Goal: Task Accomplishment & Management: Complete application form

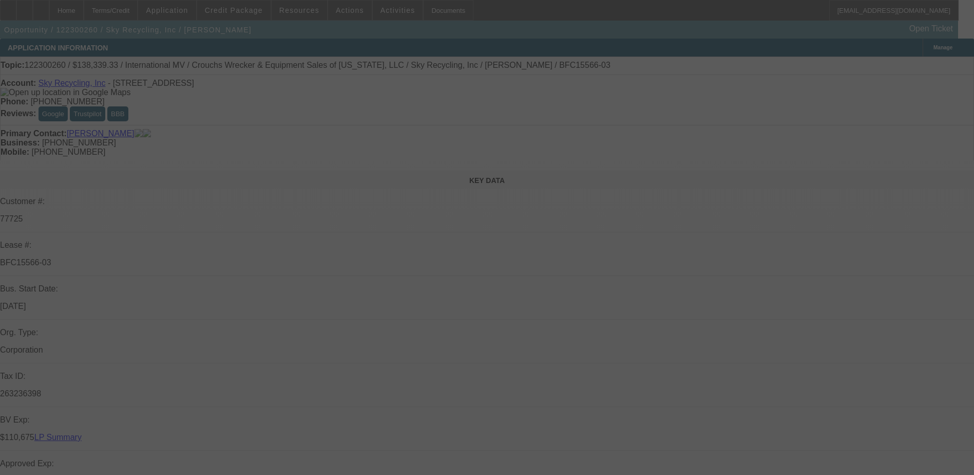
select select "0"
select select "2"
select select "0"
select select "2"
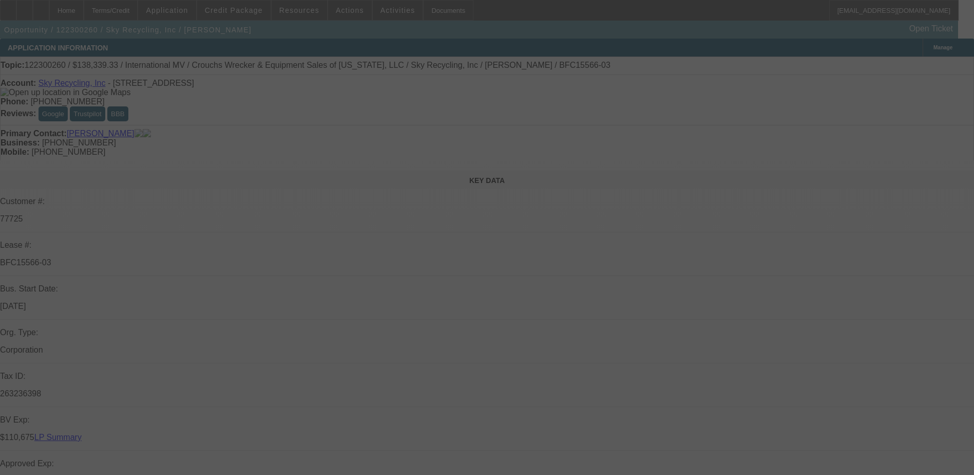
select select "0"
select select "0.15"
select select "0"
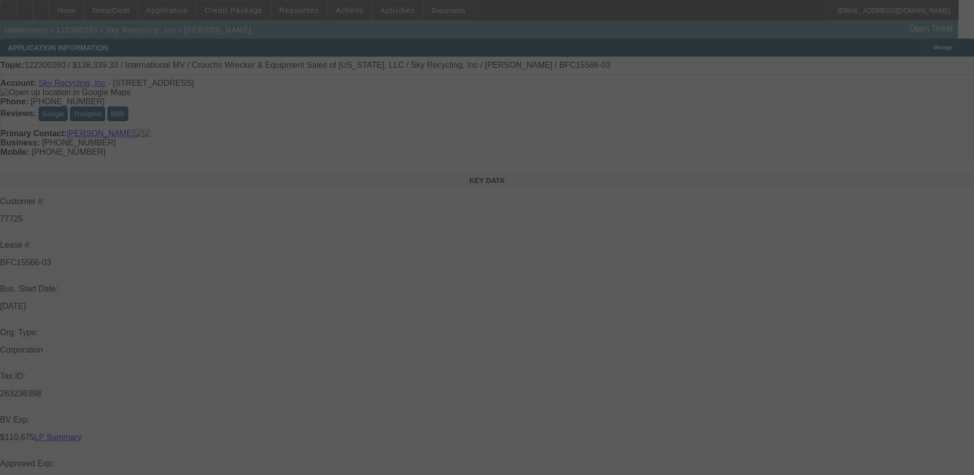
select select "2"
select select "0"
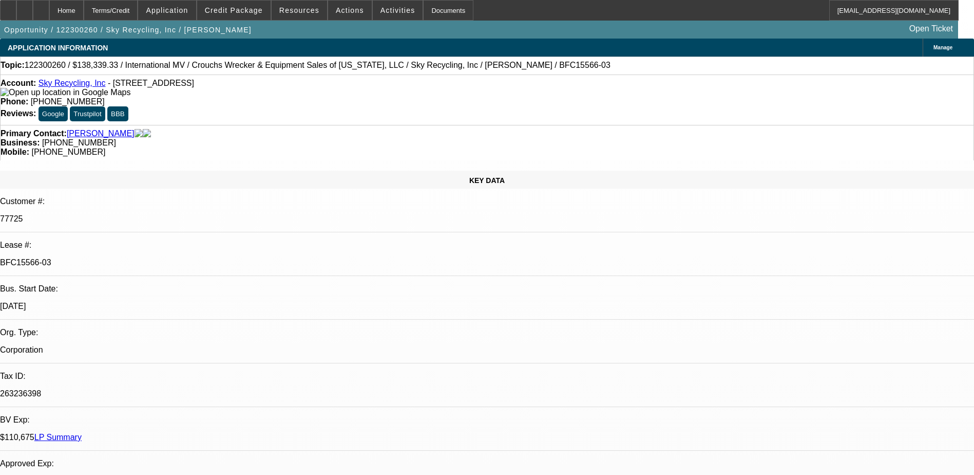
select select "1"
select select "2"
select select "6"
select select "1"
select select "2"
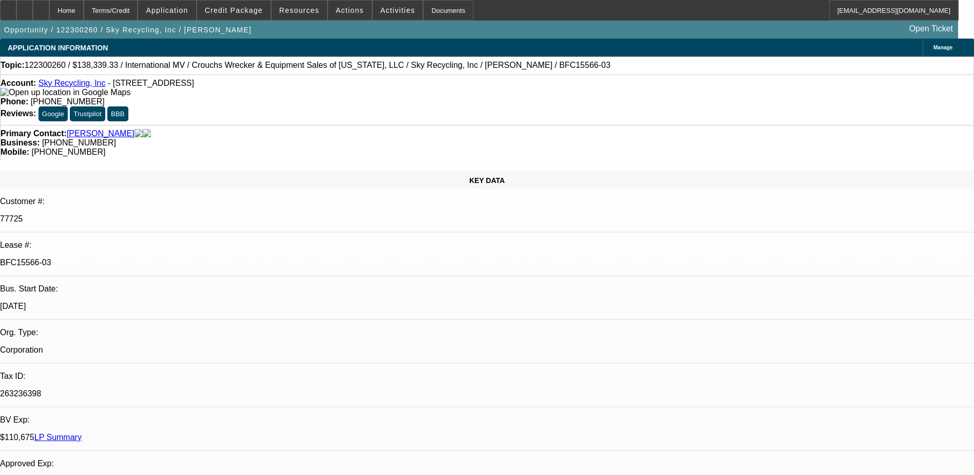
select select "6"
select select "1"
select select "6"
select select "1"
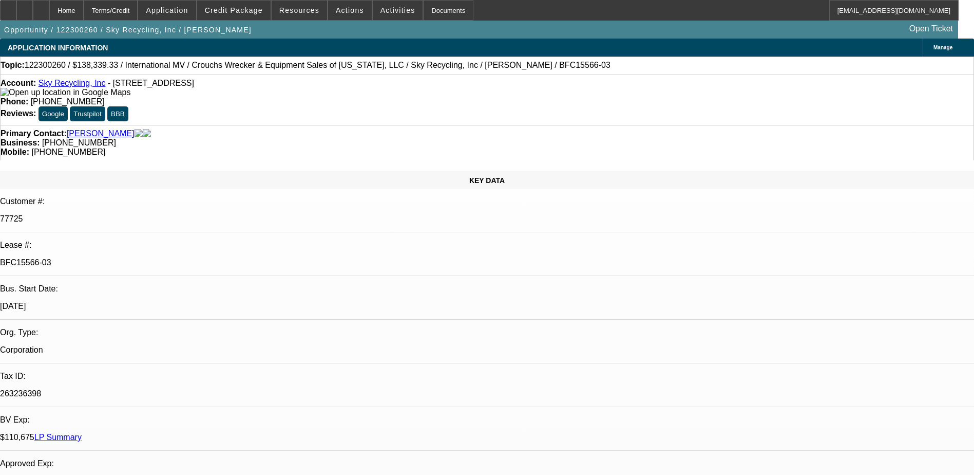
select select "2"
select select "6"
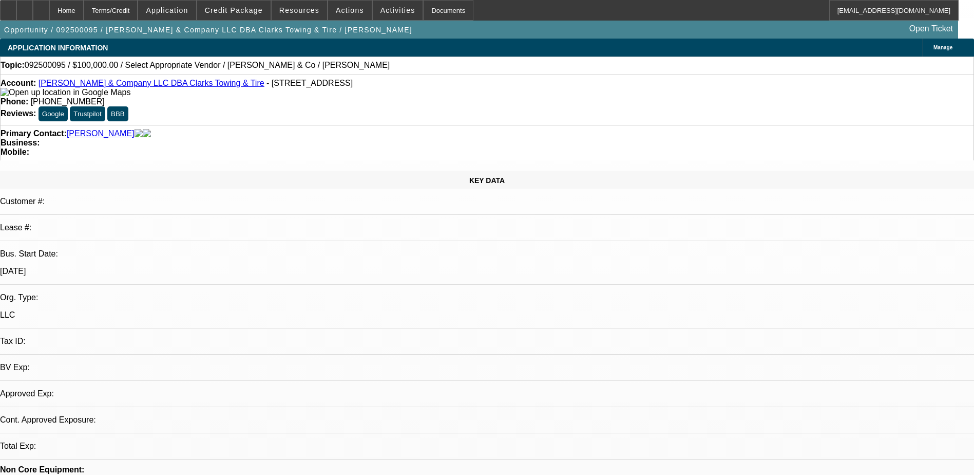
select select "0"
select select "2"
select select "0.1"
select select "4"
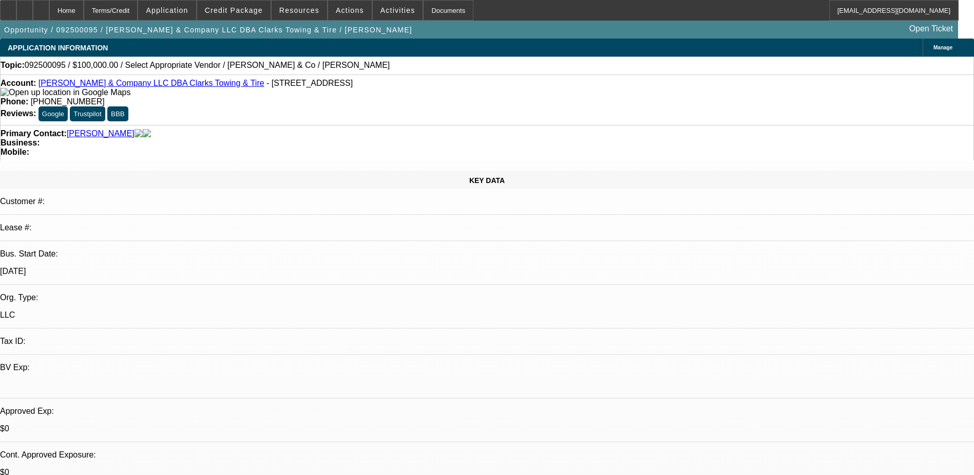
click at [934, 49] on span "Manage" at bounding box center [943, 48] width 19 height 6
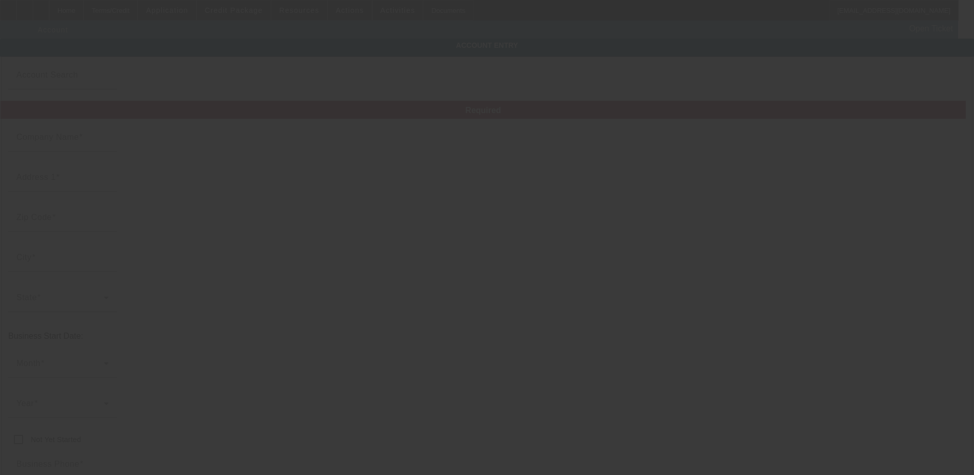
type input "SE Griffin & Company LLC"
type input "314 City Lake Rd"
type input "27295"
type input "Lexington"
type input "(336) 248-2743"
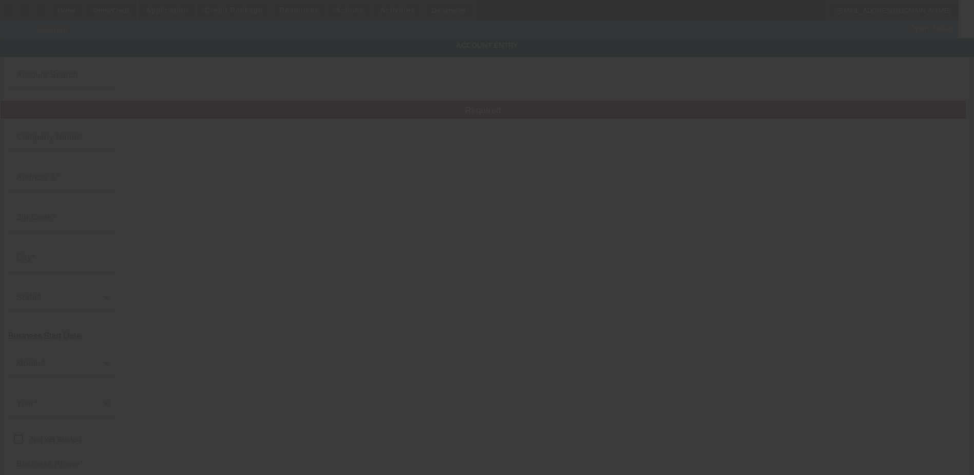
type input "Clarks Towing & Tire"
type input "nsink@clarkstowingandtire.com"
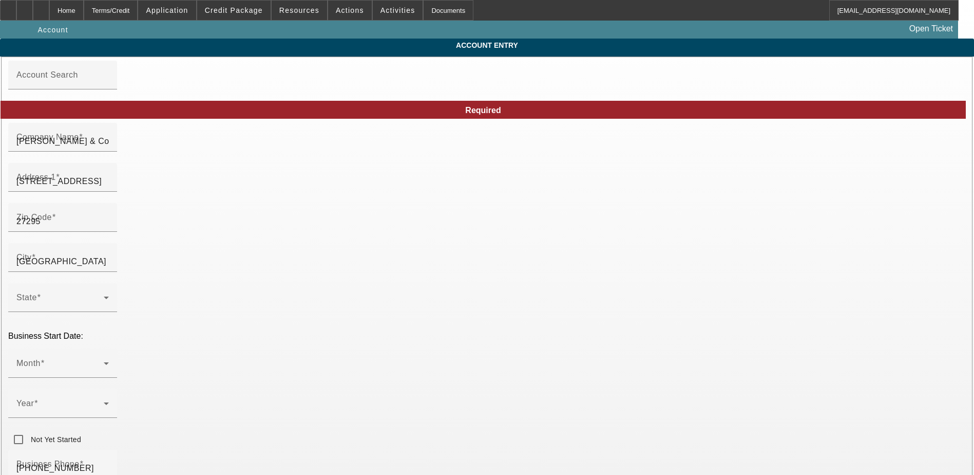
type input "9/5/2025"
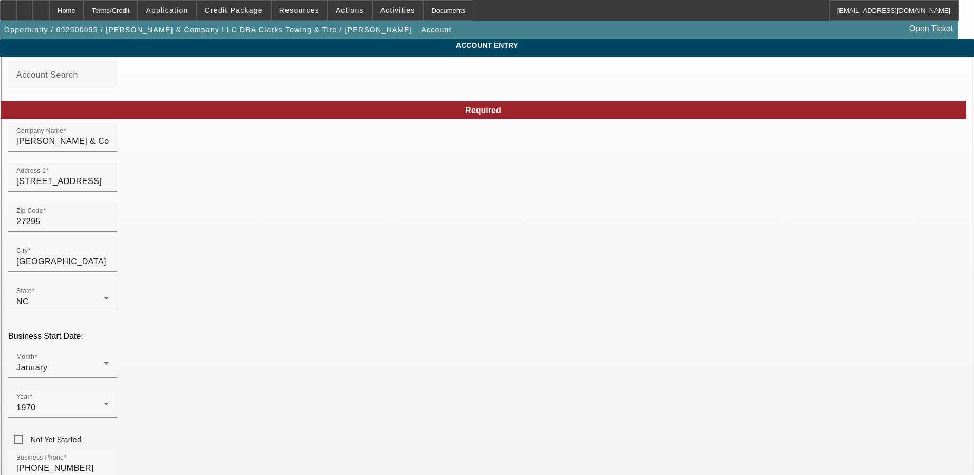
paste input "99-0877152"
type input "99-0877152"
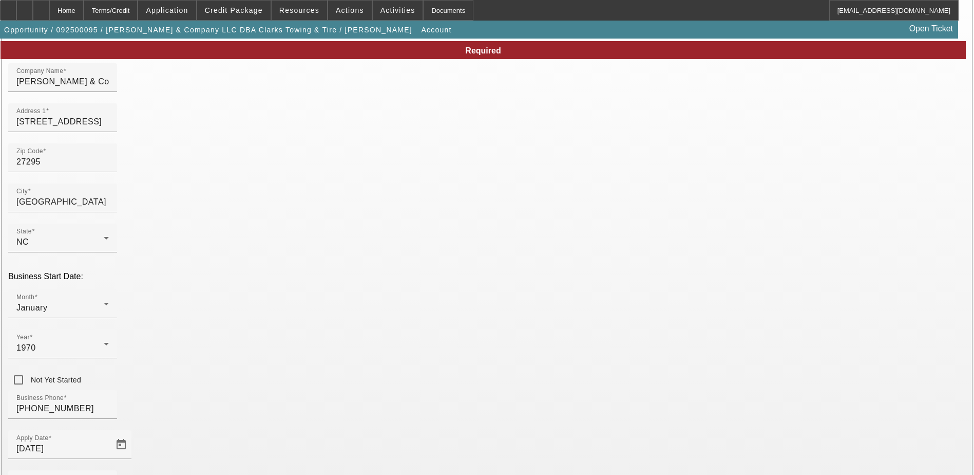
scroll to position [131, 0]
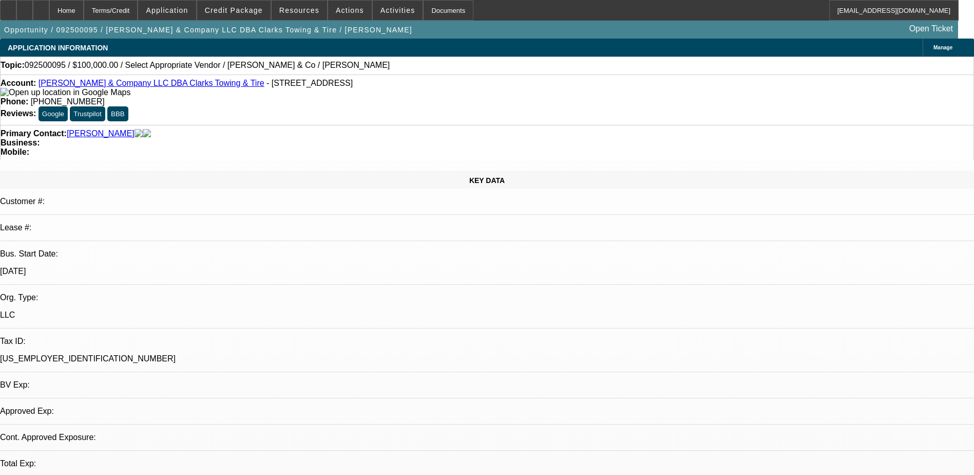
select select "0"
select select "2"
select select "0.1"
select select "4"
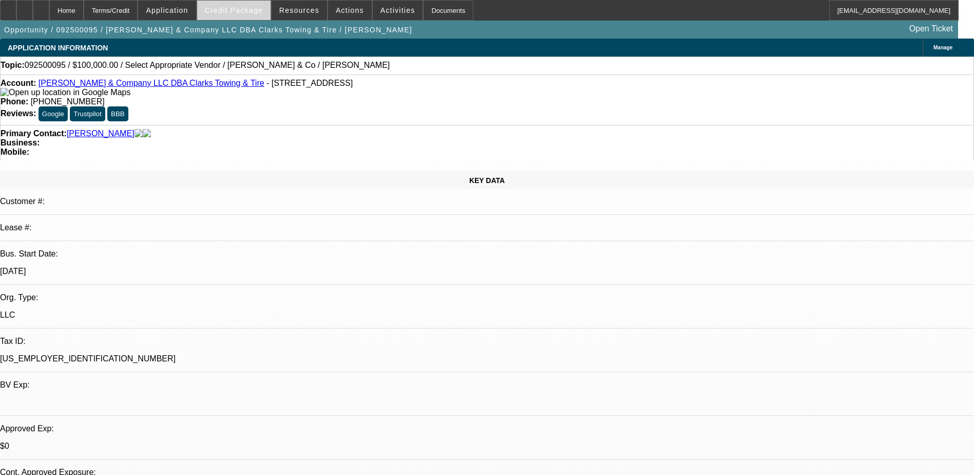
click at [236, 12] on span "Credit Package" at bounding box center [234, 10] width 58 height 8
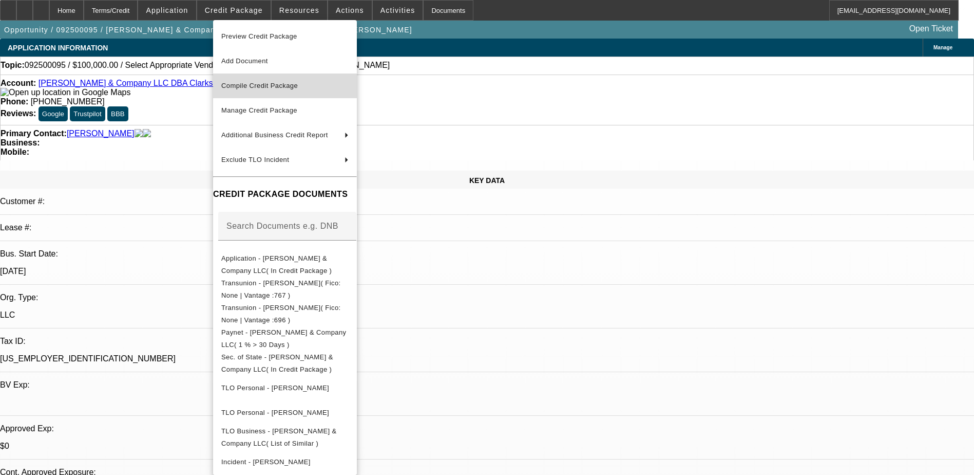
click at [275, 87] on span "Compile Credit Package" at bounding box center [259, 86] width 77 height 8
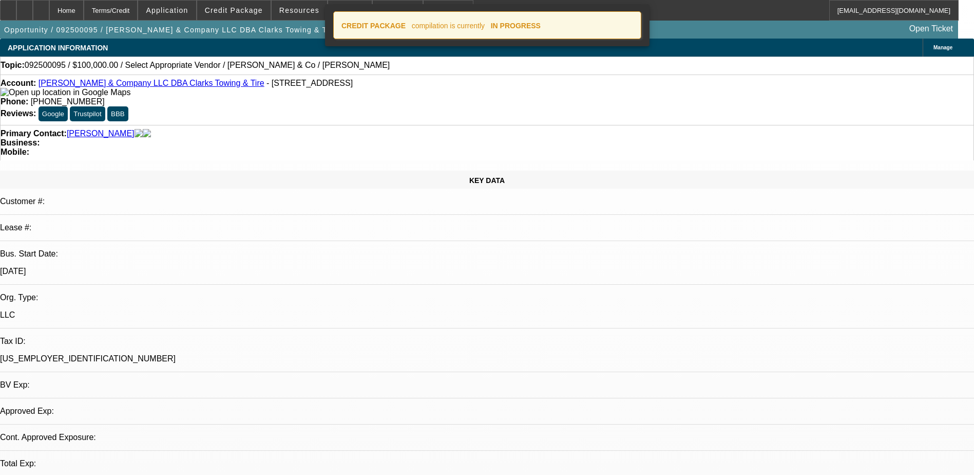
select select "0"
select select "2"
select select "0.1"
select select "4"
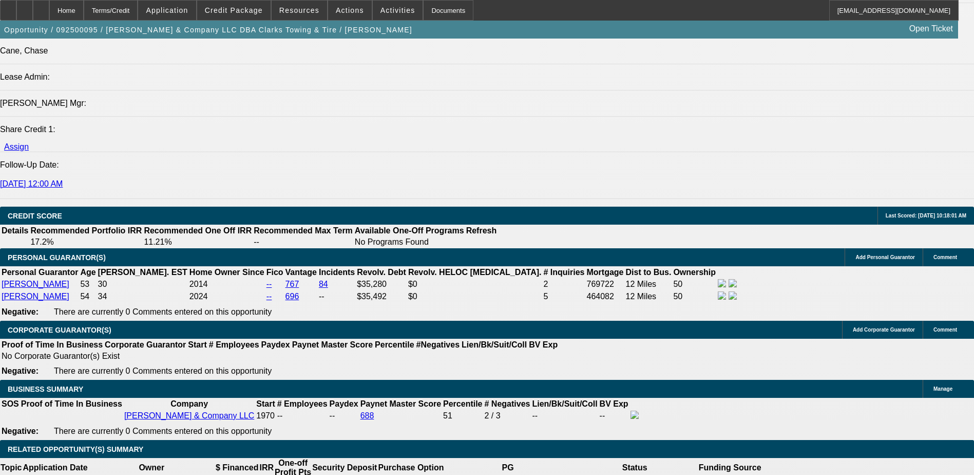
scroll to position [1387, 0]
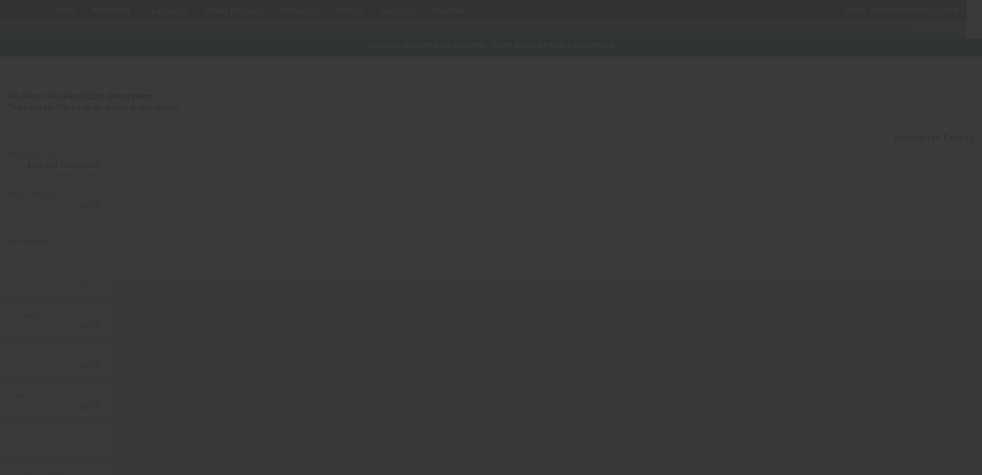
type input "$100,000.00"
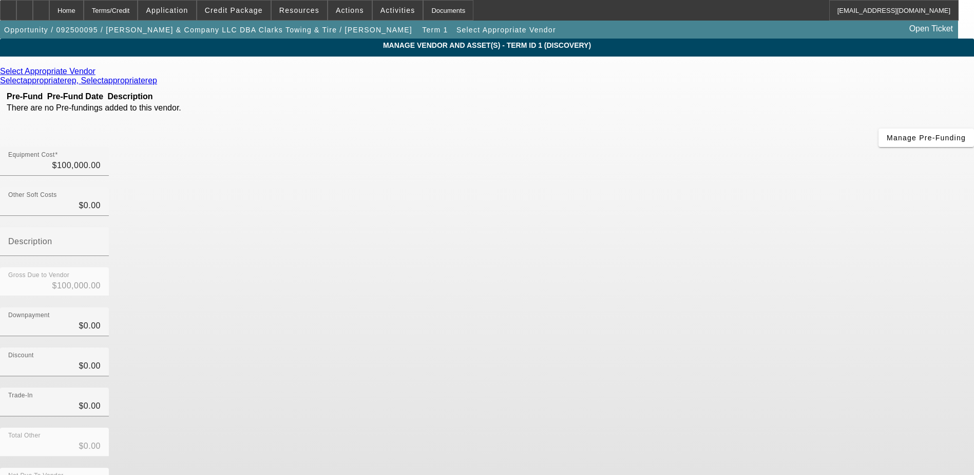
click at [98, 71] on icon at bounding box center [98, 71] width 0 height 9
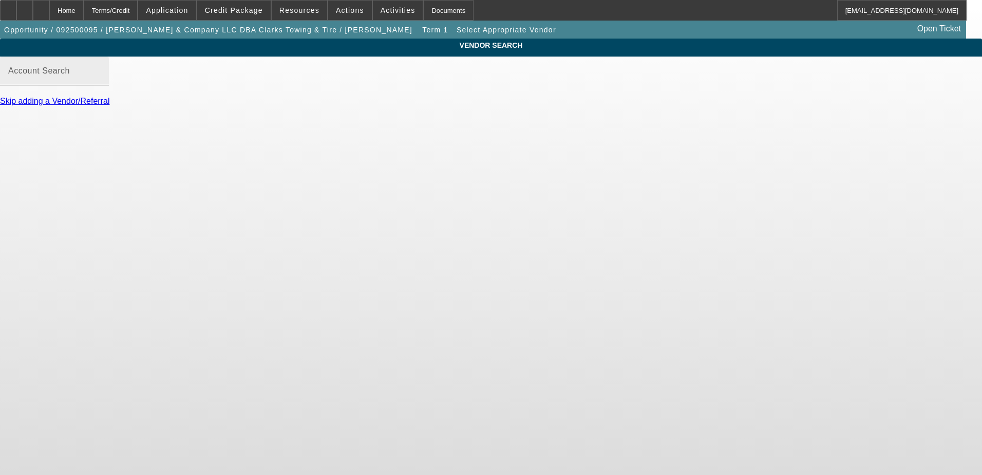
click at [101, 81] on input "Account Search" at bounding box center [54, 75] width 92 height 12
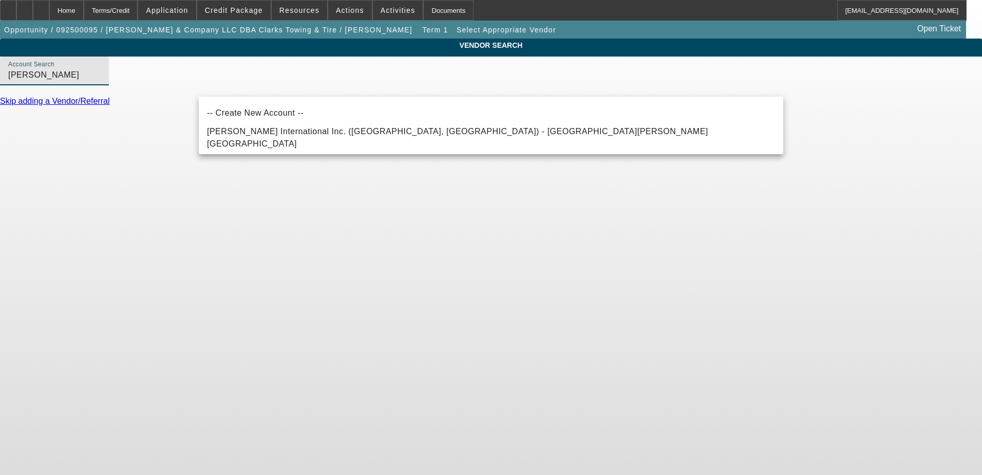
click at [316, 152] on div "-- Create New Account -- Lilley International Inc. (Williamston, NC) - Canaday,…" at bounding box center [491, 126] width 584 height 58
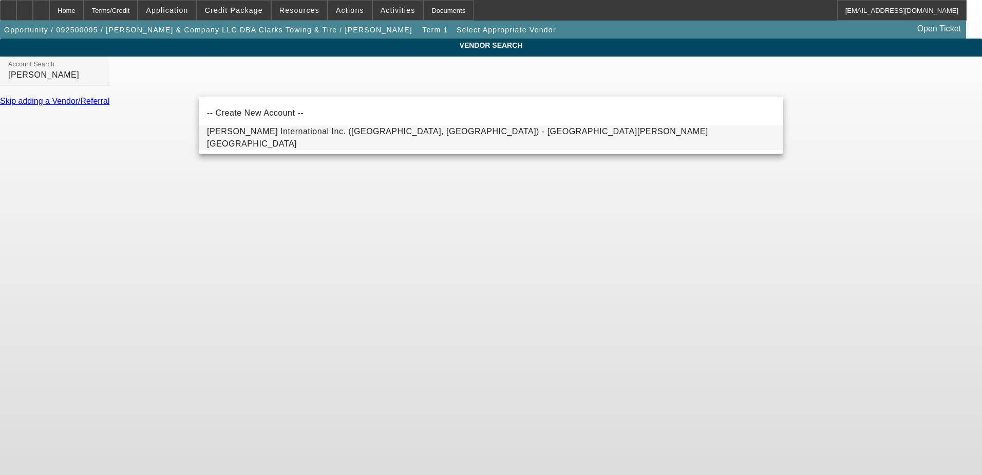
click at [315, 145] on mat-option "Lilley International Inc. (Williamston, NC) - Canaday, Merton" at bounding box center [491, 137] width 584 height 25
type input "Lilley International Inc. (Williamston, NC) - Canaday, Merton"
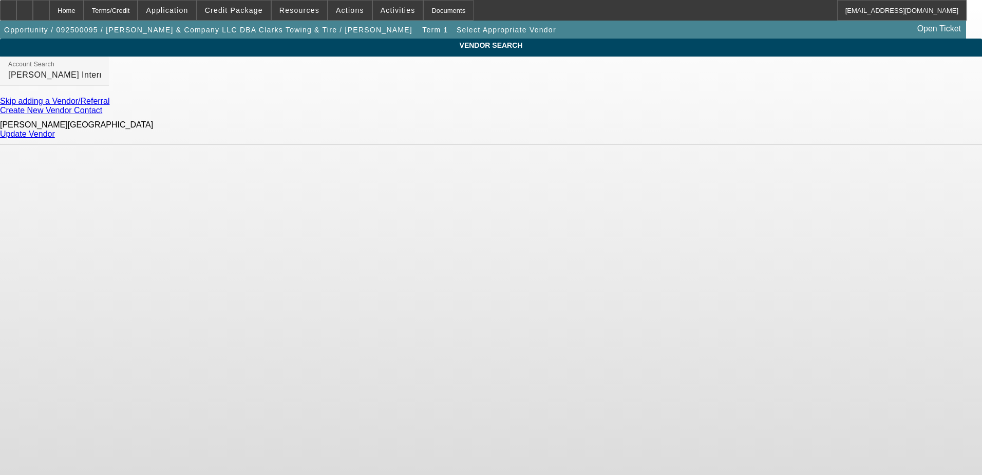
click at [55, 133] on link "Update Vendor" at bounding box center [27, 133] width 55 height 9
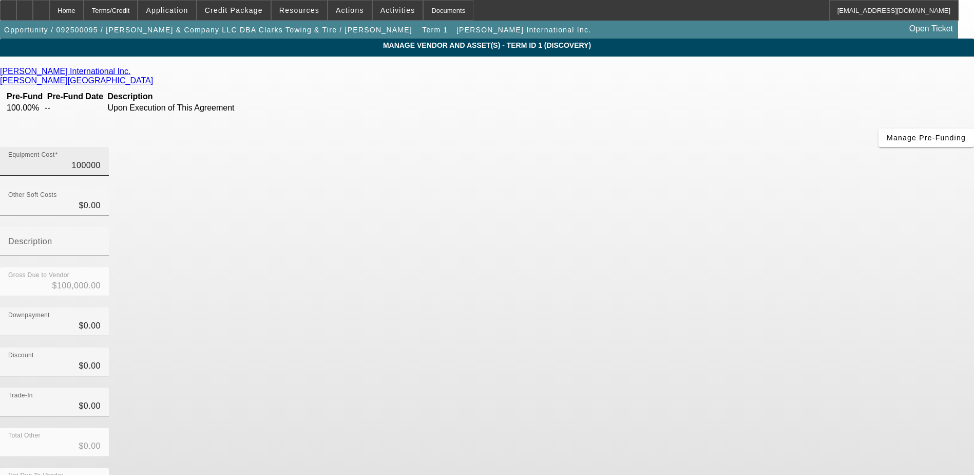
click at [101, 159] on input "100000" at bounding box center [54, 165] width 92 height 12
type input "9"
type input "$9.00"
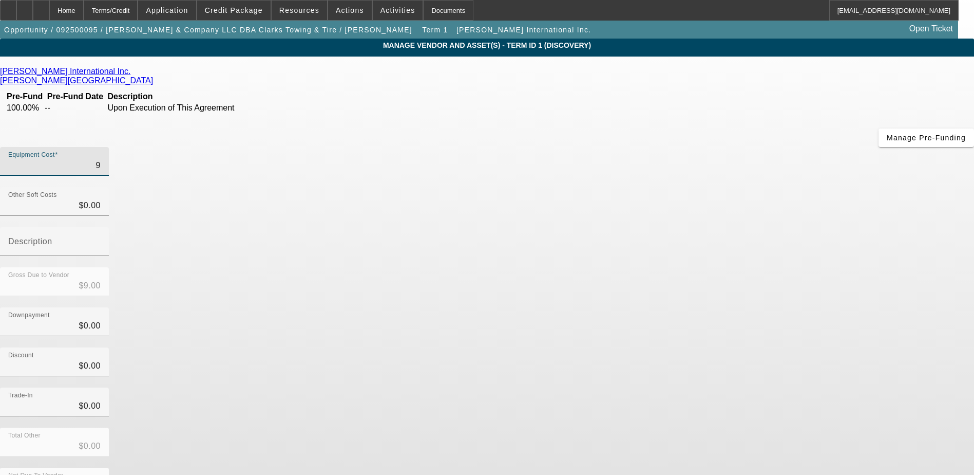
type input "98"
type input "$98.00"
type input "988"
type input "$988.00"
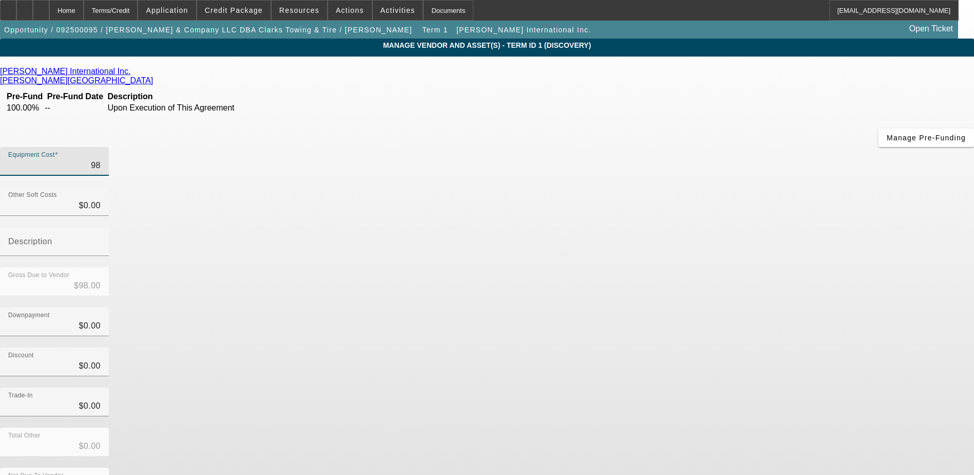
type input "$988.00"
type input "9880"
type input "$9,880.00"
type input "98800"
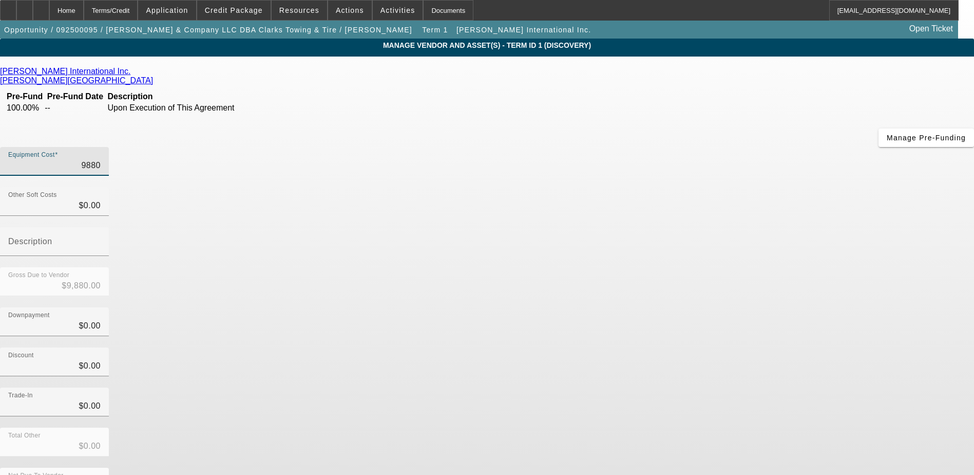
type input "$98,800.00"
click at [698, 267] on div "Gross Due to Vendor $98,800.00" at bounding box center [487, 287] width 974 height 40
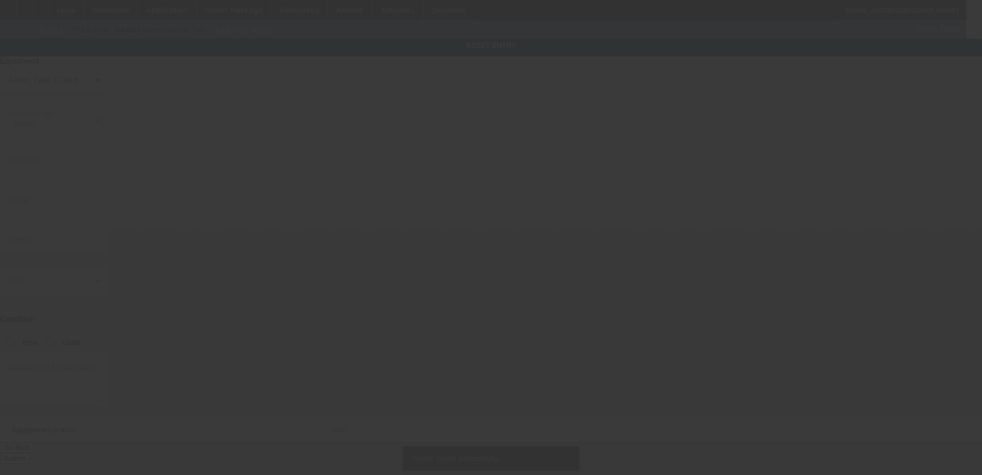
type input "314 City Lake Rd"
type input "Lexington"
type input "27295"
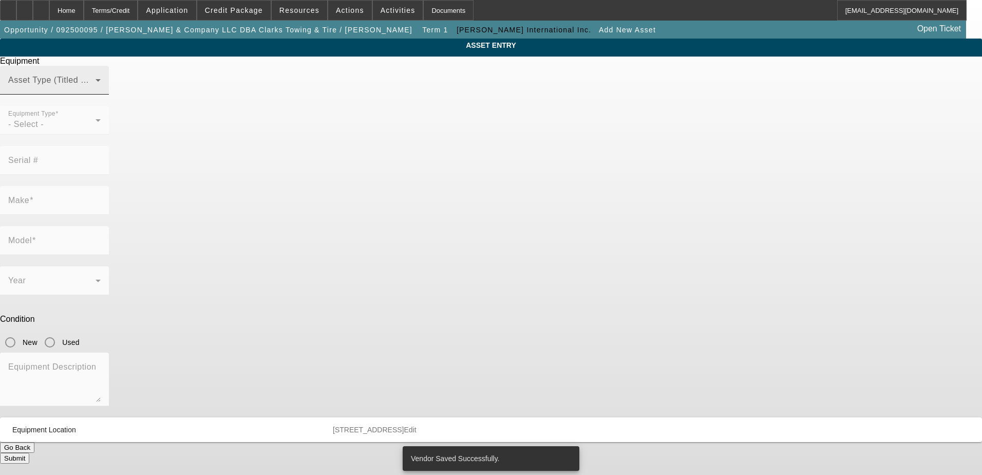
click at [96, 90] on span at bounding box center [51, 84] width 87 height 12
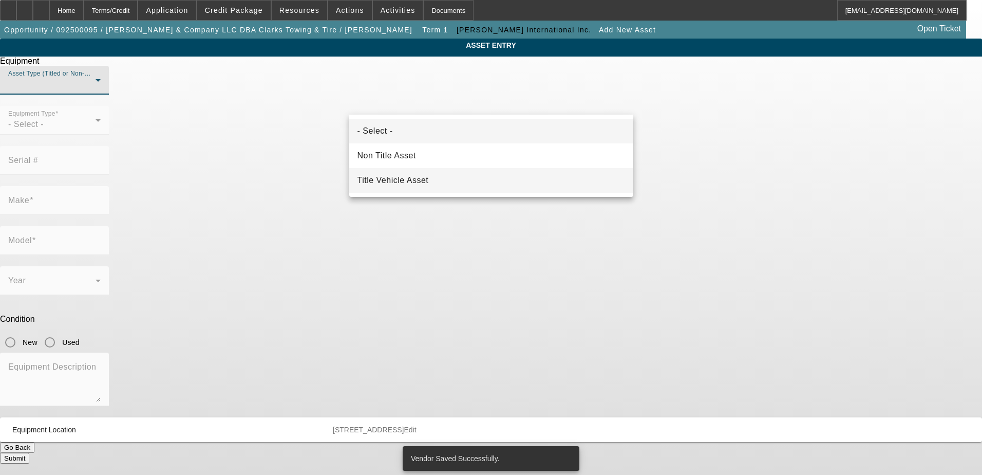
click at [407, 183] on span "Title Vehicle Asset" at bounding box center [392, 180] width 71 height 12
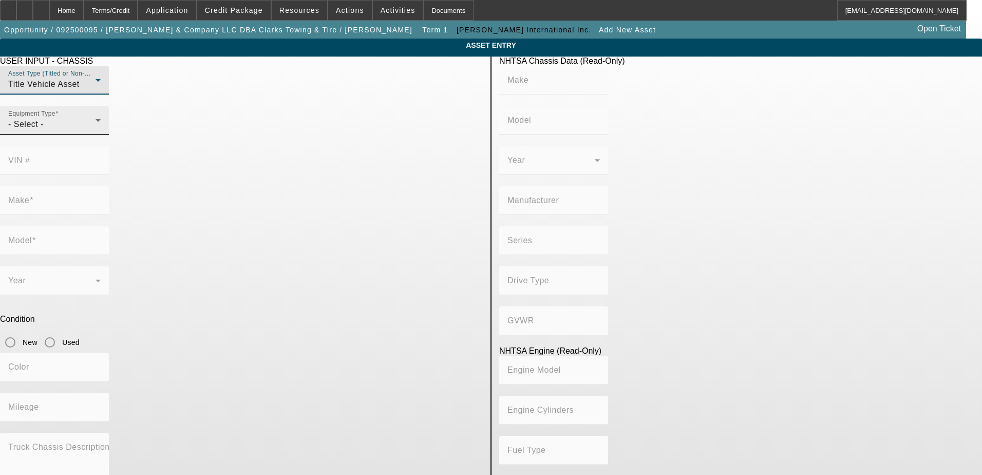
click at [96, 130] on div "- Select -" at bounding box center [51, 124] width 87 height 12
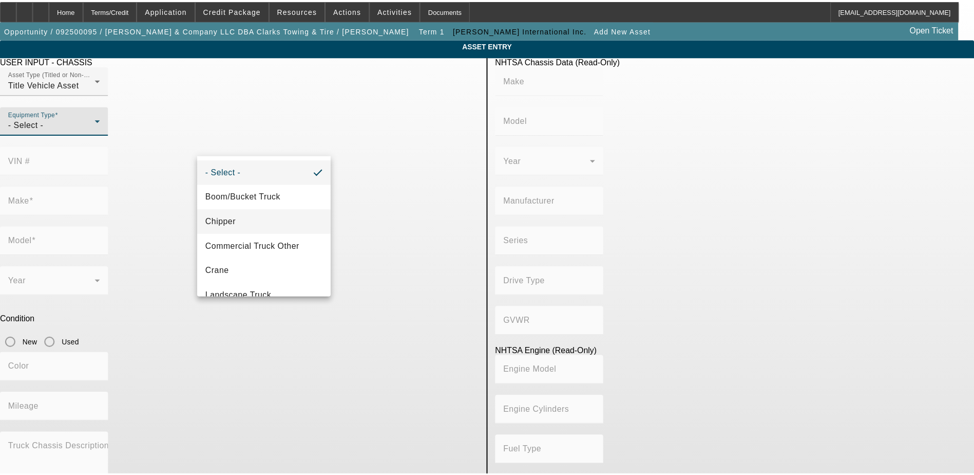
scroll to position [51, 0]
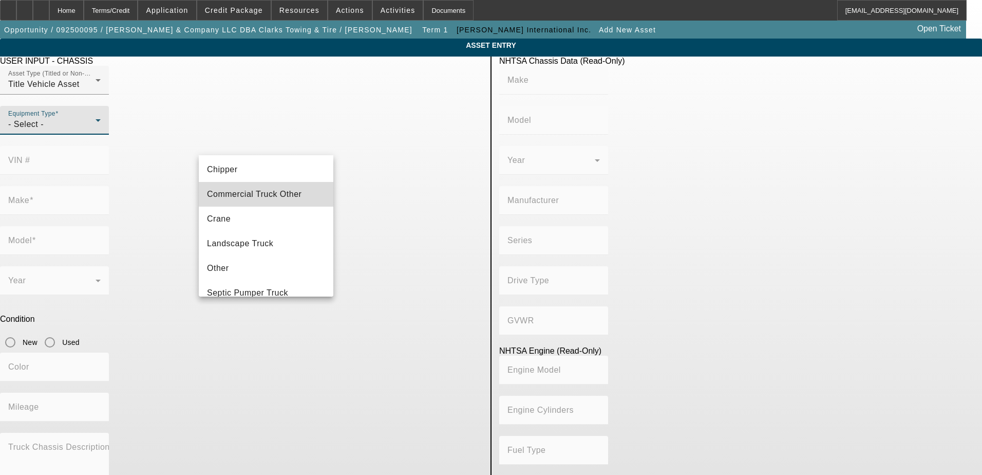
click at [270, 196] on span "Commercial Truck Other" at bounding box center [254, 194] width 95 height 12
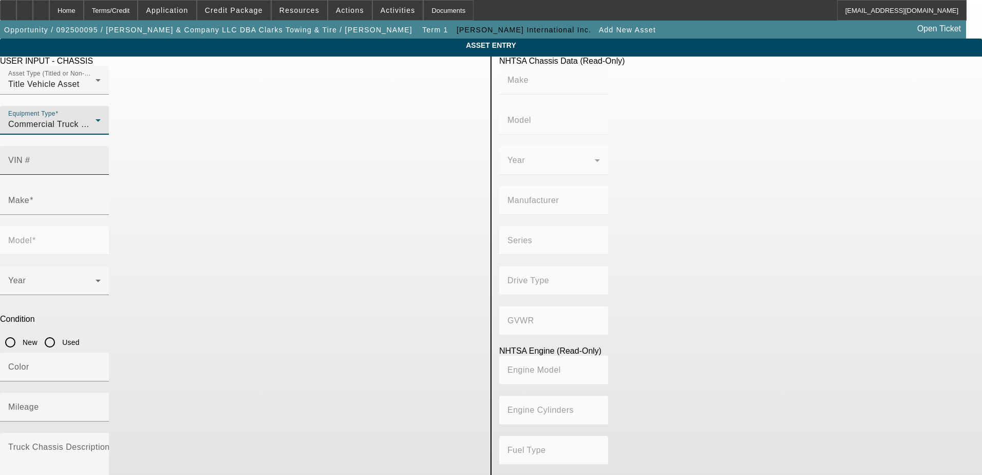
click at [101, 146] on div "VIN #" at bounding box center [54, 160] width 92 height 29
drag, startPoint x: 382, startPoint y: 137, endPoint x: 361, endPoint y: 137, distance: 20.6
click at [30, 156] on mat-label "VIN #" at bounding box center [19, 160] width 22 height 9
click at [101, 158] on input "VIN #" at bounding box center [54, 164] width 92 height 12
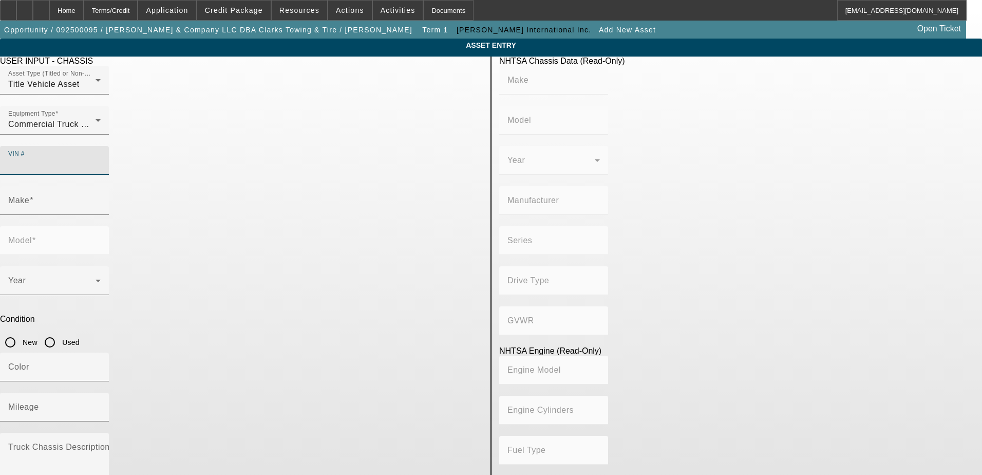
paste input "3HSDZAPRXKN463167"
type input "3HSDZAPRXKN463167"
type input "INTERNATIONAL"
type input "LT625"
type input "INTERNATIONAL MOTORS, LLC"
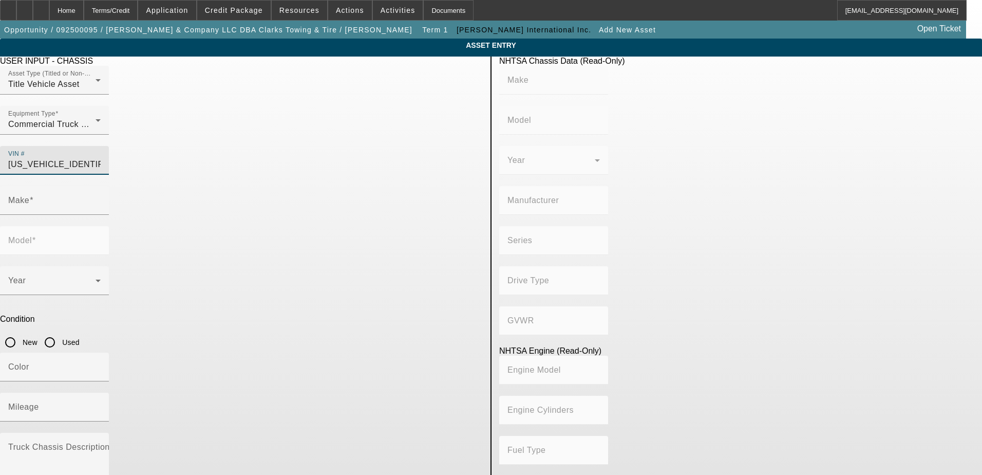
type input "LT"
type input "6x4"
type input "Class 8: 33,001 lb and above (14,969 kg and above)"
type input "X15, Signature"
type input "Diesel"
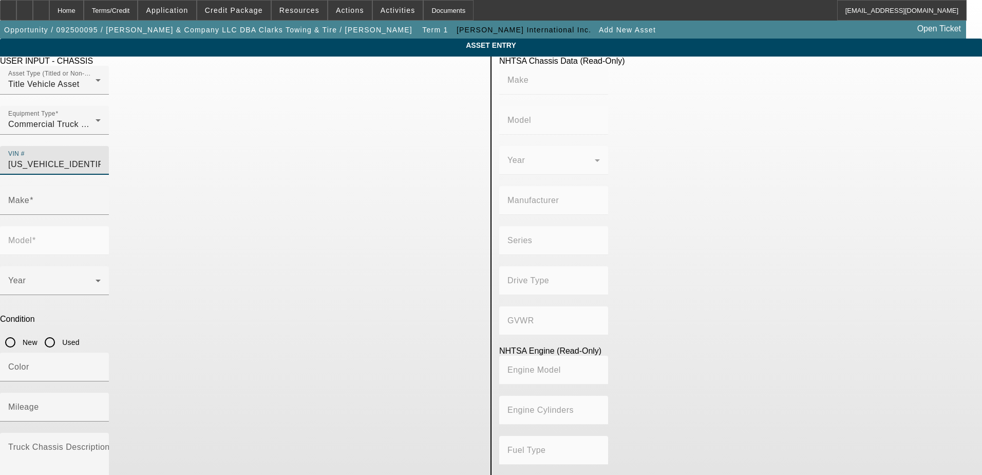
type input "915"
type input "14.994163560"
type input "INTERNATIONAL"
type input "LT625"
type input "3HSDZAPRXKN463167"
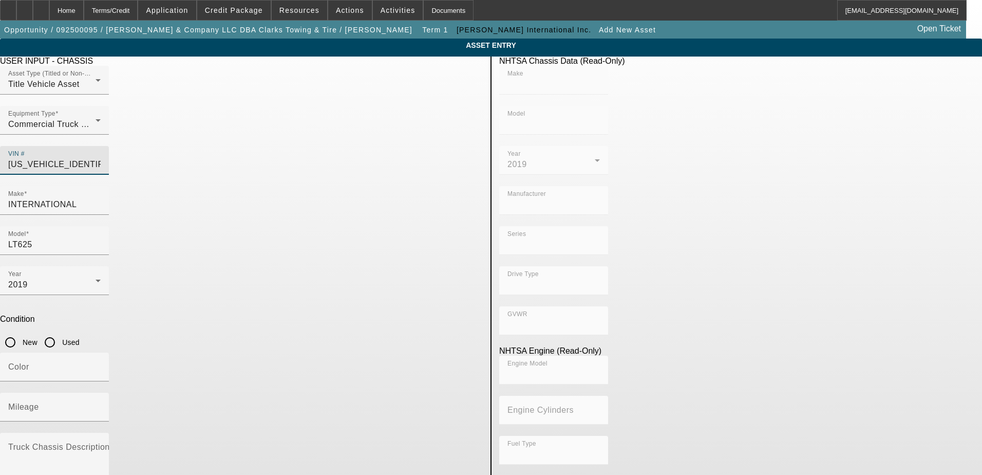
click at [60, 332] on input "Used" at bounding box center [50, 342] width 21 height 21
radio input "true"
type input "INTERNATIONAL"
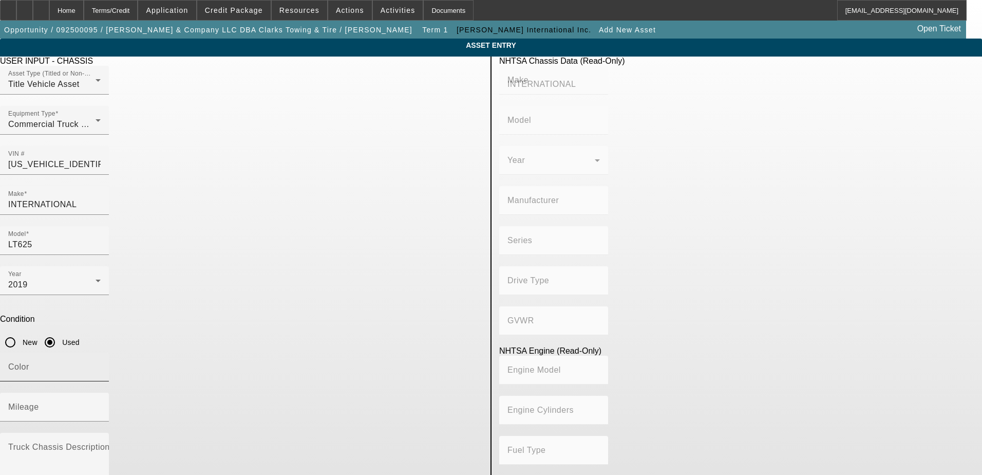
type input "LT625"
type input "INTERNATIONAL MOTORS, LLC"
type input "LT"
type input "6x4"
type input "Class 8: 33,001 lb and above (14,969 kg and above)"
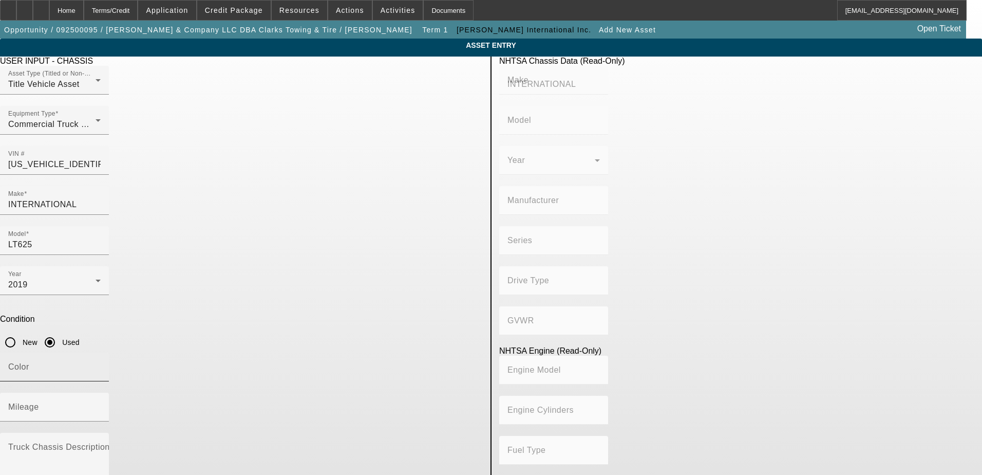
type input "X15, Signature"
type input "Diesel"
type input "915"
type input "14.994163560"
click at [101, 365] on input "Color" at bounding box center [54, 371] width 92 height 12
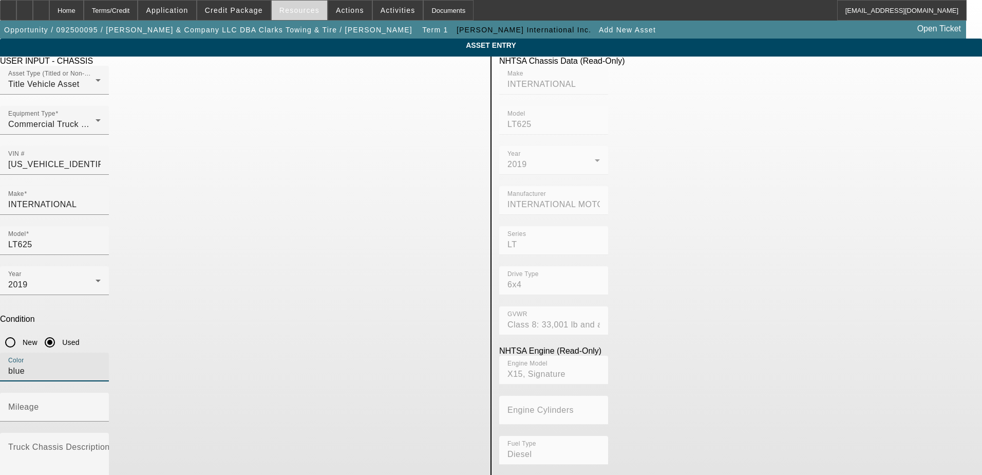
type input "blue"
click at [101, 445] on textarea "Truck Chassis Description (Describe the truck chassis only)" at bounding box center [54, 463] width 92 height 37
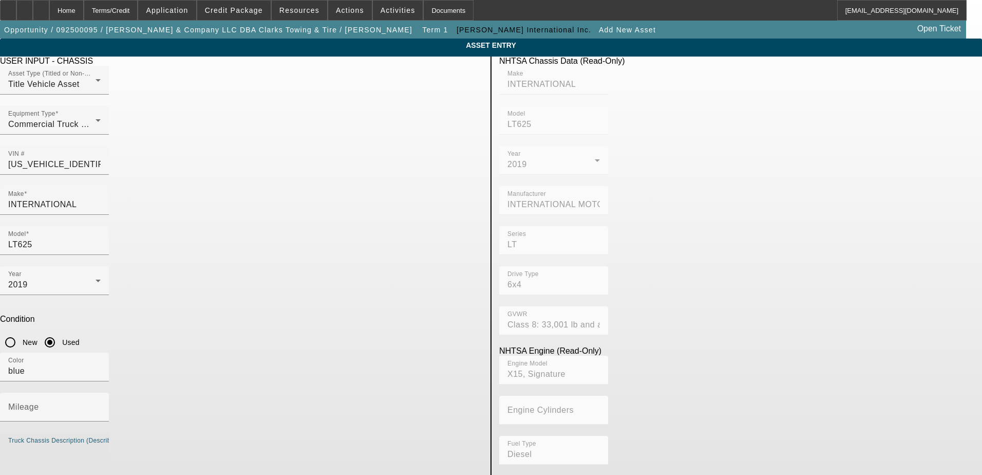
paste textarea "TANDEM AXLE SLEEPER"
type textarea "TANDEM AXLE SLEEPER"
click at [39, 402] on mat-label "Mileage" at bounding box center [23, 406] width 31 height 9
click at [101, 405] on input "Mileage" at bounding box center [54, 411] width 92 height 12
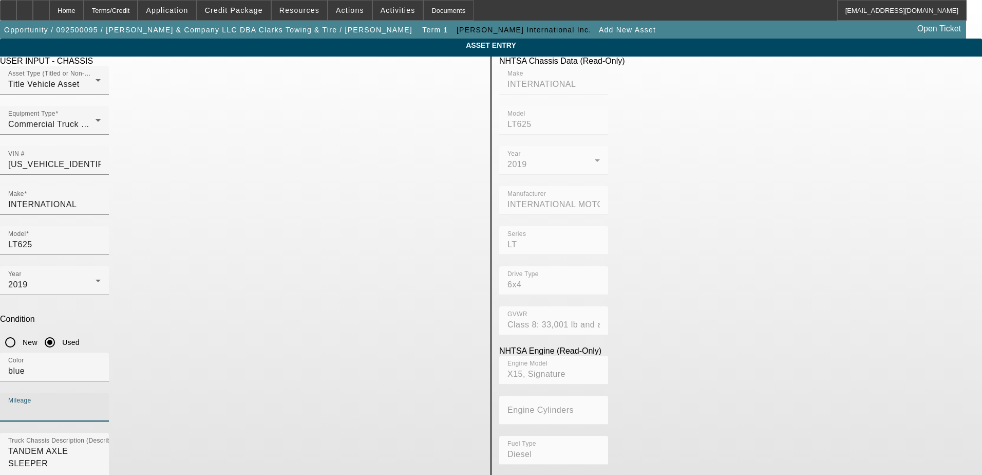
drag, startPoint x: 374, startPoint y: 259, endPoint x: 361, endPoint y: 268, distance: 15.5
click at [101, 405] on input "Mileage" at bounding box center [54, 411] width 92 height 12
paste input "425906"
type input "425906"
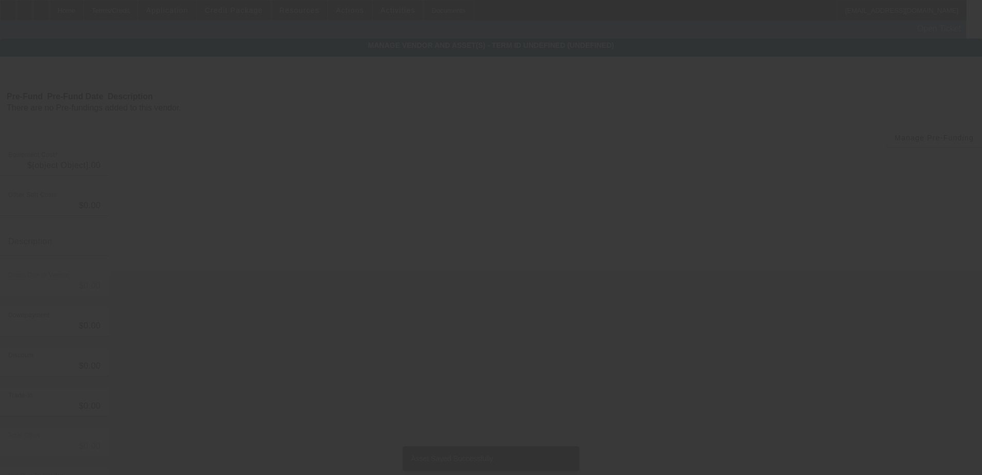
type input "$98,800.00"
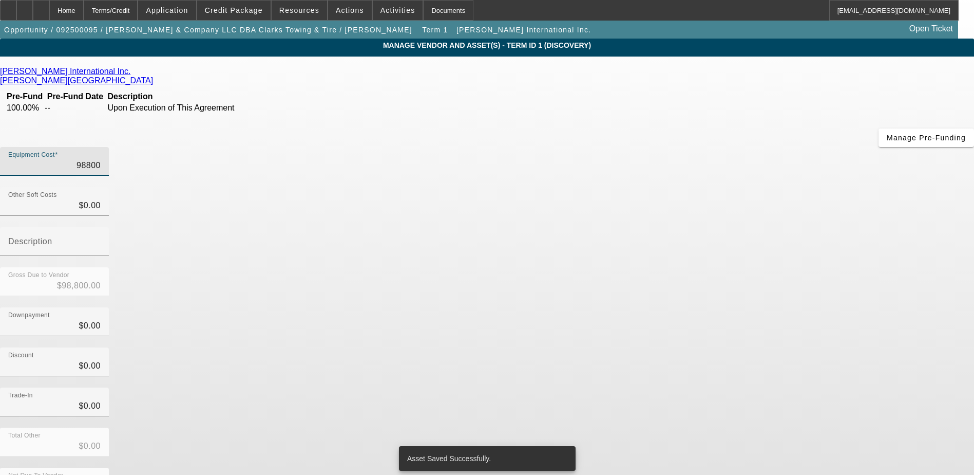
click at [101, 159] on input "98800" at bounding box center [54, 165] width 92 height 12
type input "4"
type input "$4.00"
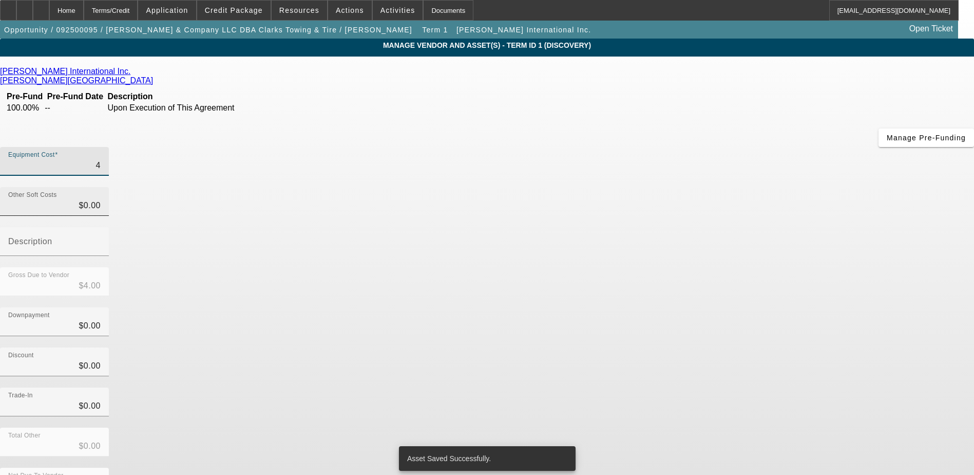
type input "45"
type input "$45.00"
type input "459"
type input "$459.00"
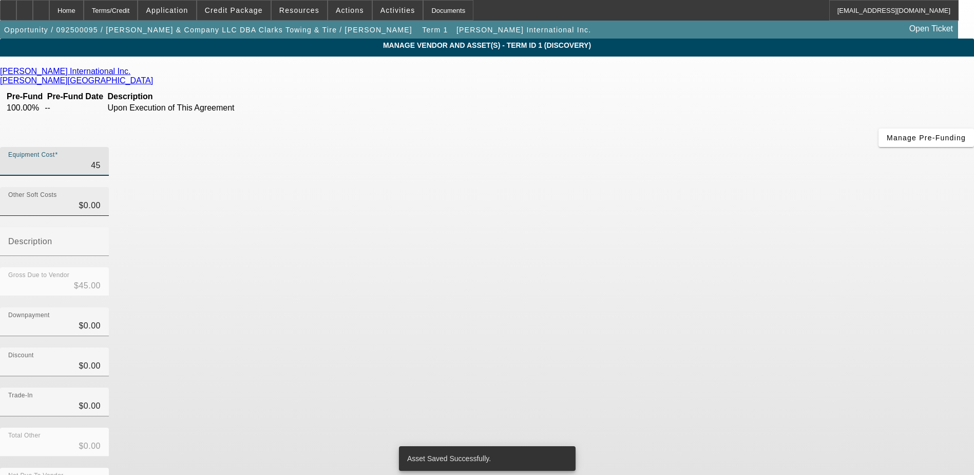
type input "$459.00"
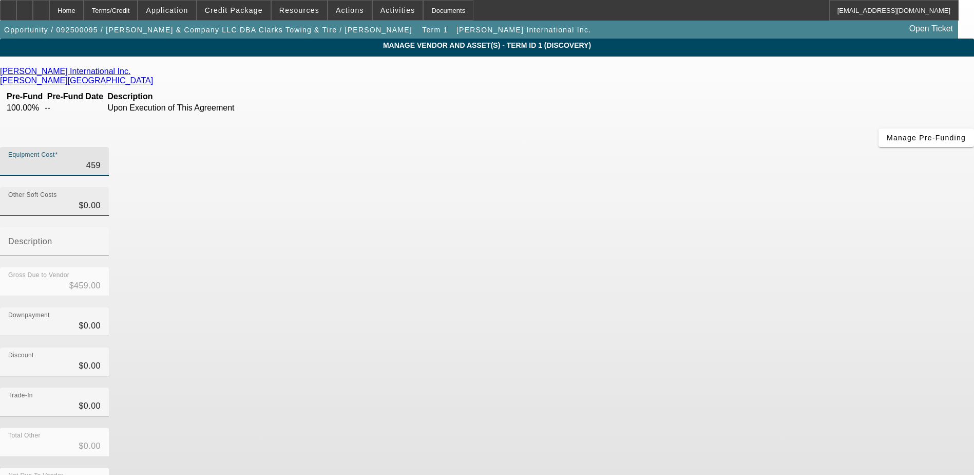
type input "4590"
type input "$4,590.00"
type input "45900"
type input "$45,900.00"
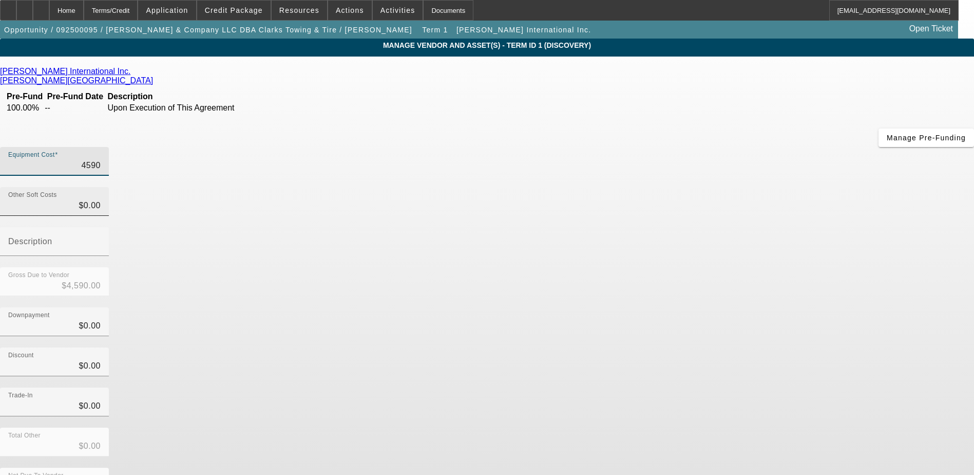
type input "$45,900.00"
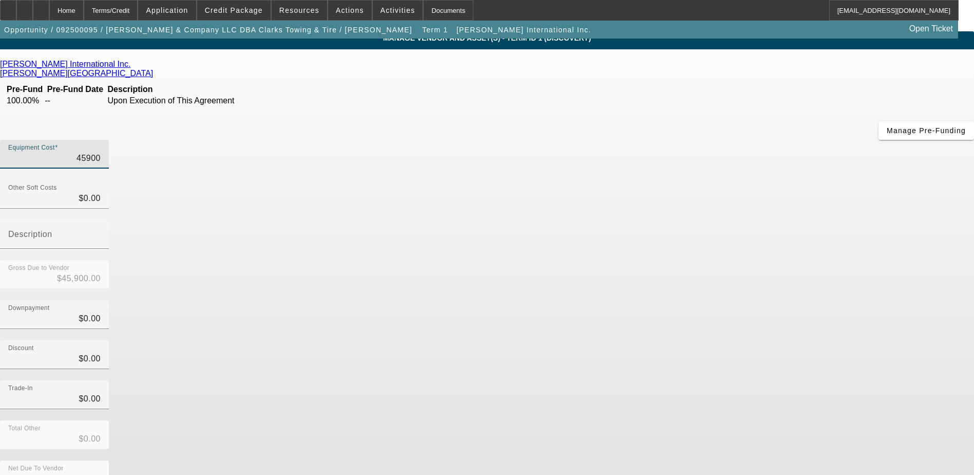
click at [101, 152] on input "45900" at bounding box center [54, 158] width 92 height 12
type input "9"
type input "$9.00"
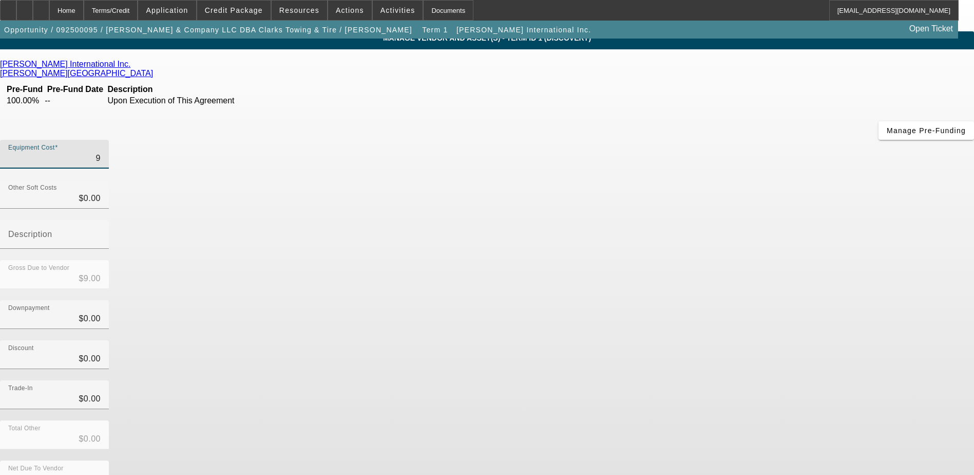
type input "98"
type input "$98.00"
type input "989"
type input "$989.00"
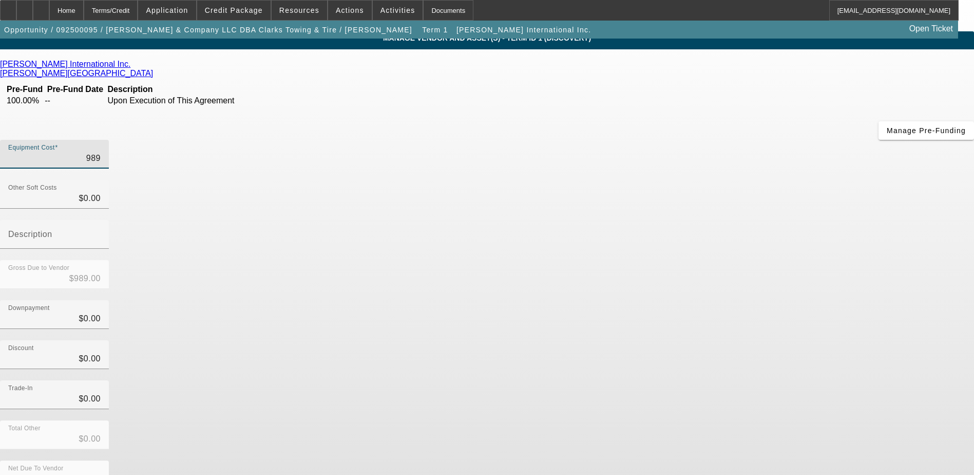
type input "$989.00"
type input "9890"
type input "$9,890.00"
type input "98900"
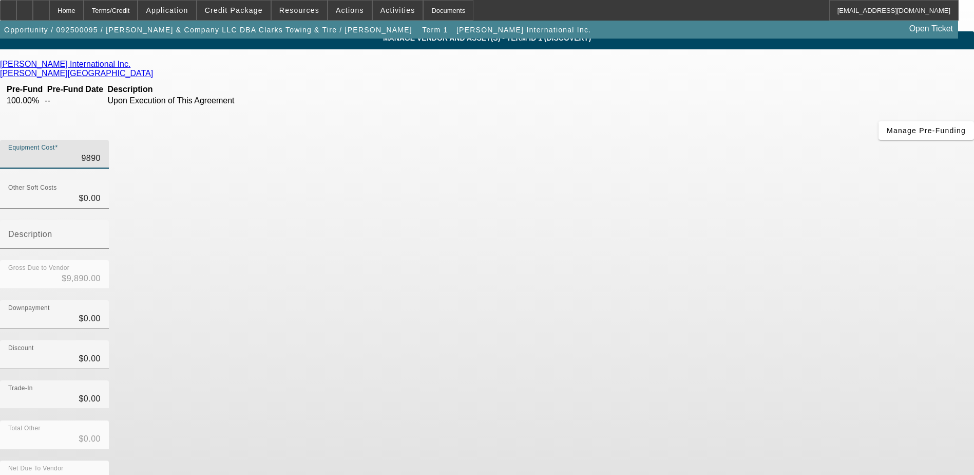
type input "$98,900.00"
type input "9890"
type input "$9,890.00"
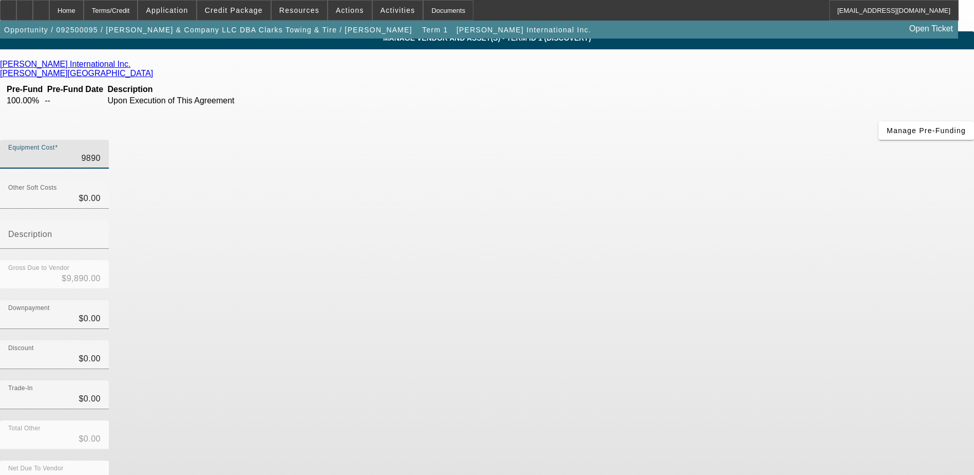
type input "989"
type input "$989.00"
type input "98"
type input "$98.00"
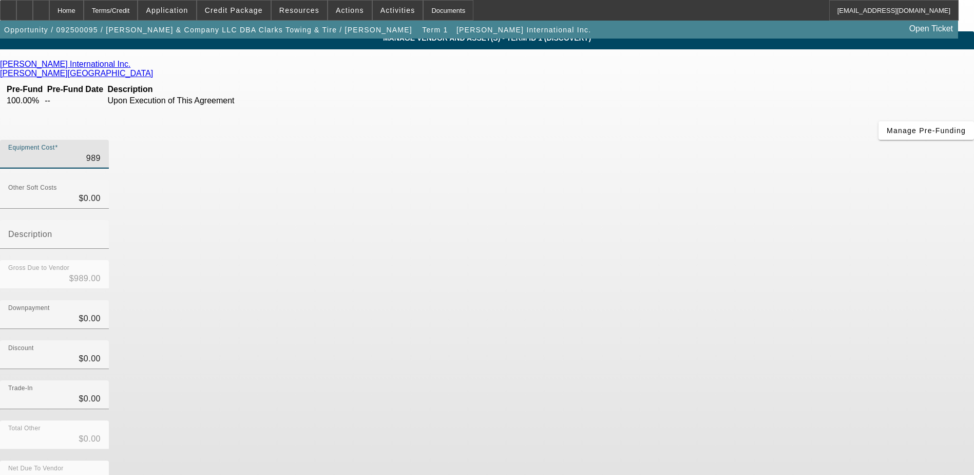
type input "$98.00"
type input "988"
type input "$988.00"
type input "9880"
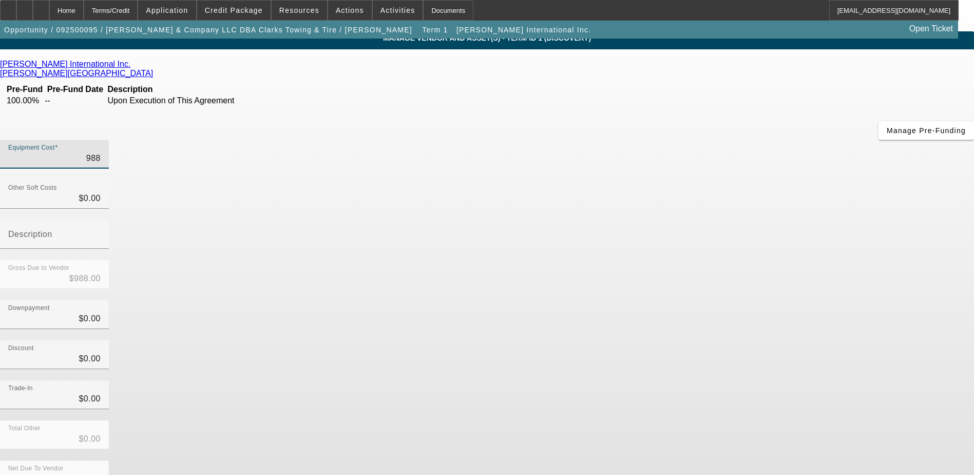
type input "$9,880.00"
type input "98800"
type input "$98,800.00"
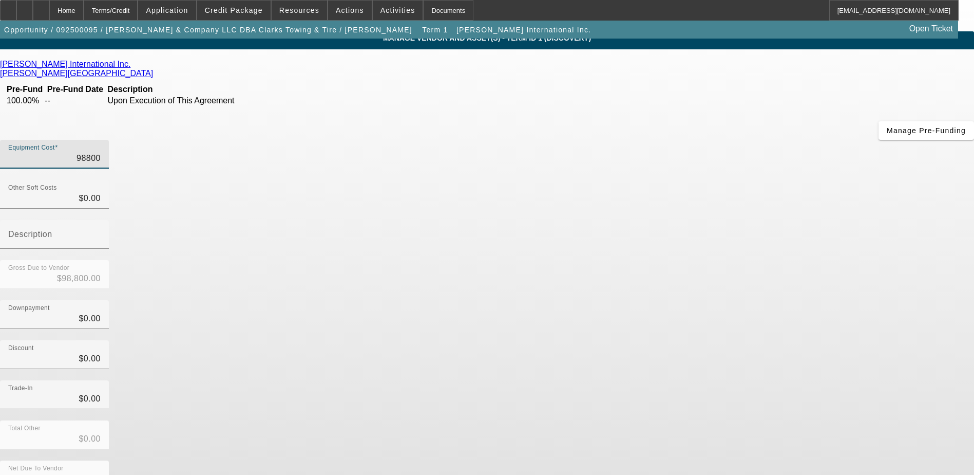
type input "$98,800.00"
click at [837, 231] on app-vendor-asset-manage "MANAGE VENDOR AND ASSET(S) - Term ID 1 (Discovery) Remove Vendor Lilley Interna…" at bounding box center [487, 307] width 974 height 552
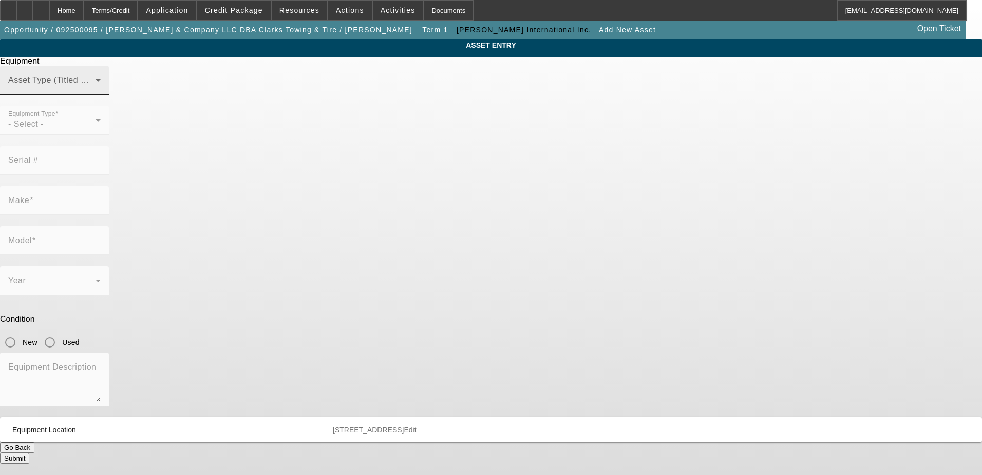
click at [134, 84] on mat-label "Asset Type (Titled or Non-Titled)" at bounding box center [71, 79] width 126 height 9
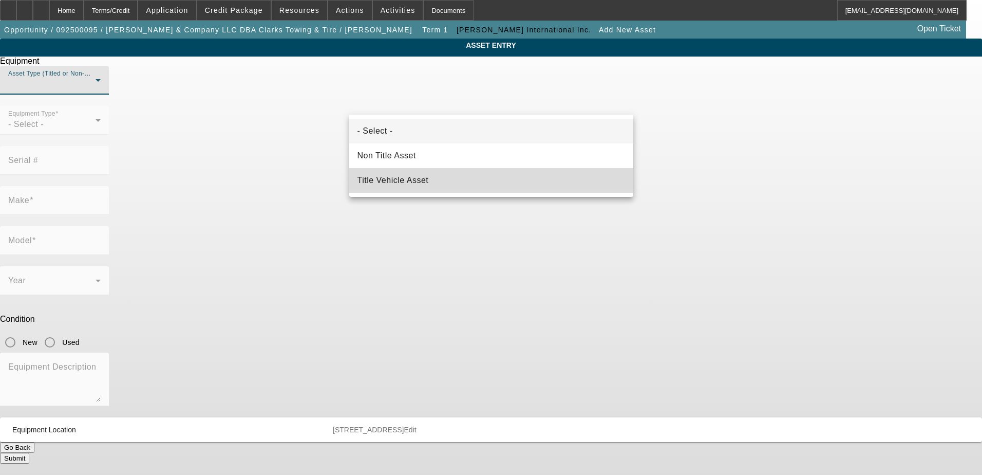
click at [408, 177] on span "Title Vehicle Asset" at bounding box center [392, 180] width 71 height 12
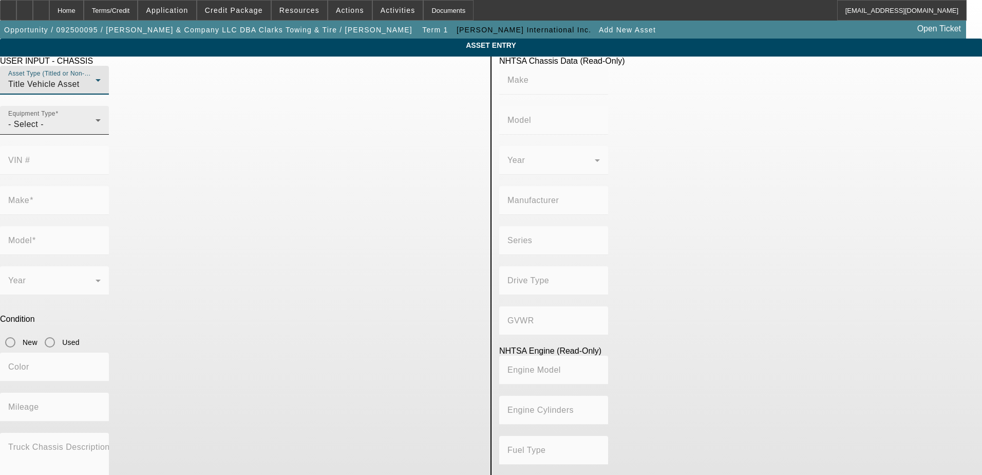
click at [96, 130] on div "- Select -" at bounding box center [51, 124] width 87 height 12
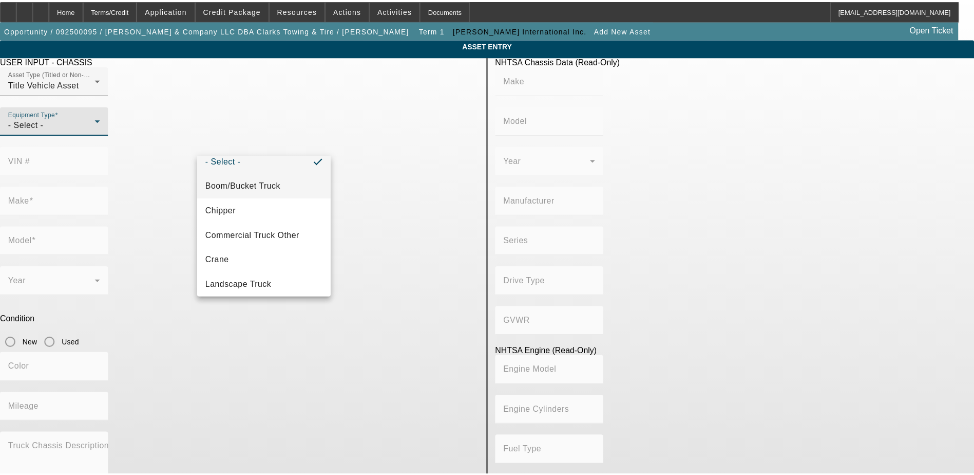
scroll to position [62, 0]
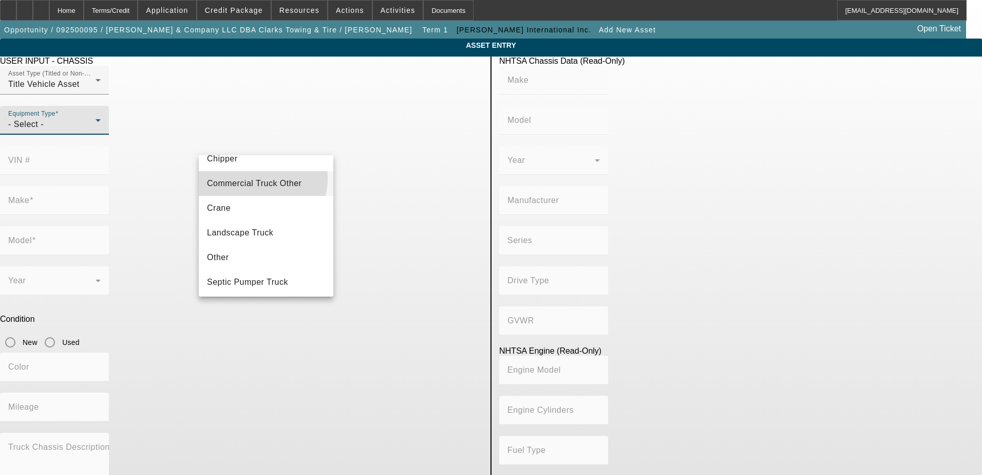
click at [258, 179] on span "Commercial Truck Other" at bounding box center [254, 183] width 95 height 12
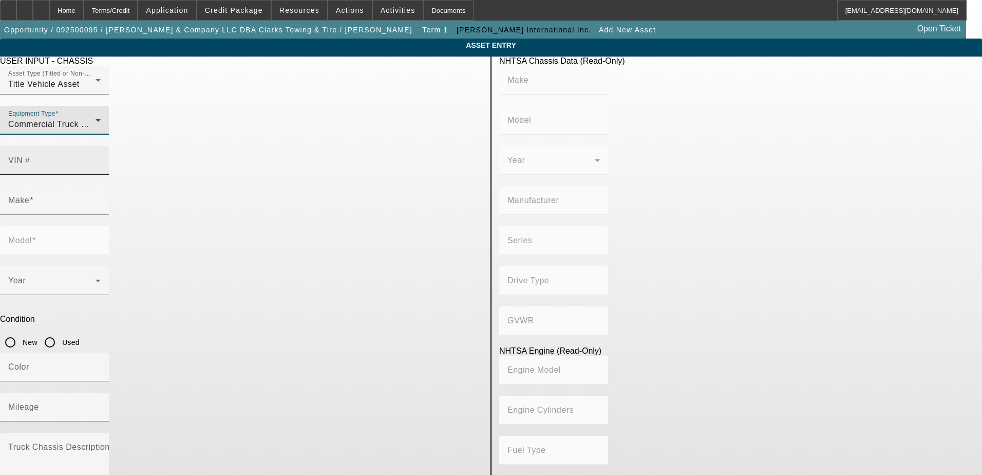
click at [30, 156] on mat-label "VIN #" at bounding box center [19, 160] width 22 height 9
click at [101, 158] on input "VIN #" at bounding box center [54, 164] width 92 height 12
paste input "3HCDZAPR3KL114780"
type input "3HCDZAPR3KL114780"
click at [816, 192] on app-asset-collateral-manage "ASSET ENTRY USER INPUT - CHASSIS Asset Type (Titled or Non-Titled) Title Vehicl…" at bounding box center [491, 324] width 982 height 570
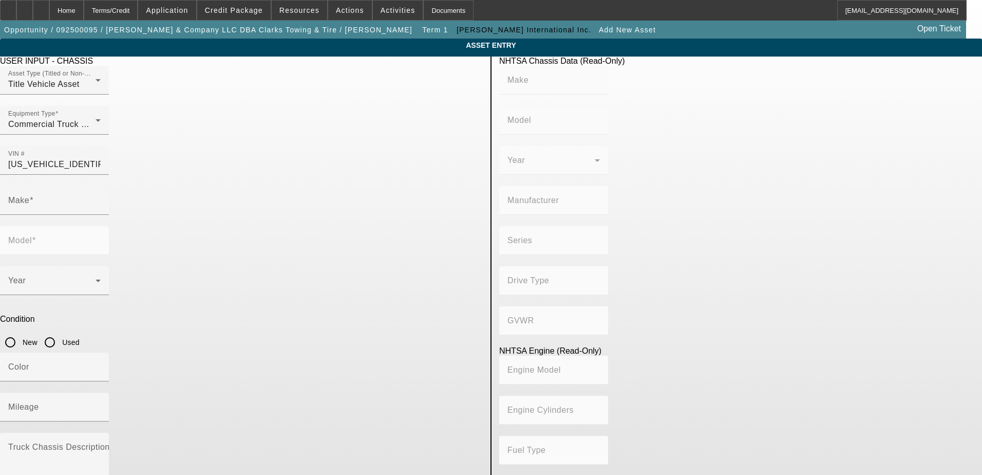
type input "INTERNATIONAL"
type input "LT625"
type input "BLUE DIAMOND TRUCK, S. DE R. L. DE C. V."
type input "LT"
type input "6x4"
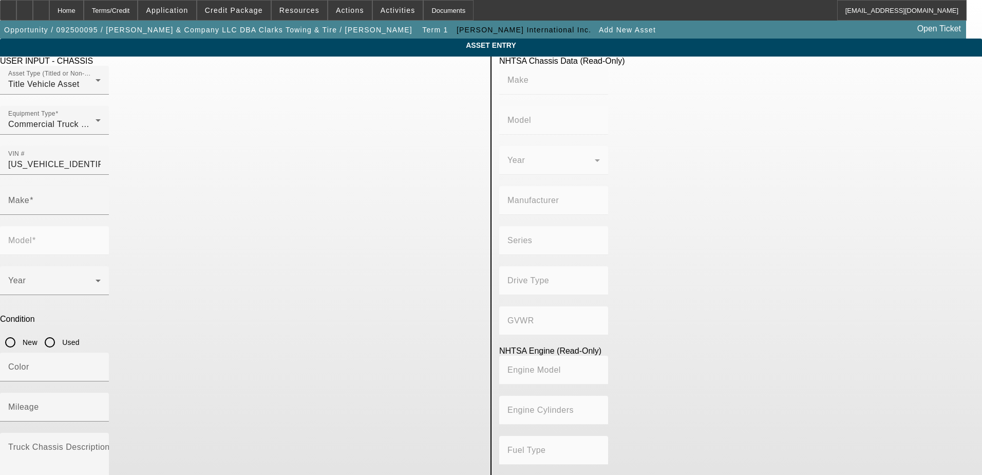
type input "Class 8: 33,001 lb and above (14,969 kg and above)"
type input "X15, Signature"
type input "Diesel"
type input "915"
type input "14.994163560"
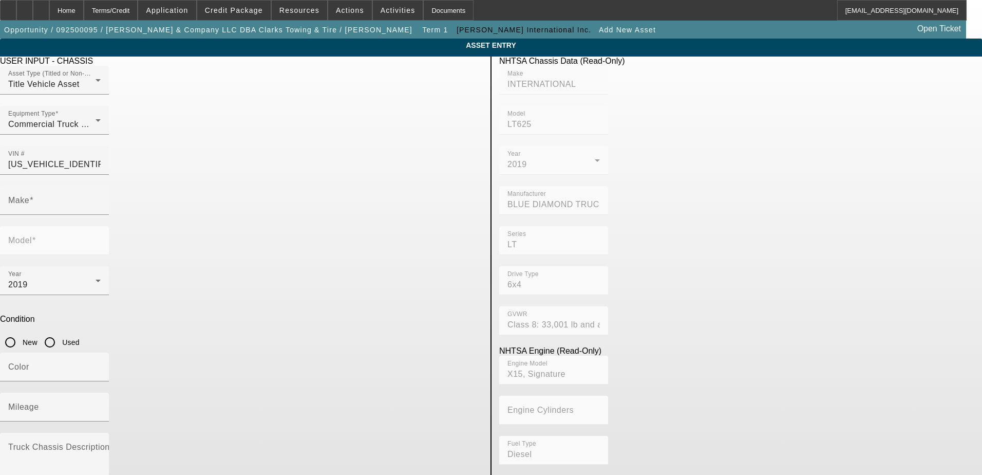
type input "INTERNATIONAL"
type input "LT625"
click at [60, 332] on input "Used" at bounding box center [50, 342] width 21 height 21
radio input "true"
click at [101, 352] on div "Color" at bounding box center [54, 366] width 92 height 29
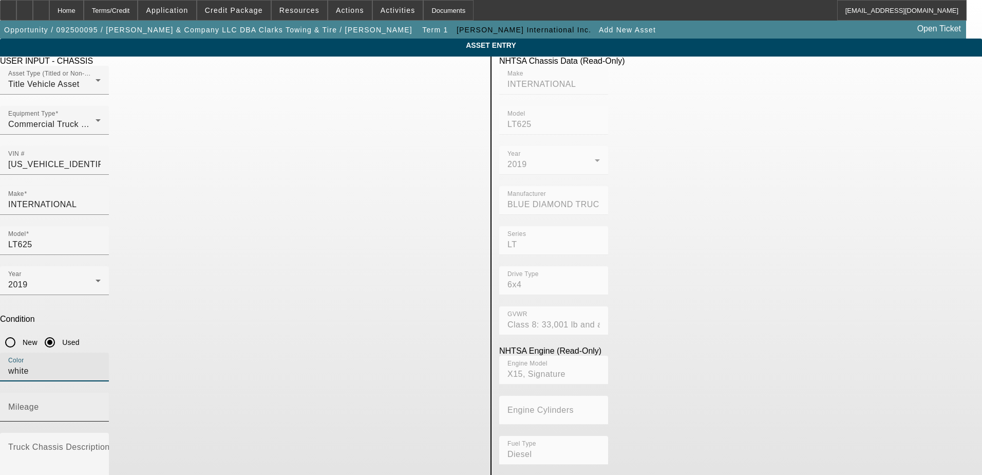
type input "white"
click at [101, 405] on input "Mileage" at bounding box center [54, 411] width 92 height 12
paste input "301898"
type input "301898"
click at [144, 323] on app-asset-collateral-manage "ASSET ENTRY USER INPUT - CHASSIS Asset Type (Titled or Non-Titled) Title Vehicl…" at bounding box center [491, 324] width 982 height 570
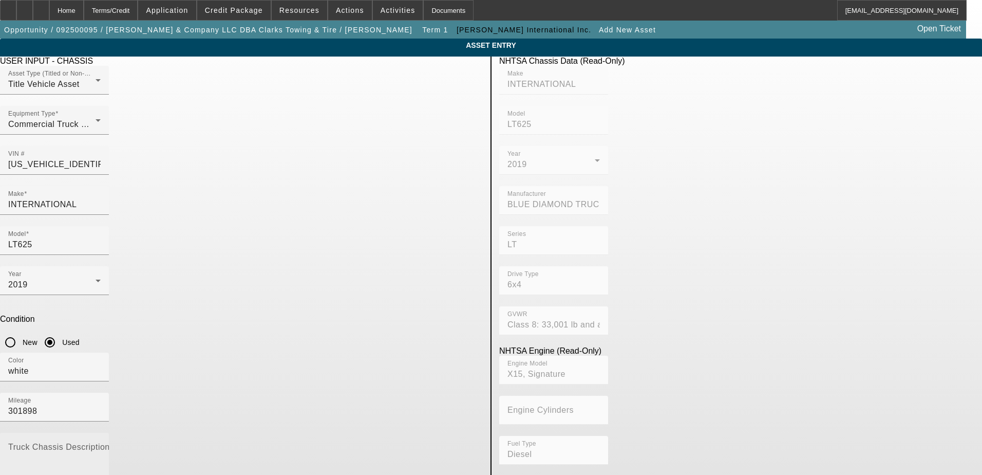
click at [101, 445] on textarea "Truck Chassis Description (Describe the truck chassis only)" at bounding box center [54, 463] width 92 height 37
paste textarea "TANDEM AXLE DAY CAB"
type textarea "TANDEM AXLE DAY CAB"
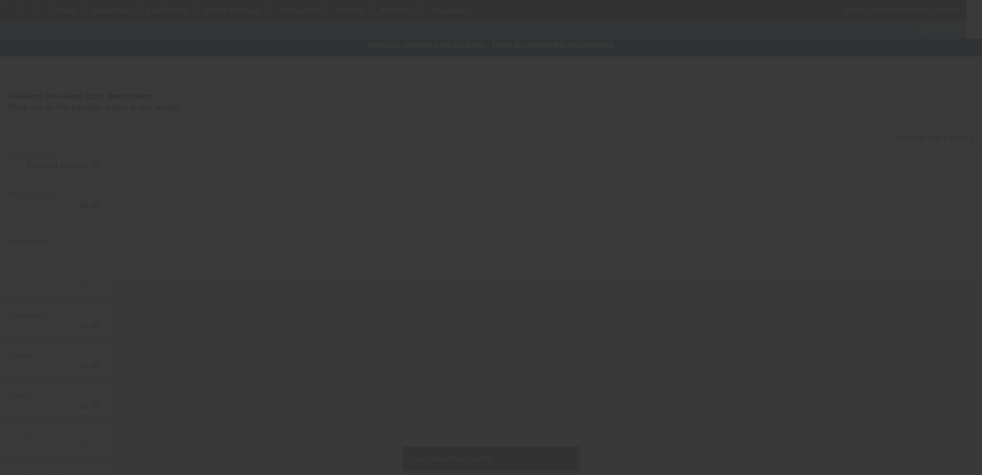
type input "$98,800.00"
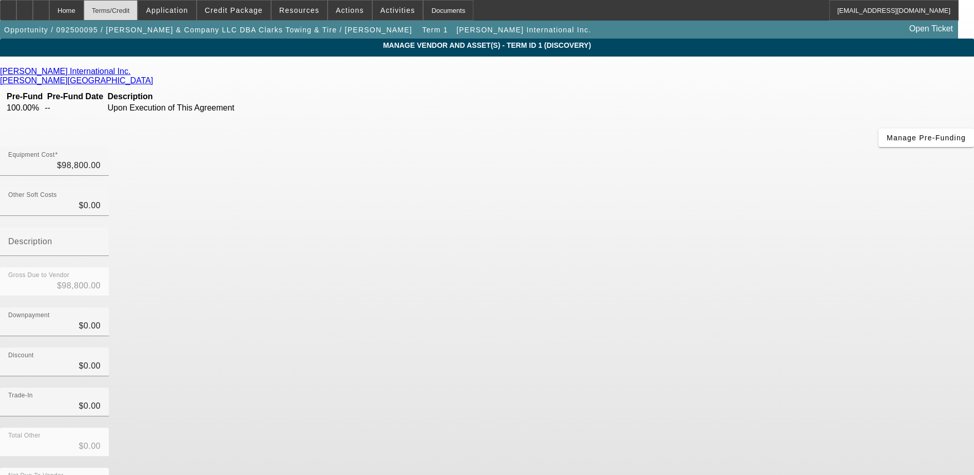
click at [138, 14] on div "Terms/Credit" at bounding box center [111, 10] width 54 height 21
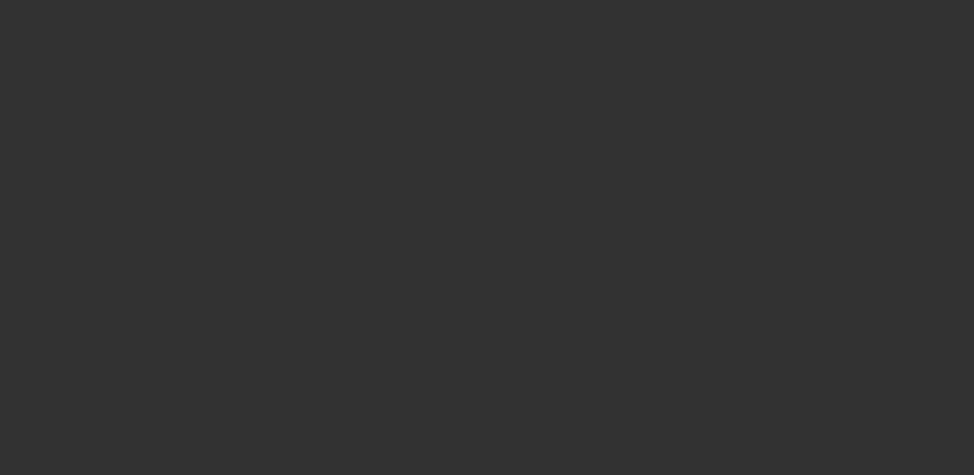
select select "0"
select select "2"
select select "0.1"
select select "4"
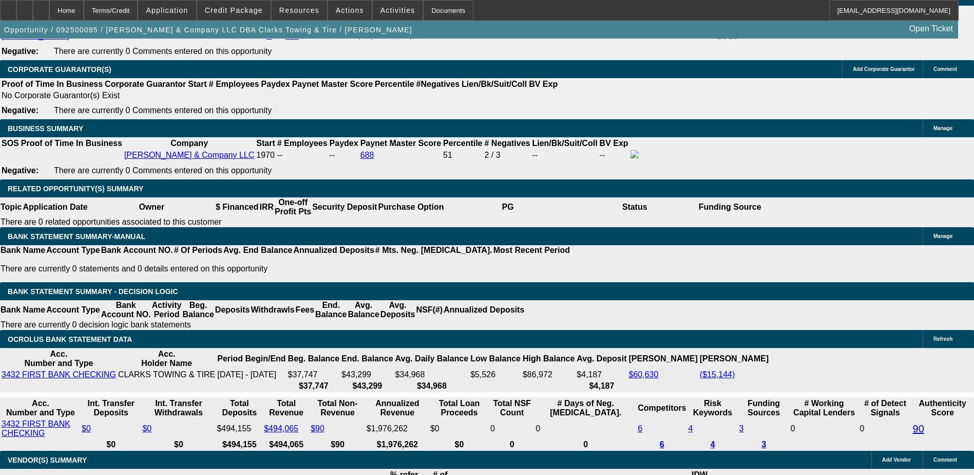
scroll to position [1512, 0]
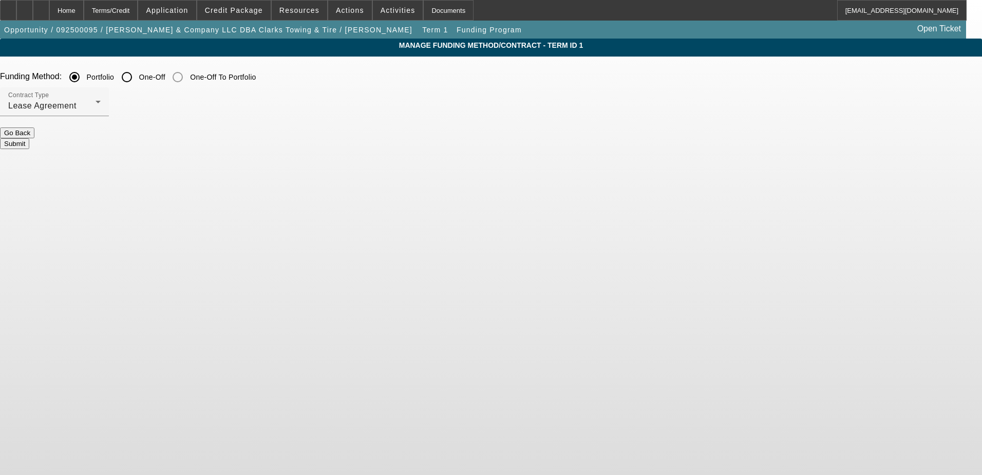
click at [137, 79] on input "One-Off" at bounding box center [127, 77] width 21 height 21
radio input "true"
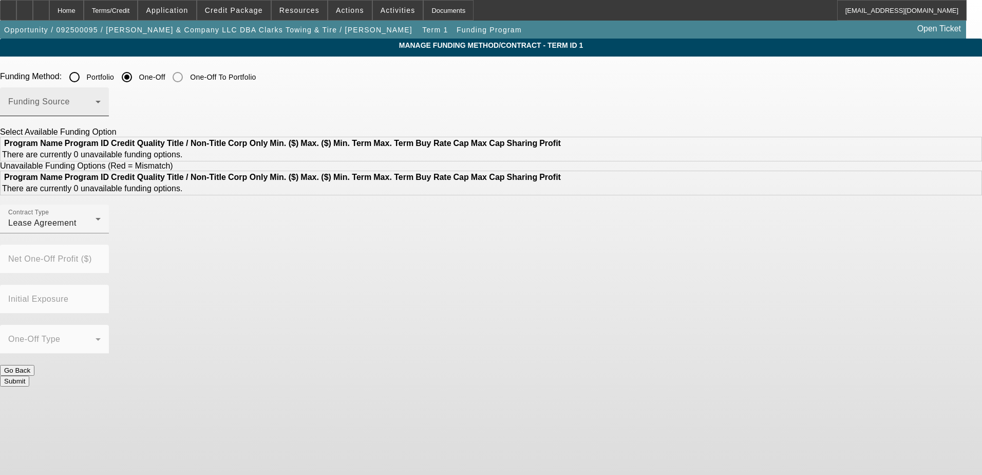
click at [96, 101] on span at bounding box center [51, 106] width 87 height 12
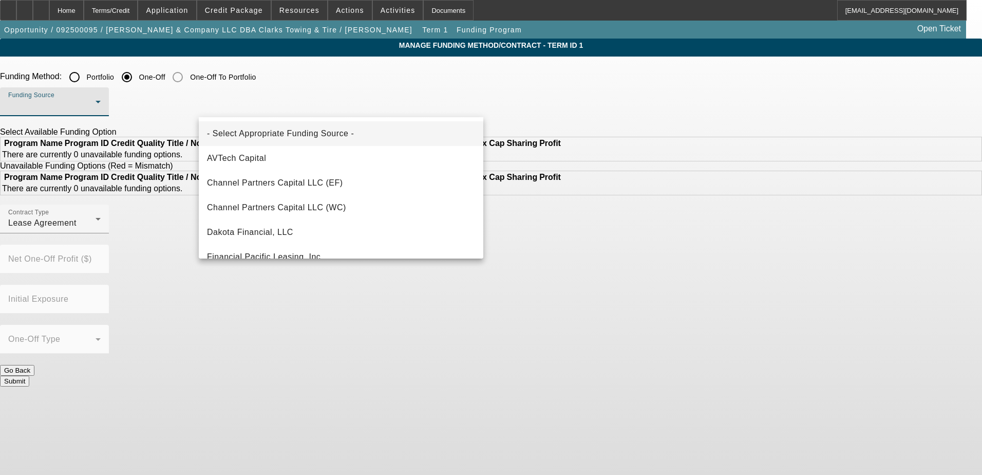
click at [248, 13] on div at bounding box center [491, 237] width 982 height 475
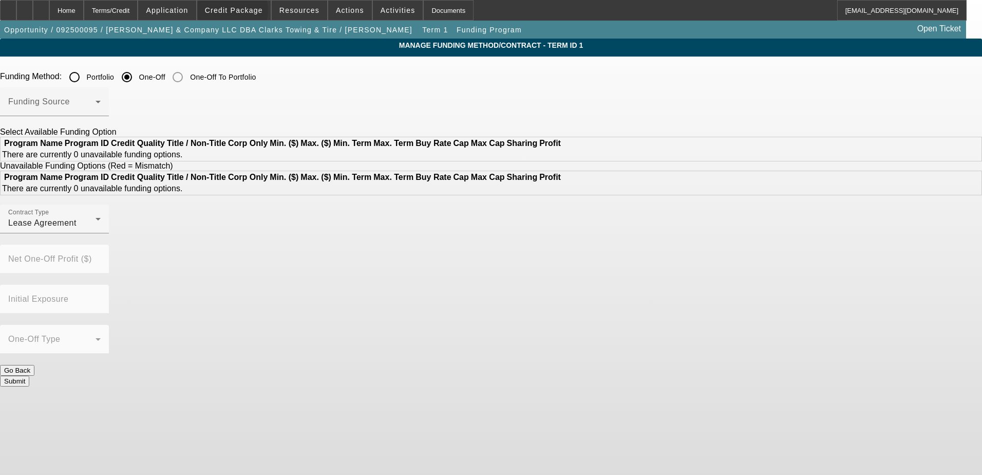
click at [248, 13] on span "Credit Package" at bounding box center [234, 10] width 58 height 8
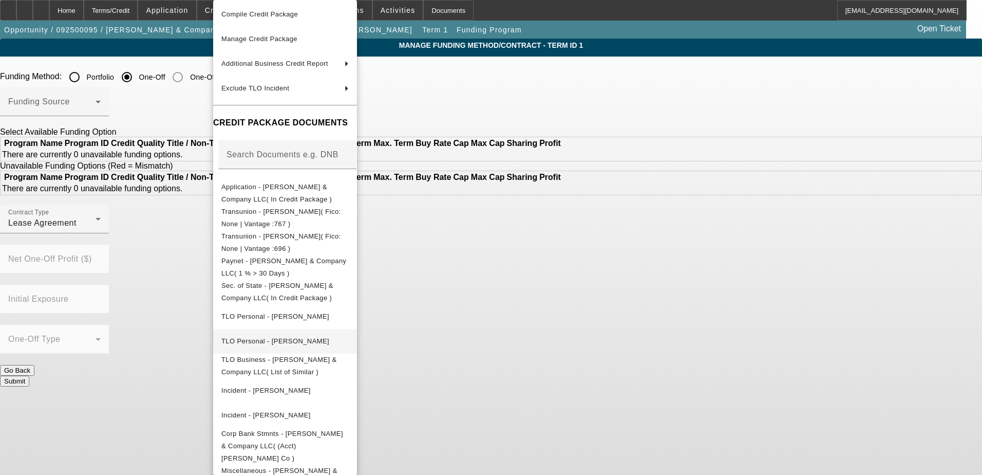
scroll to position [86, 0]
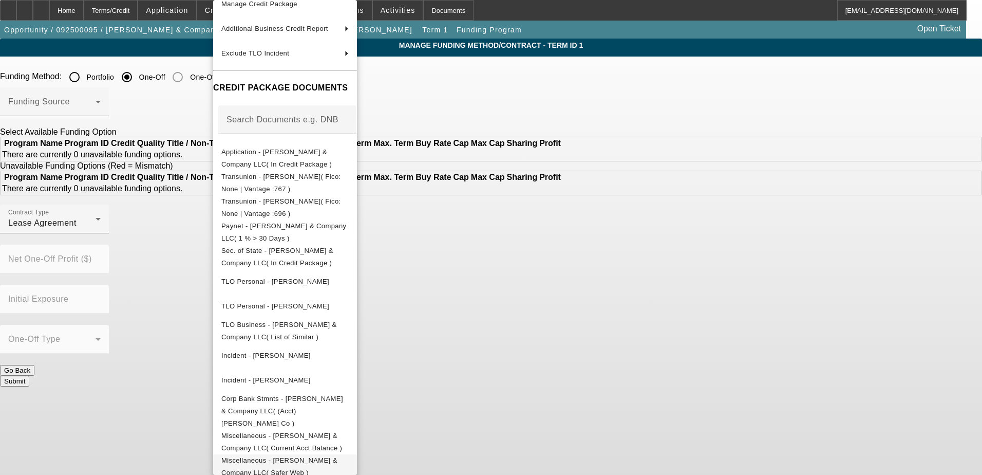
click at [337, 456] on span "Miscellaneous - SE Griffin & Company LLC( Safer Web )" at bounding box center [279, 466] width 116 height 20
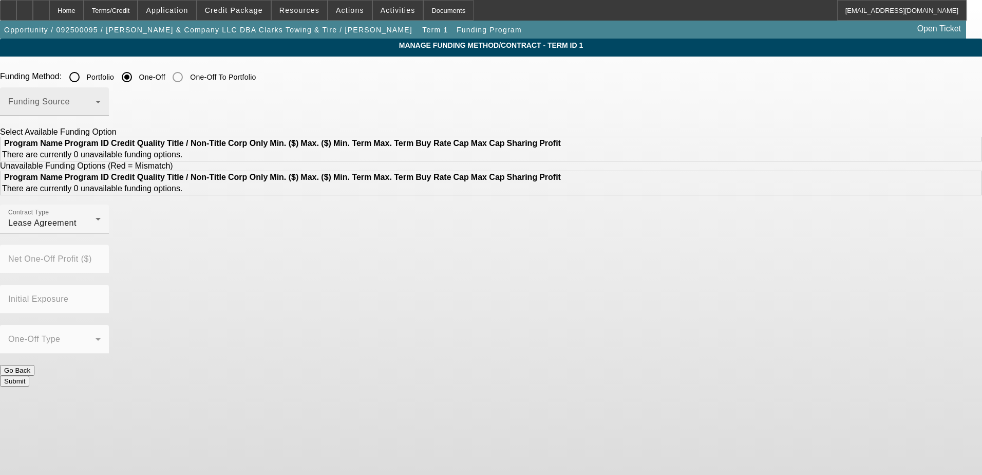
click at [96, 108] on span at bounding box center [51, 106] width 87 height 12
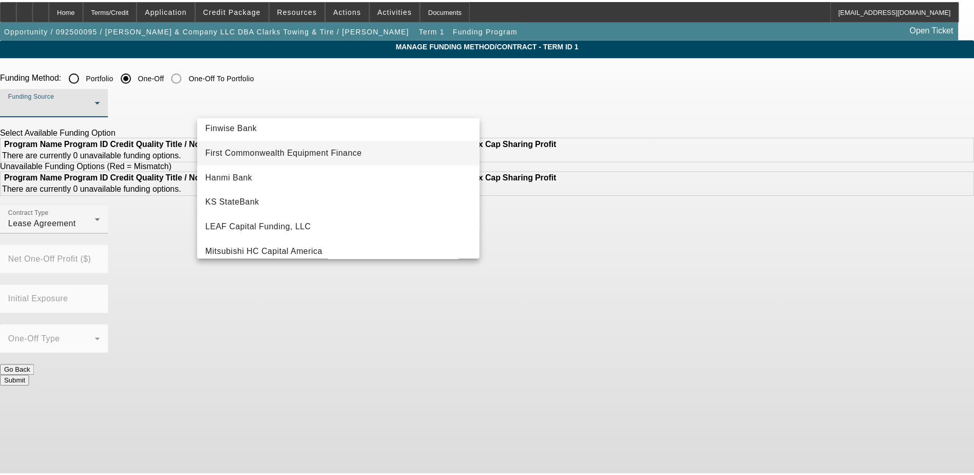
scroll to position [205, 0]
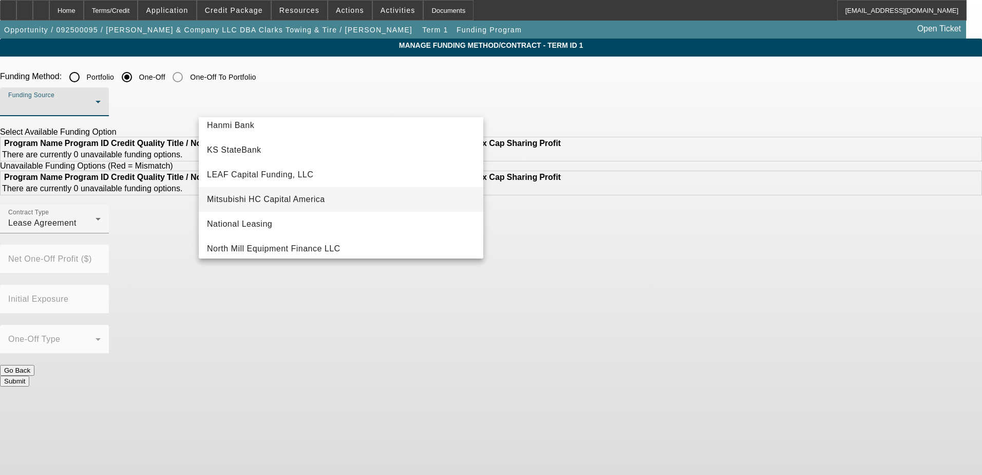
click at [296, 193] on span "Mitsubishi HC Capital America" at bounding box center [266, 199] width 118 height 12
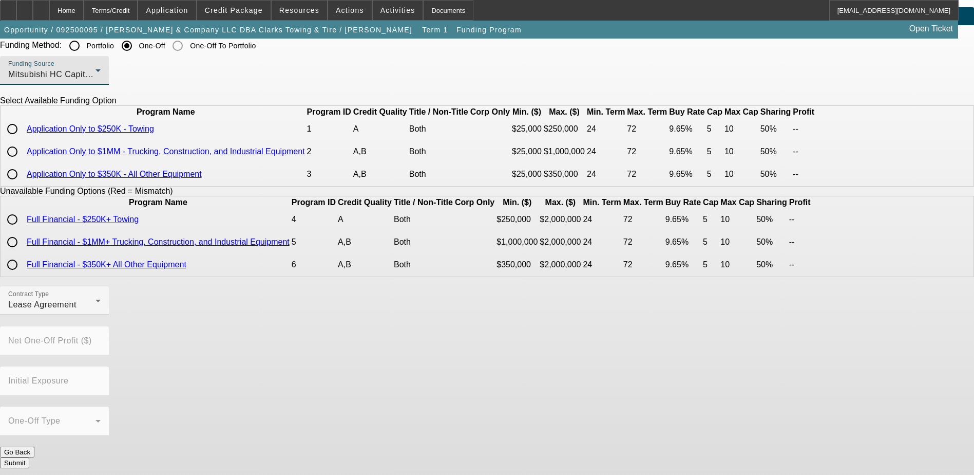
scroll to position [49, 0]
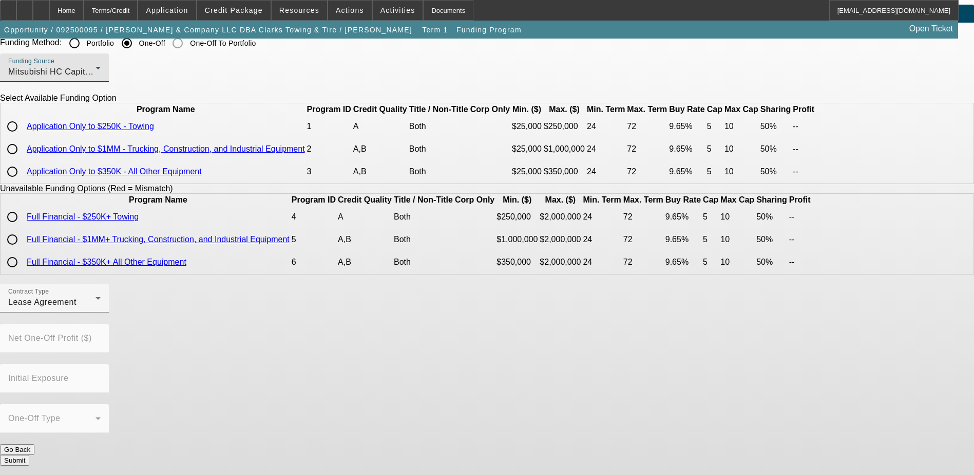
click at [23, 159] on input "radio" at bounding box center [12, 149] width 21 height 21
radio input "true"
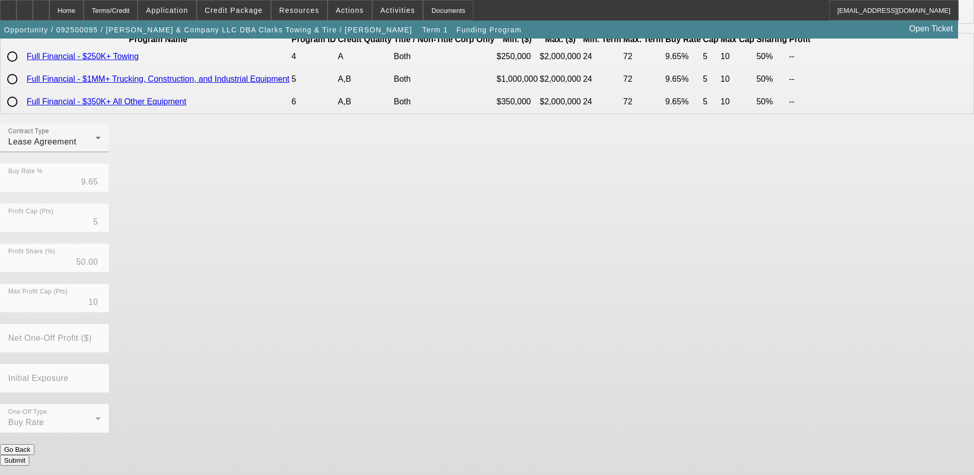
scroll to position [211, 0]
click at [49, 135] on mat-label "Contract Type" at bounding box center [28, 131] width 41 height 7
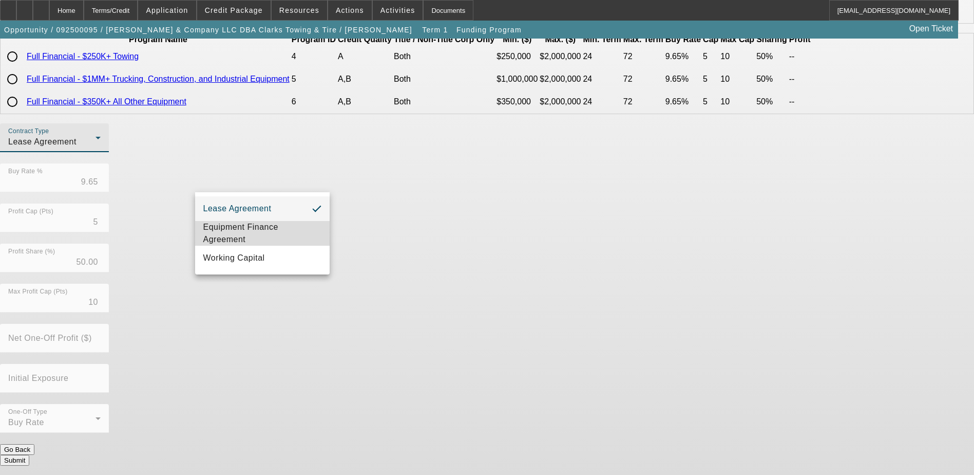
click at [233, 223] on span "Equipment Finance Agreement" at bounding box center [262, 233] width 118 height 25
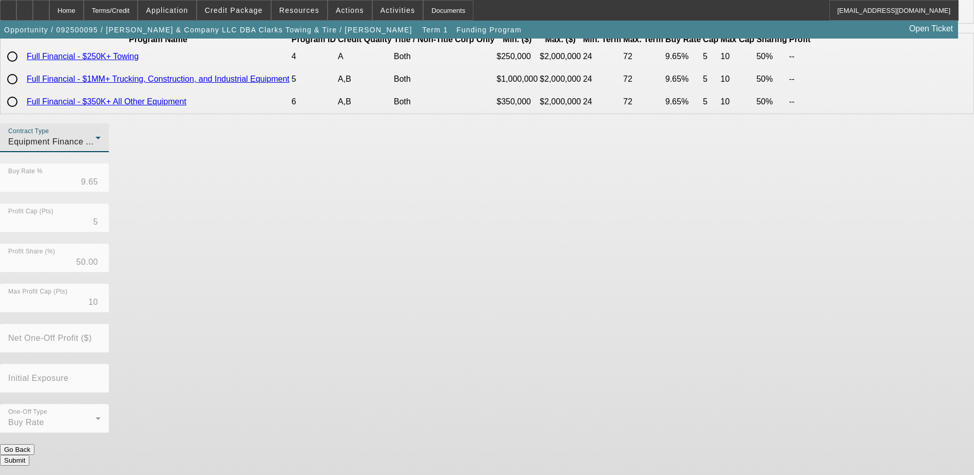
click at [430, 270] on div "Contract Type Equipment Finance Agreement Buy Rate % 9.65 Profit Cap (Pts) 5 Pr…" at bounding box center [487, 283] width 974 height 320
click at [29, 455] on button "Submit" at bounding box center [14, 460] width 29 height 11
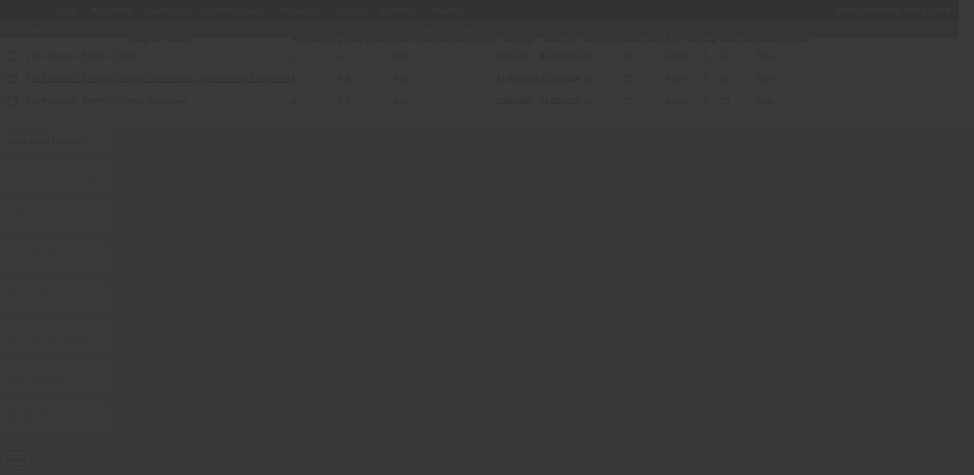
radio input "true"
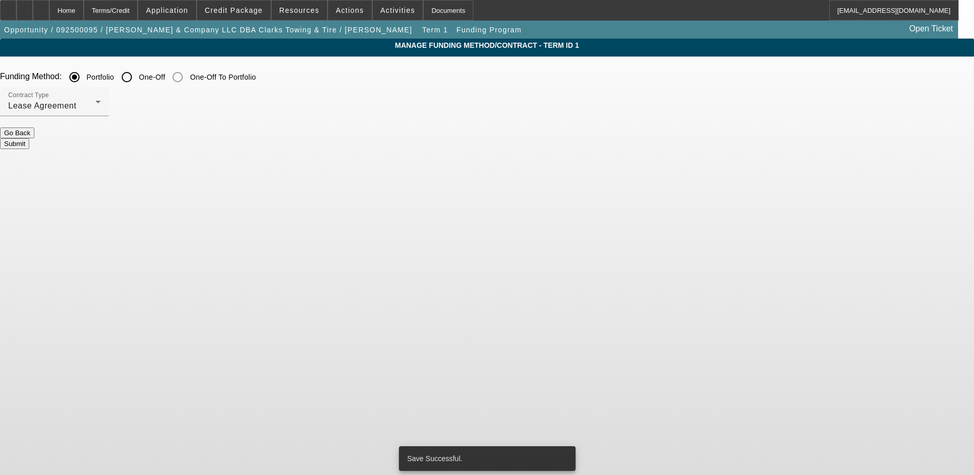
scroll to position [0, 0]
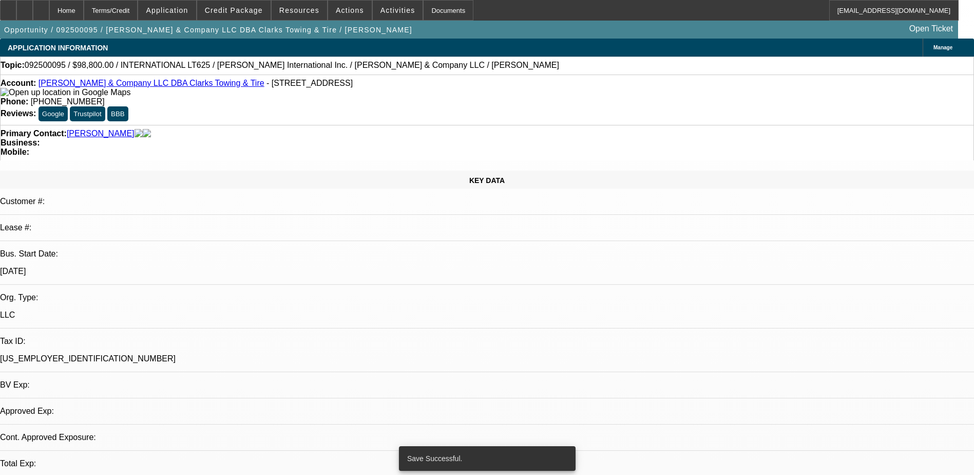
select select "0"
select select "2"
select select "0"
select select "6"
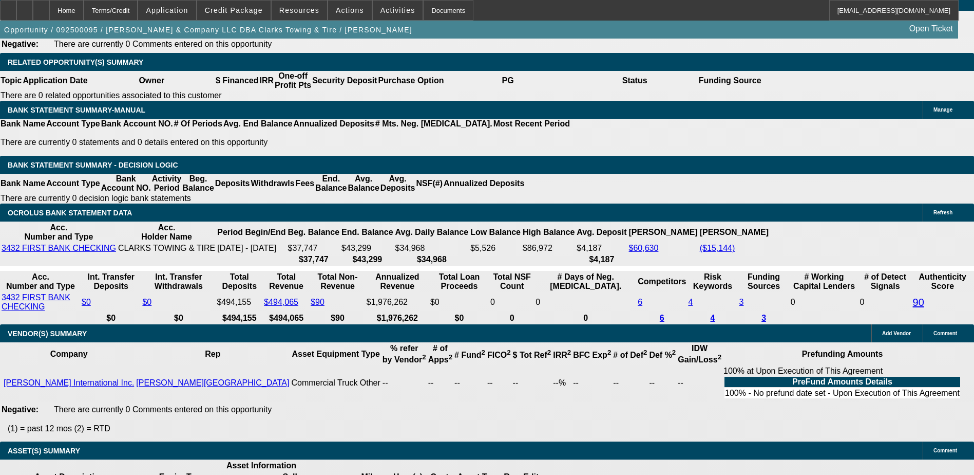
scroll to position [1644, 0]
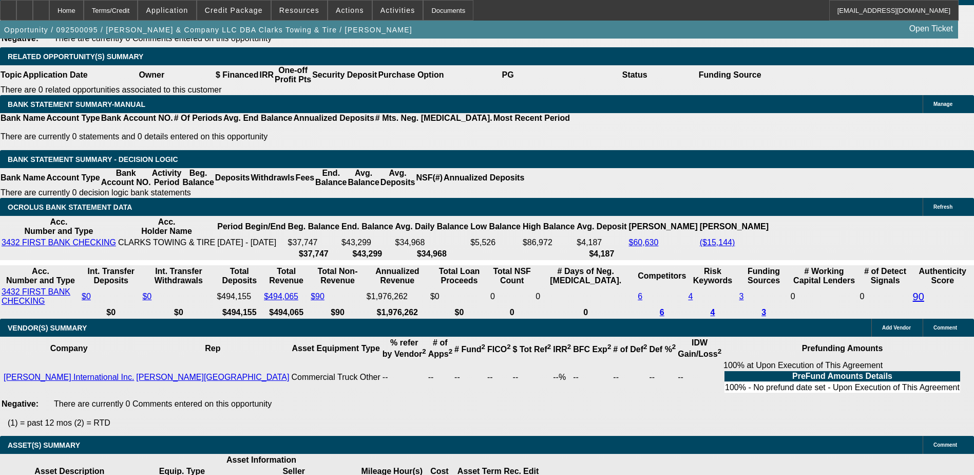
type input "$0.00"
type input "48"
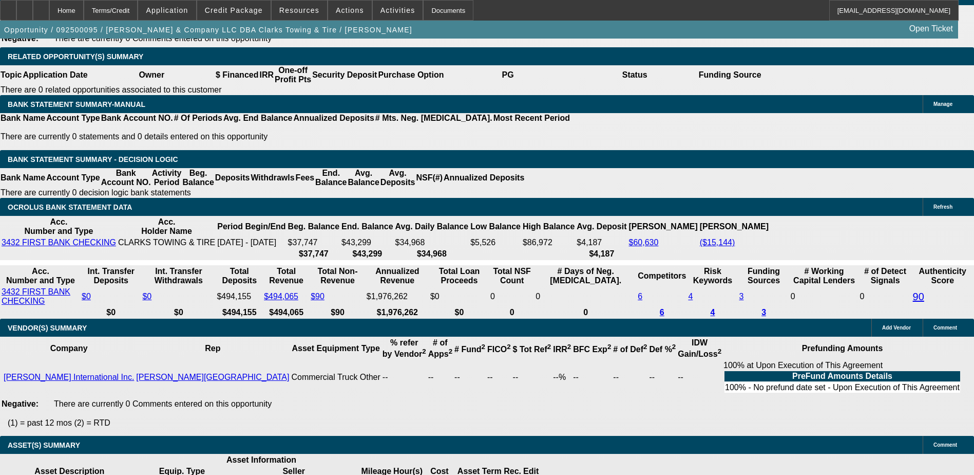
type input "1"
type input "$4,201.26"
type input "$2,100.63"
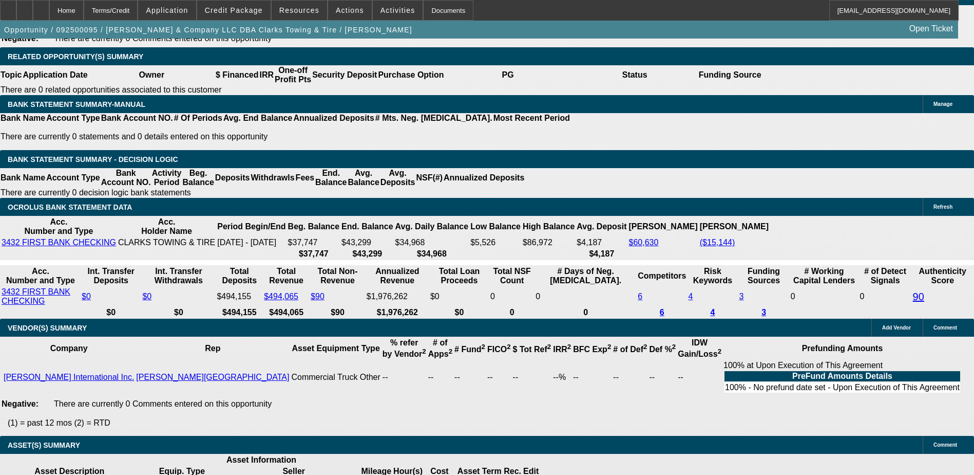
type input "12"
type input "$5,203.56"
type input "$2,601.78"
type input "12"
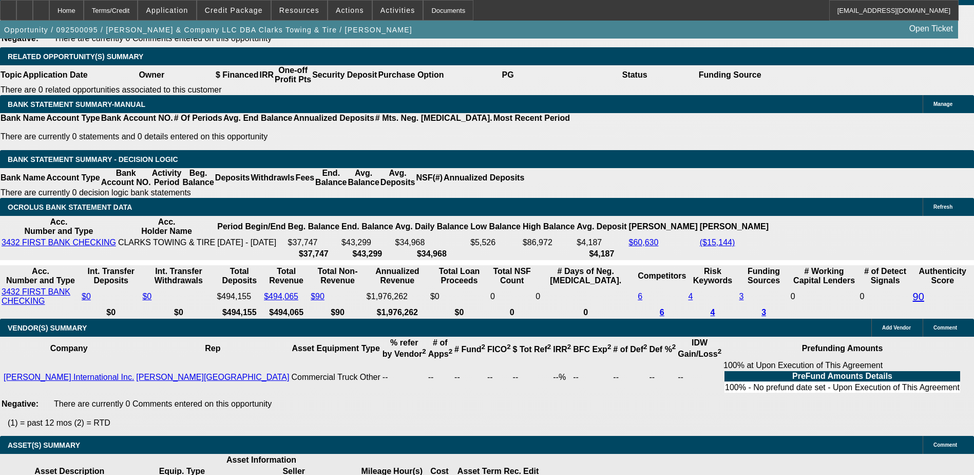
select select "0"
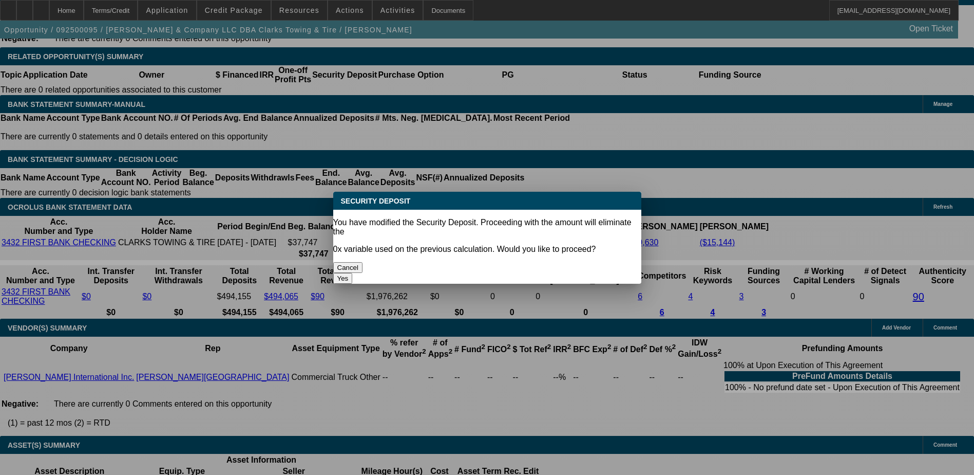
click at [353, 273] on button "Yes" at bounding box center [343, 278] width 20 height 11
type input "$0.00"
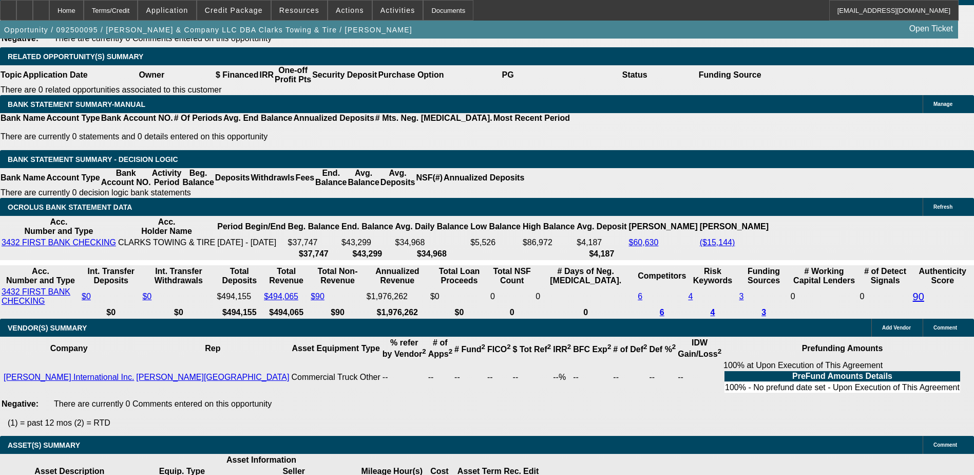
select select "1"
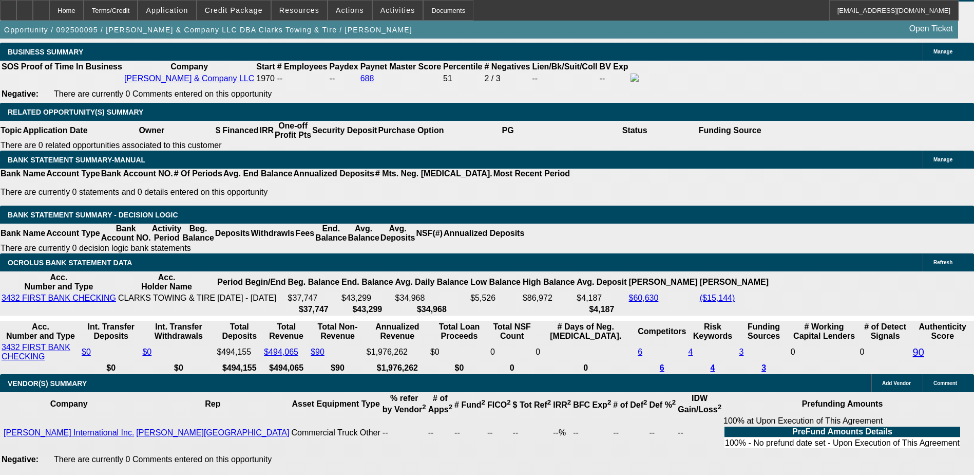
scroll to position [1489, 0]
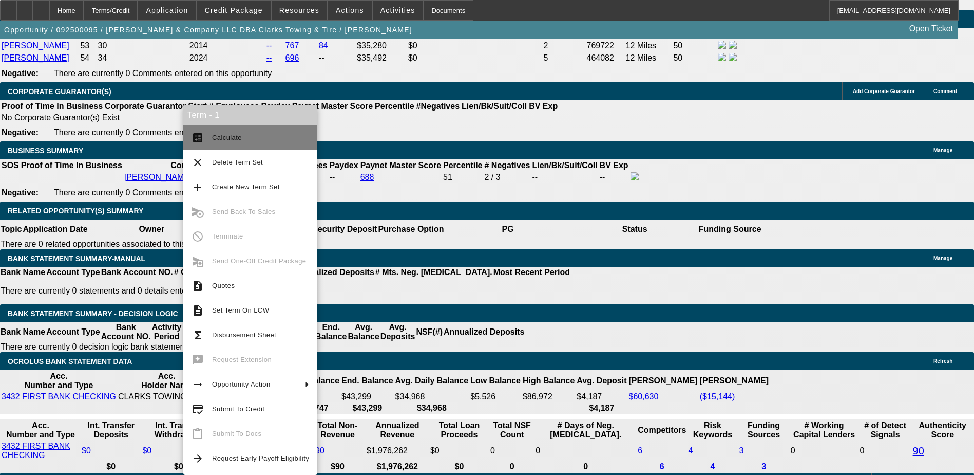
click at [229, 134] on span "Calculate" at bounding box center [227, 138] width 30 height 8
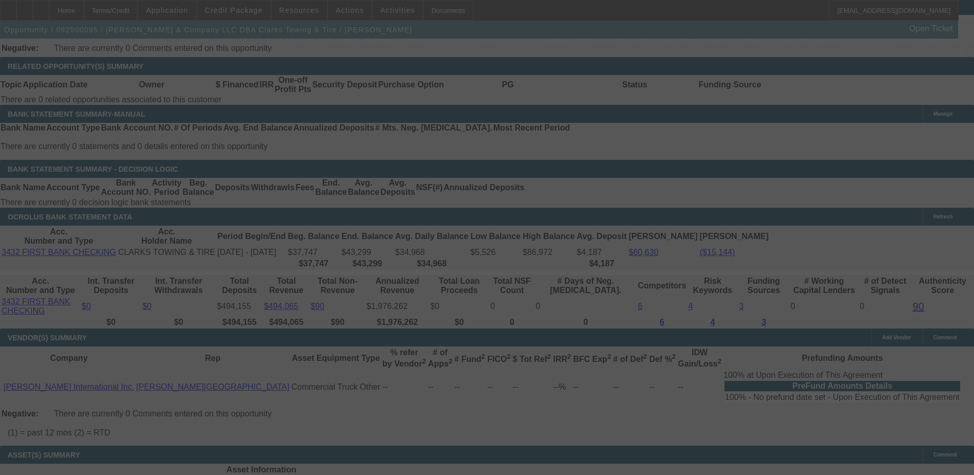
scroll to position [1582, 0]
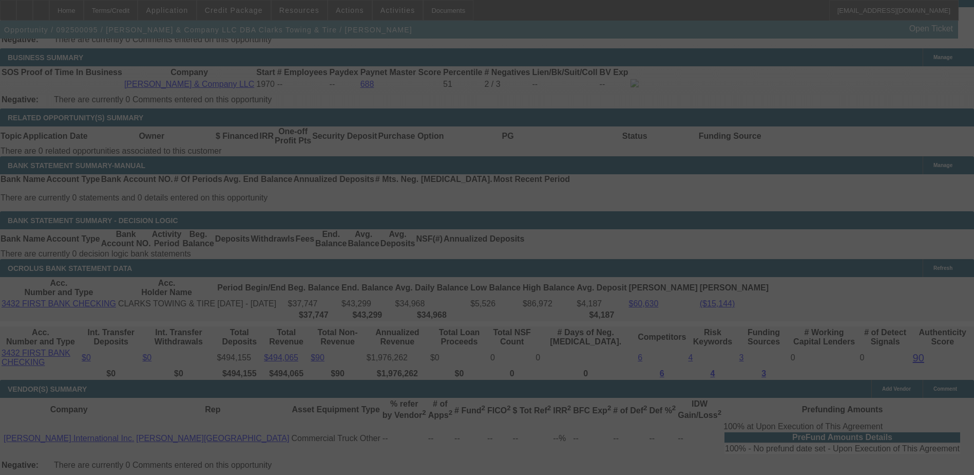
select select "0"
select select "6"
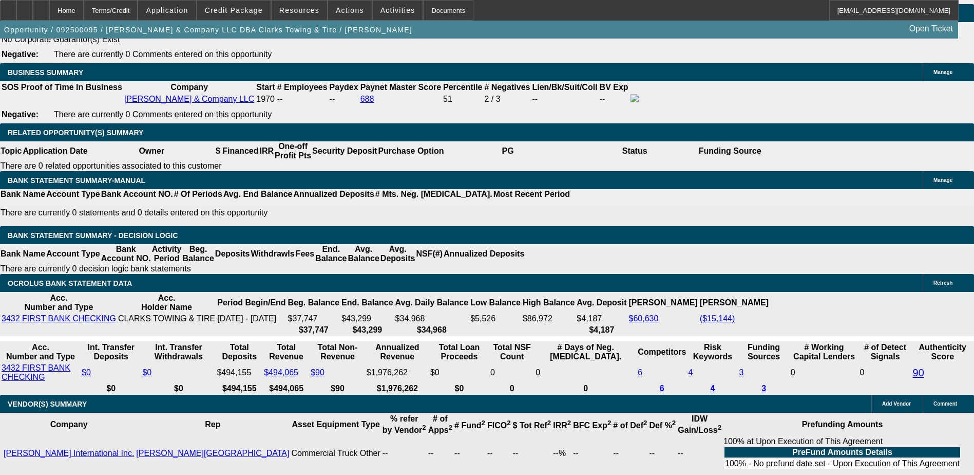
scroll to position [1619, 0]
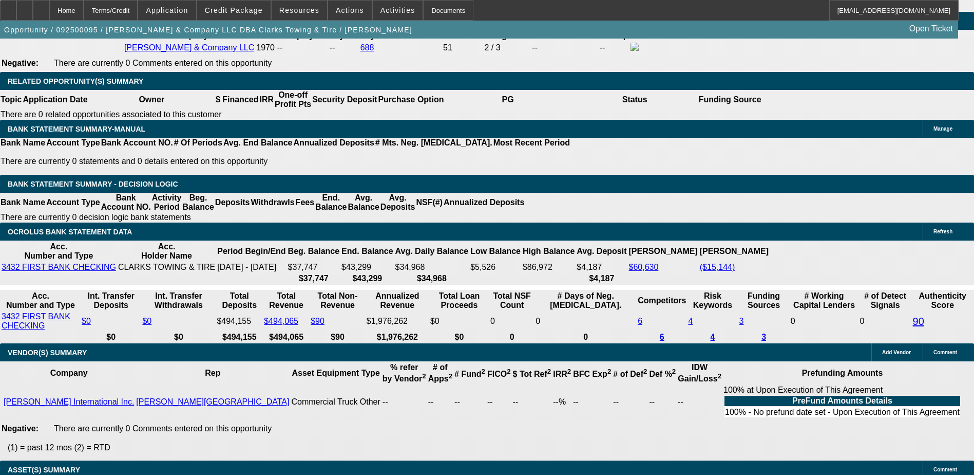
type input "$2,601.78"
select select "0.05"
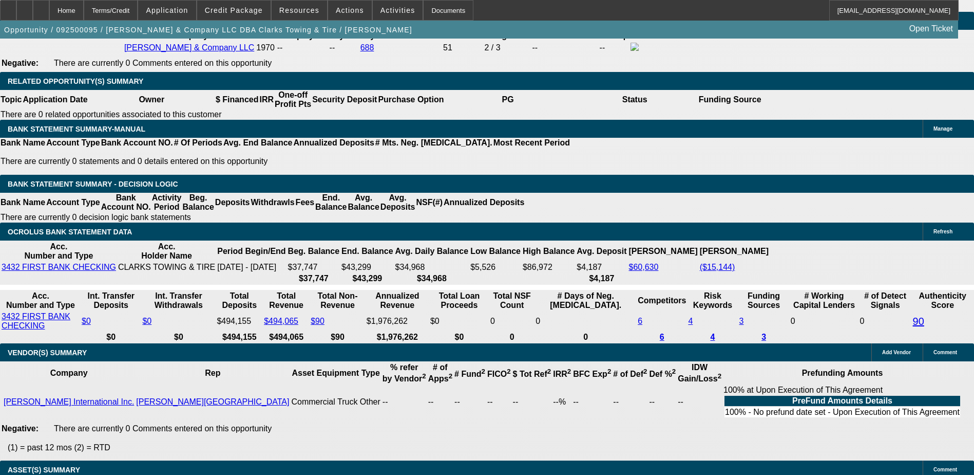
type input "$4,940.00"
type input "UNKNOWN"
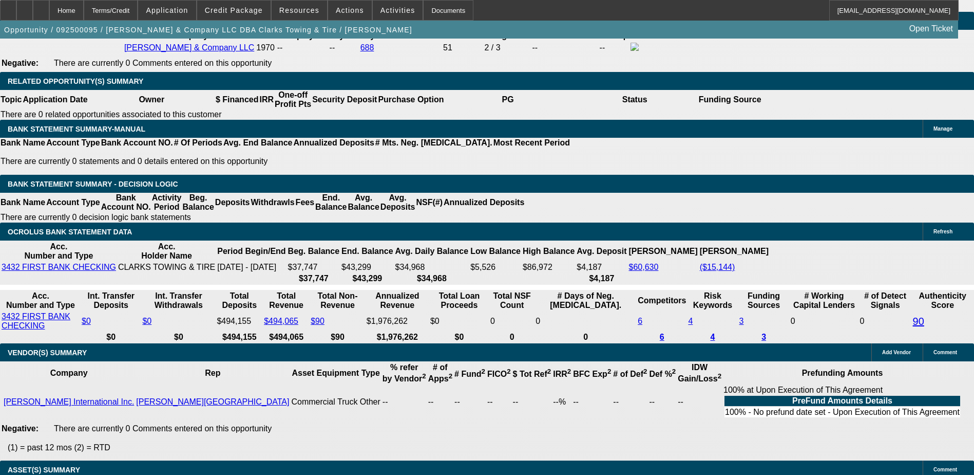
type input "2"
type input "2595"
type input "14.6"
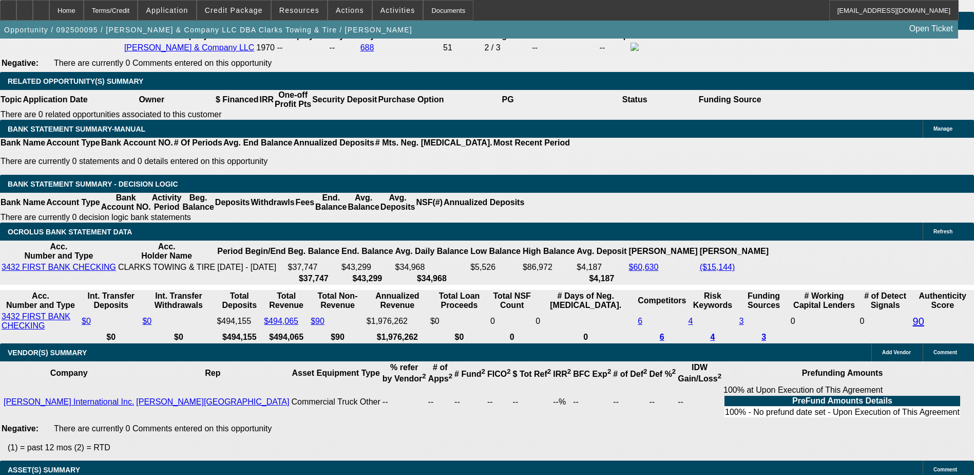
type input "$2,595.00"
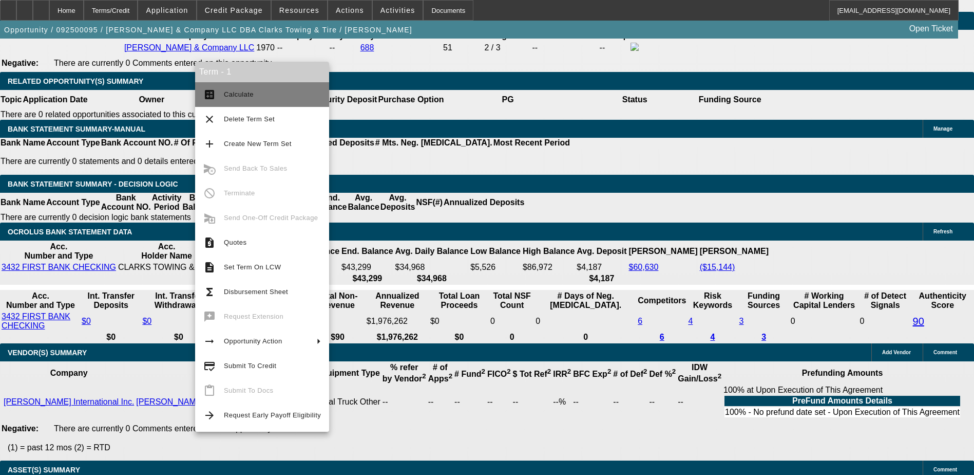
click at [238, 91] on span "Calculate" at bounding box center [239, 94] width 30 height 8
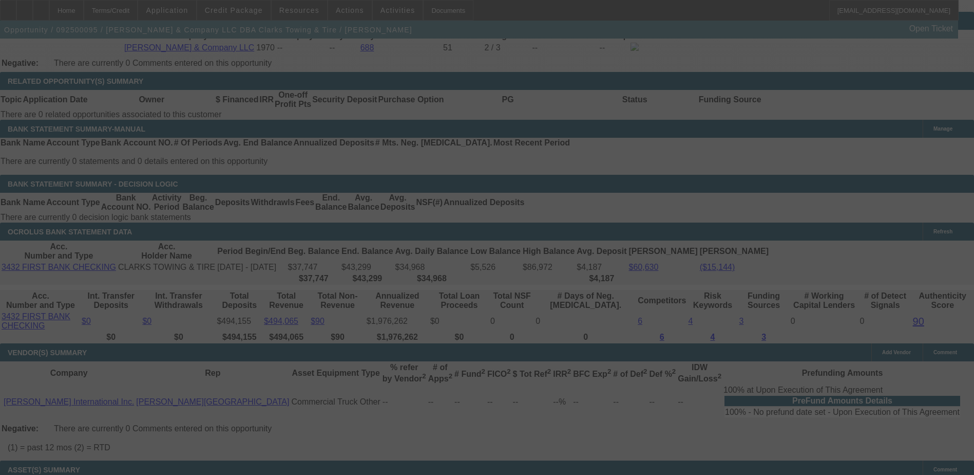
select select "0"
select select "6"
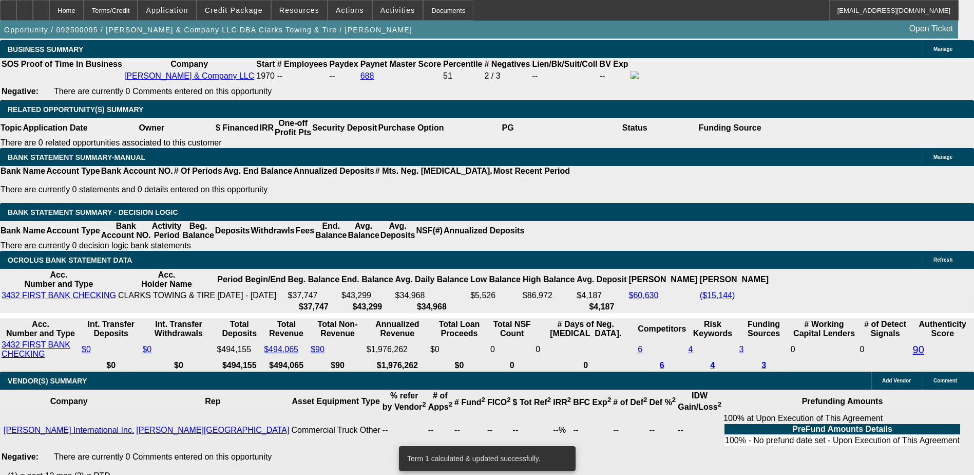
scroll to position [1567, 0]
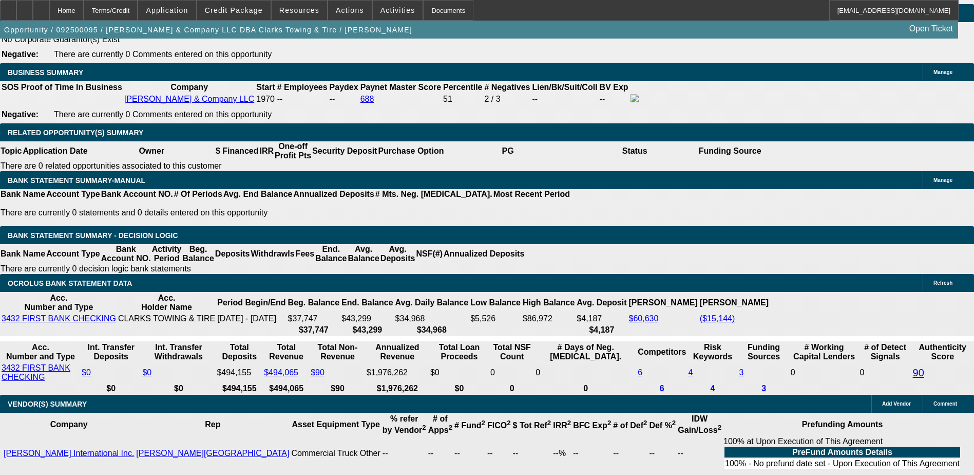
type input "2"
type input "UNKNOWN"
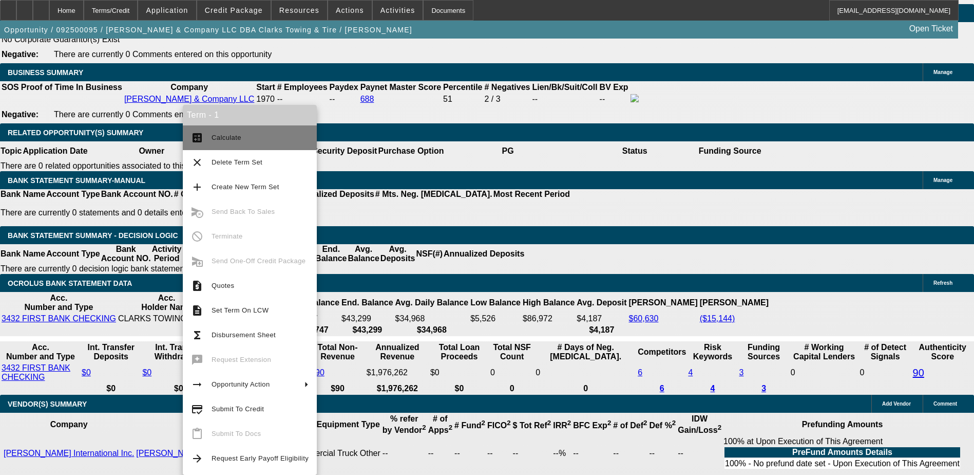
click at [207, 132] on button "calculate Calculate" at bounding box center [250, 137] width 134 height 25
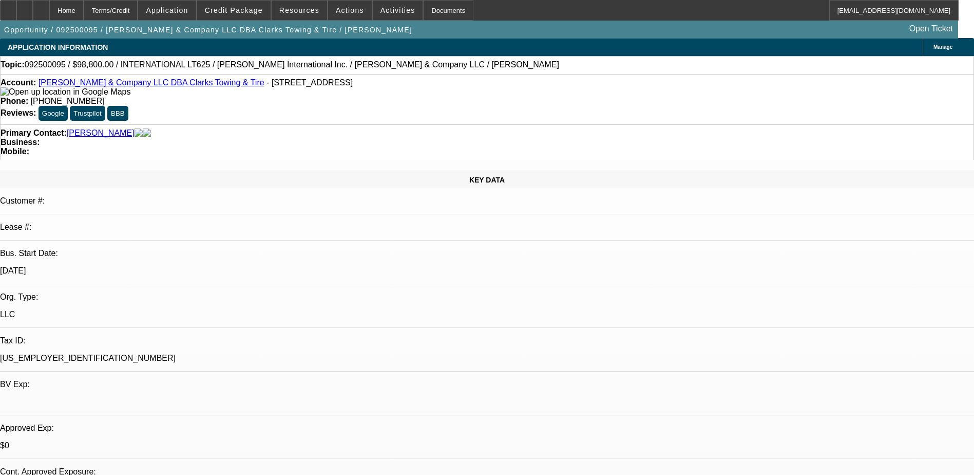
scroll to position [0, 0]
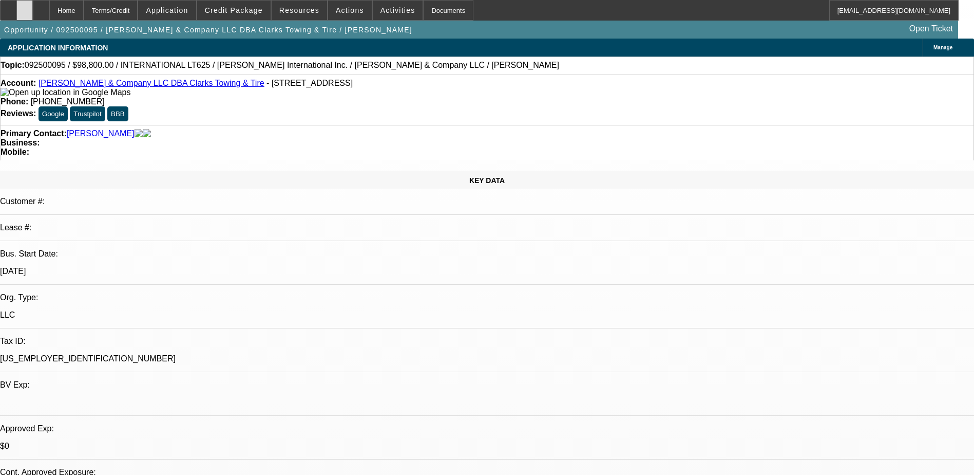
click at [33, 10] on div at bounding box center [24, 10] width 16 height 21
click at [239, 6] on span at bounding box center [233, 10] width 73 height 25
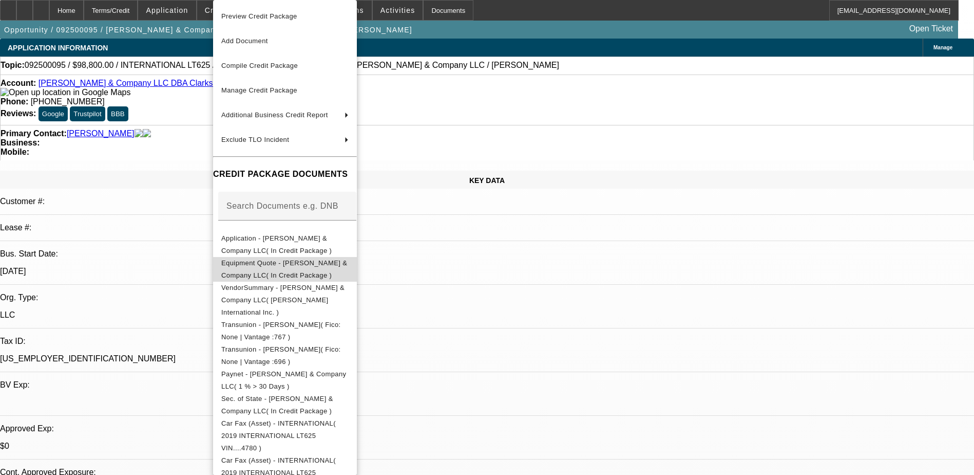
click at [309, 272] on button "Equipment Quote - SE Griffin & Company LLC( In Credit Package )" at bounding box center [285, 269] width 144 height 25
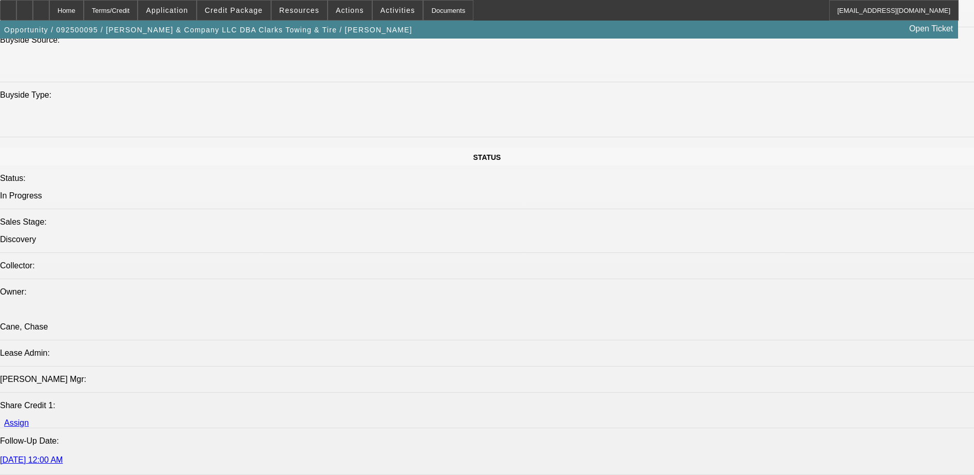
scroll to position [1130, 0]
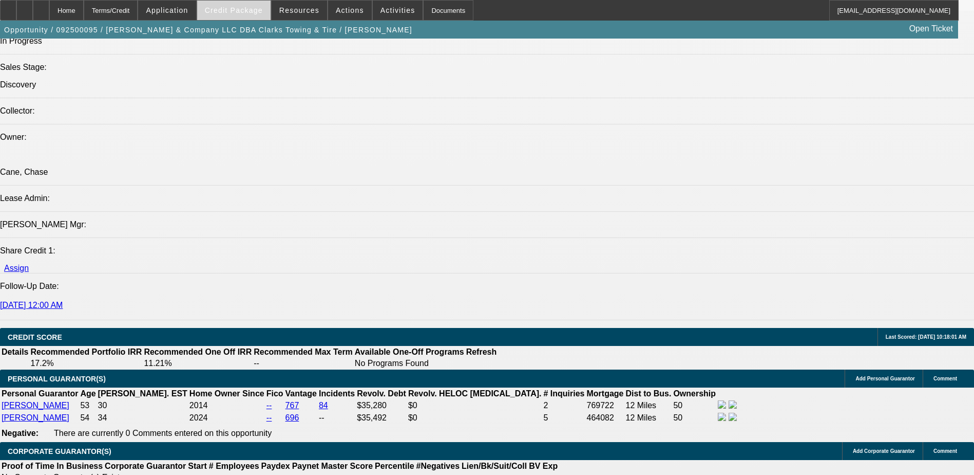
click at [234, 6] on span "Credit Package" at bounding box center [234, 10] width 58 height 8
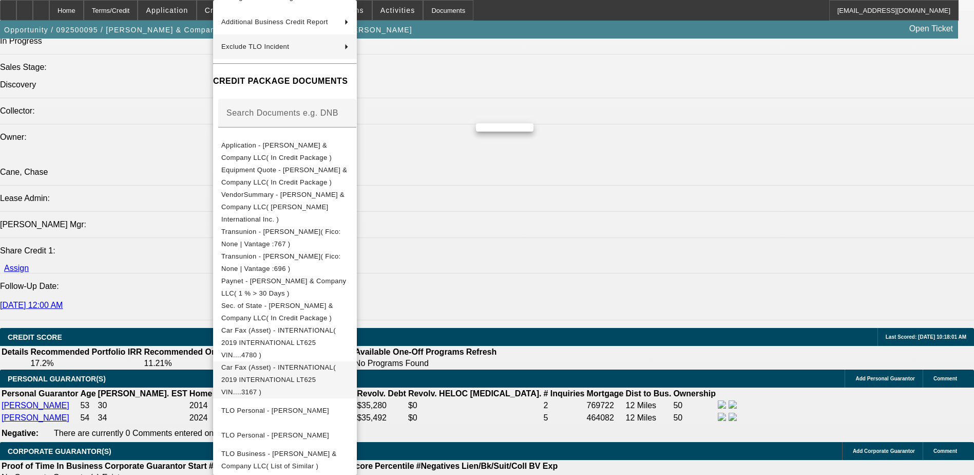
scroll to position [177, 0]
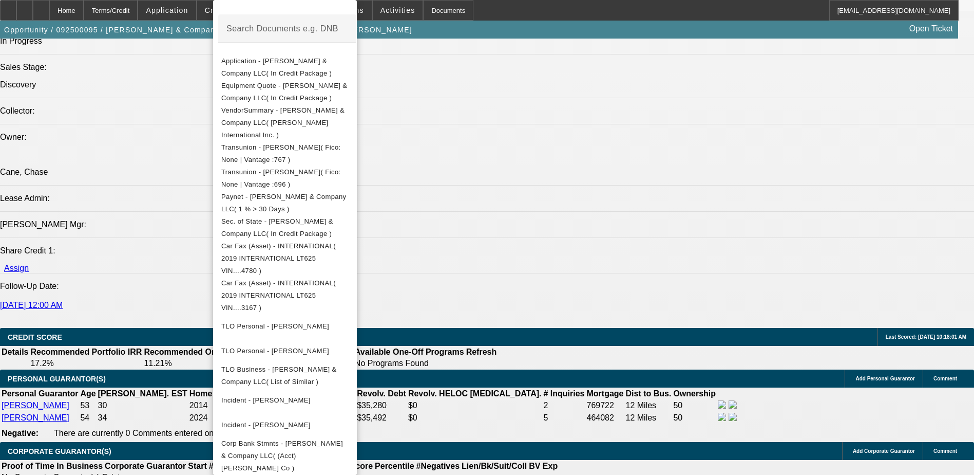
click at [668, 288] on div at bounding box center [487, 237] width 974 height 475
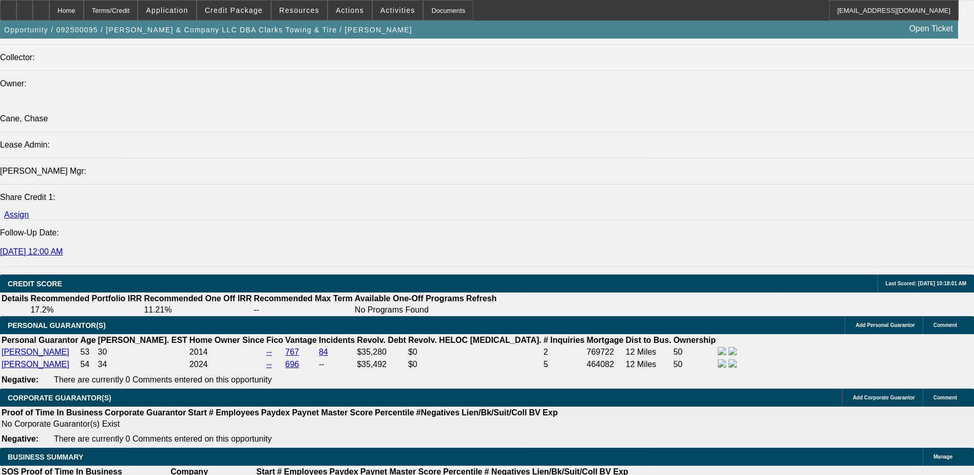
scroll to position [1181, 0]
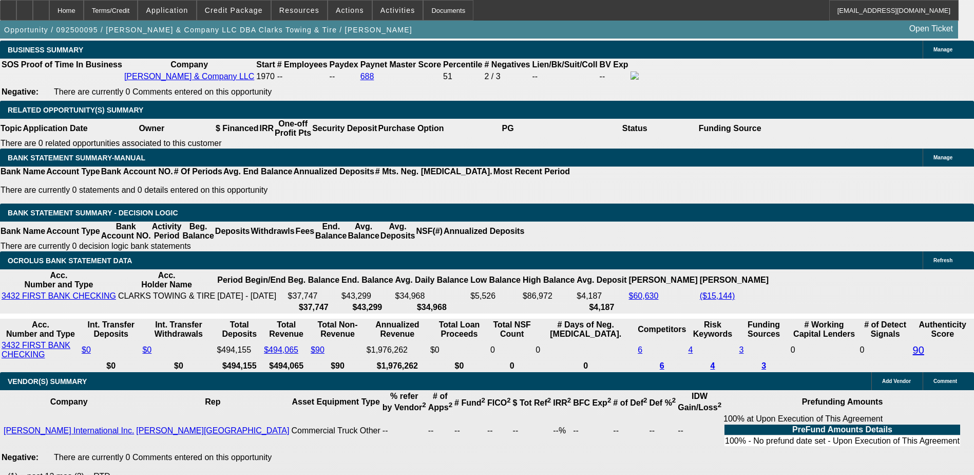
scroll to position [1592, 0]
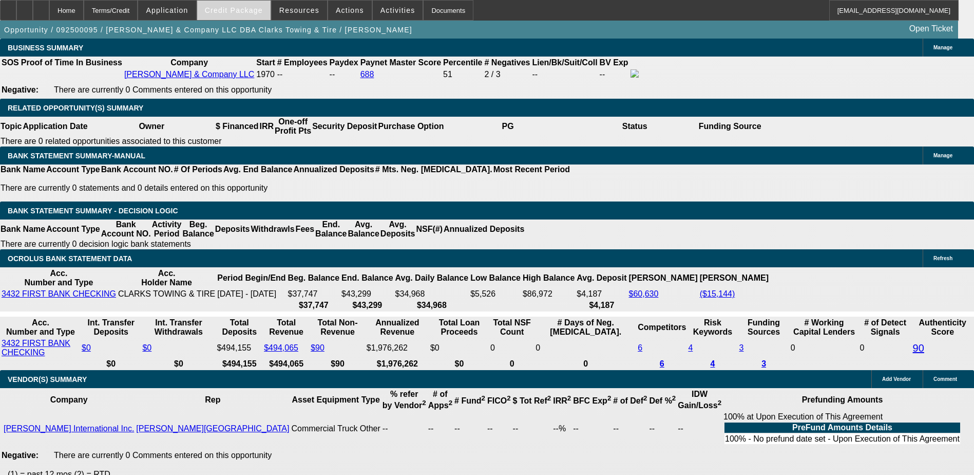
click at [253, 15] on span at bounding box center [233, 10] width 73 height 25
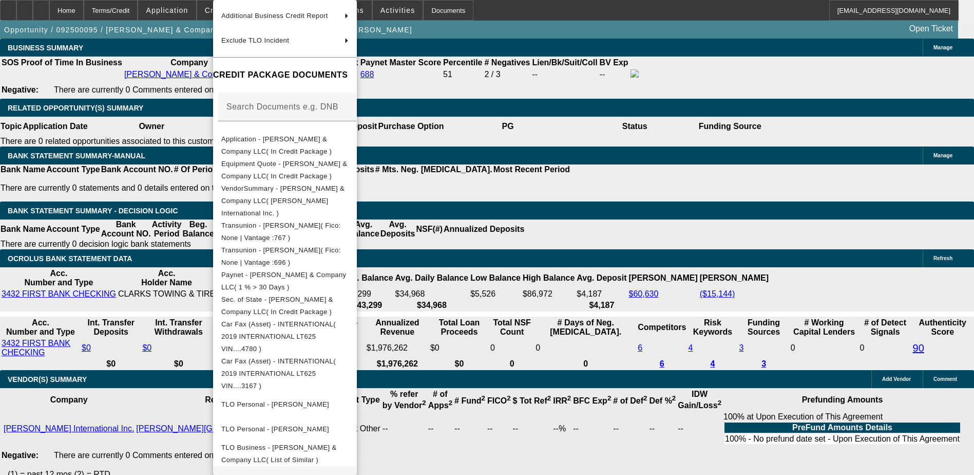
scroll to position [177, 0]
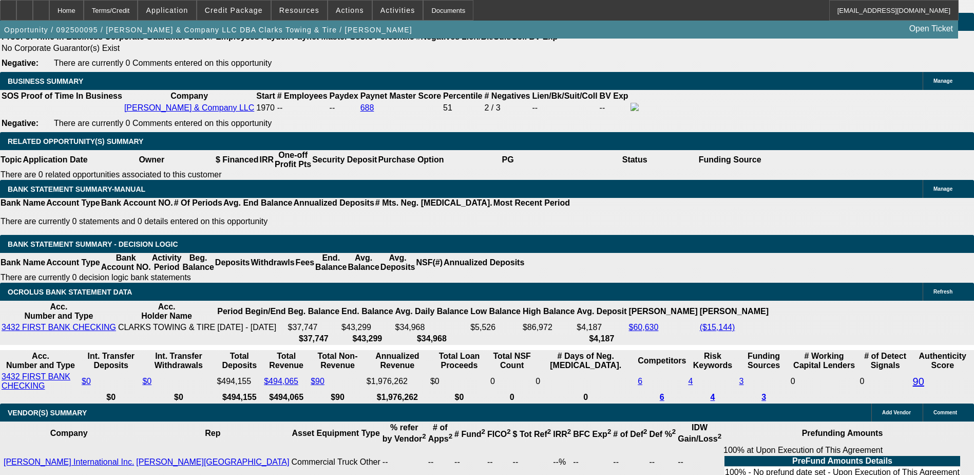
scroll to position [1541, 0]
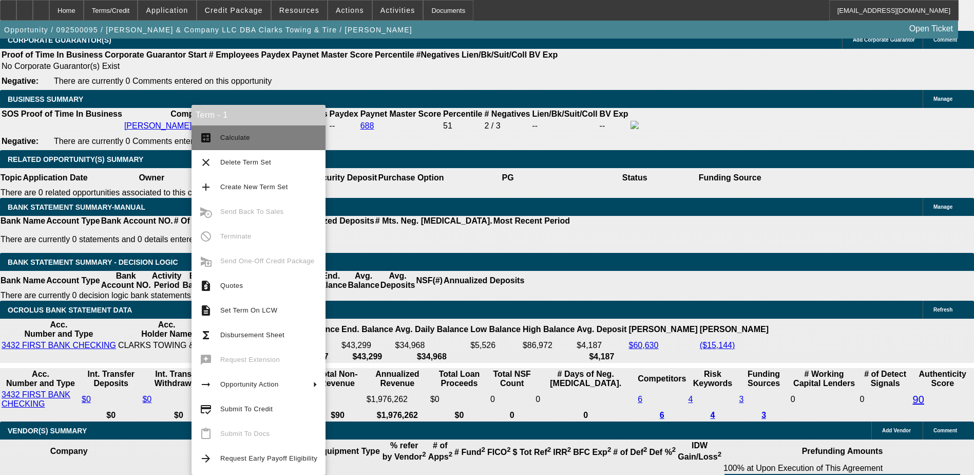
click at [224, 138] on span "Calculate" at bounding box center [235, 138] width 30 height 8
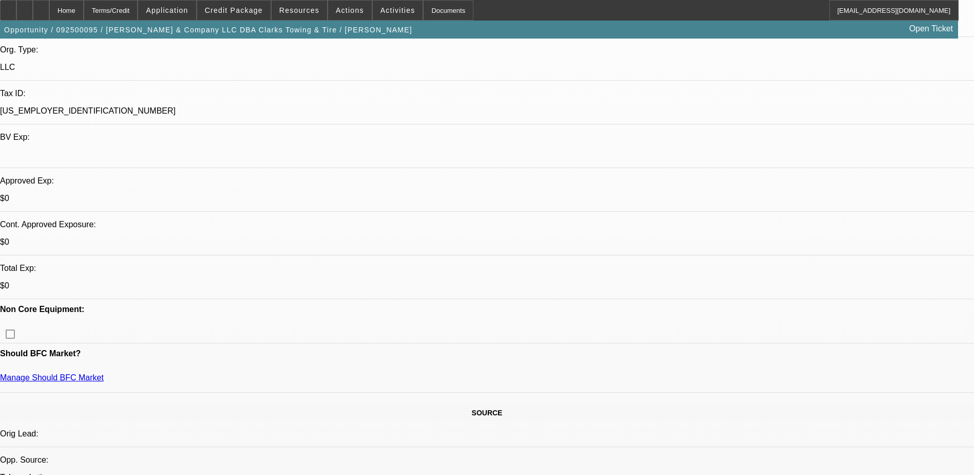
scroll to position [257, 0]
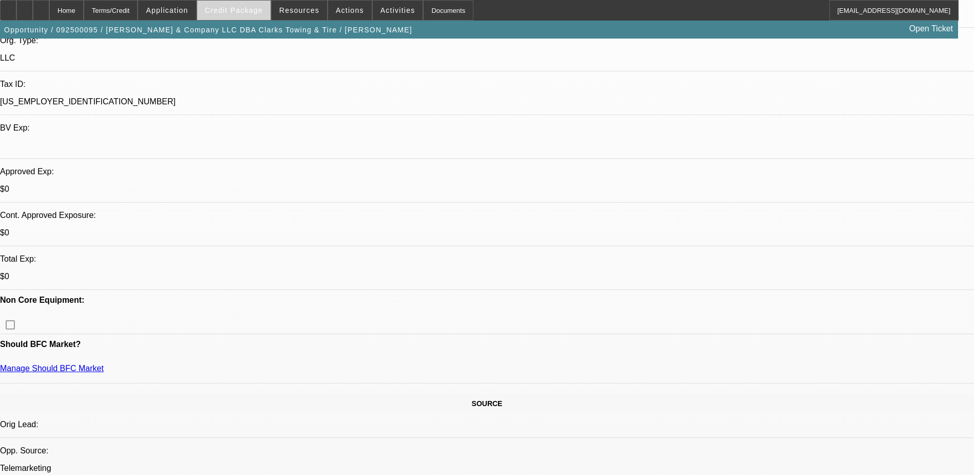
click at [226, 2] on span at bounding box center [233, 10] width 73 height 25
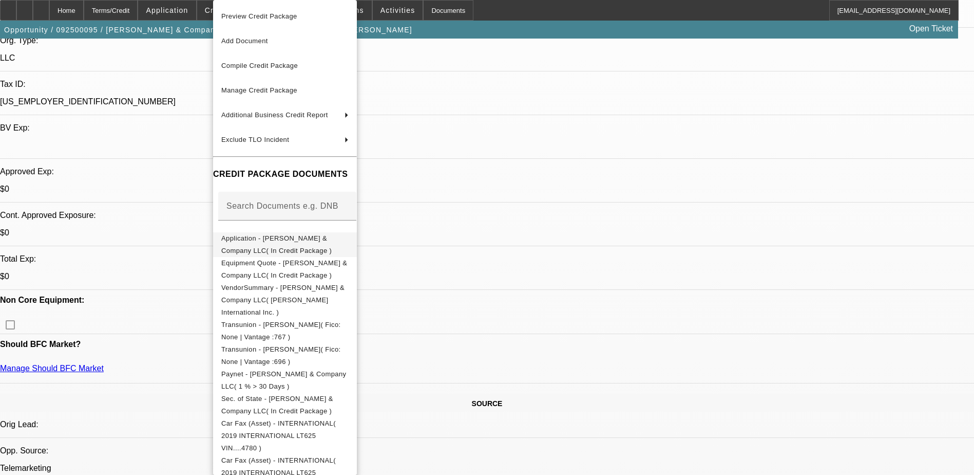
drag, startPoint x: 290, startPoint y: 253, endPoint x: 293, endPoint y: 245, distance: 7.8
click at [291, 257] on button "Equipment Quote - SE Griffin & Company LLC( In Credit Package )" at bounding box center [285, 269] width 144 height 25
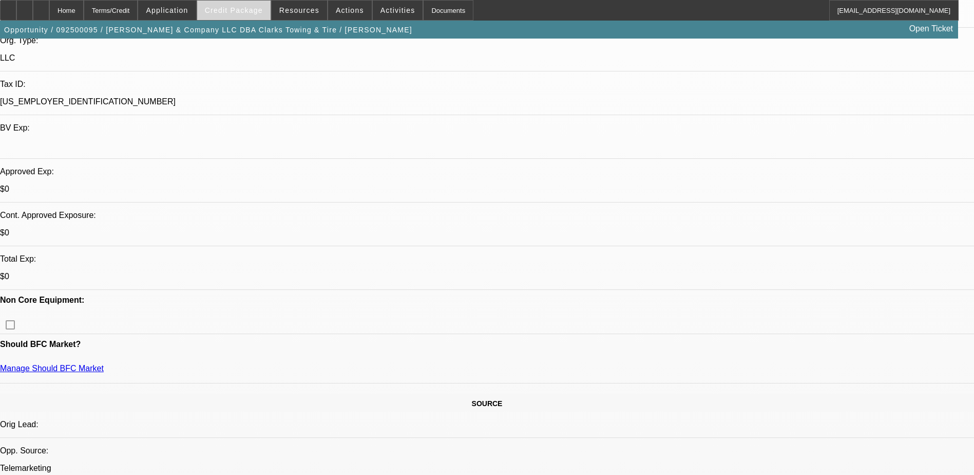
click at [251, 16] on span at bounding box center [233, 10] width 73 height 25
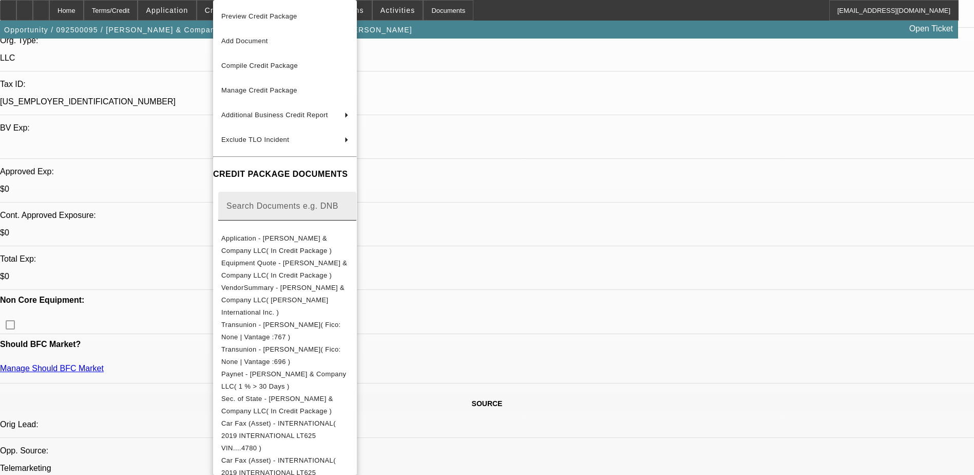
drag, startPoint x: 299, startPoint y: 239, endPoint x: 395, endPoint y: 210, distance: 100.3
click at [300, 239] on span "Application - SE Griffin & Company LLC( In Credit Package )" at bounding box center [276, 244] width 110 height 20
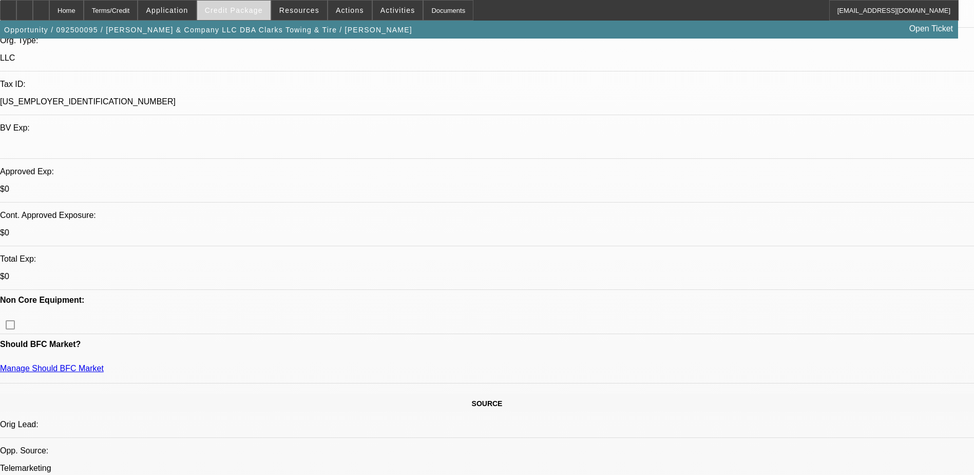
click at [232, 10] on span "Credit Package" at bounding box center [234, 10] width 58 height 8
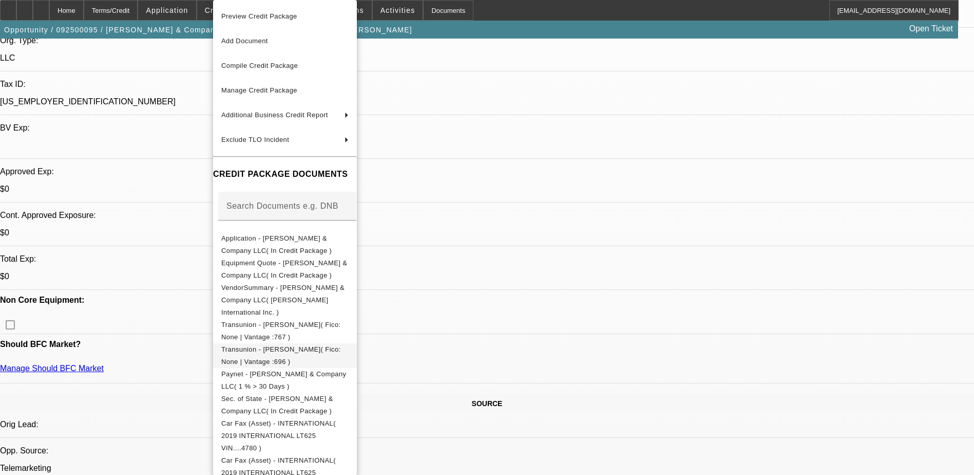
drag, startPoint x: 294, startPoint y: 382, endPoint x: 313, endPoint y: 349, distance: 37.5
click at [295, 392] on button "Sec. of State - SE Griffin & Company LLC( In Credit Package )" at bounding box center [285, 404] width 144 height 25
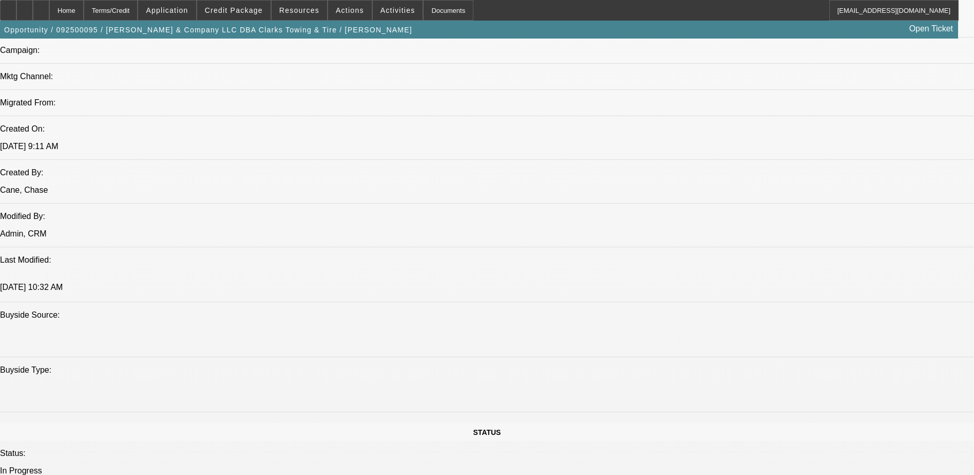
scroll to position [822, 0]
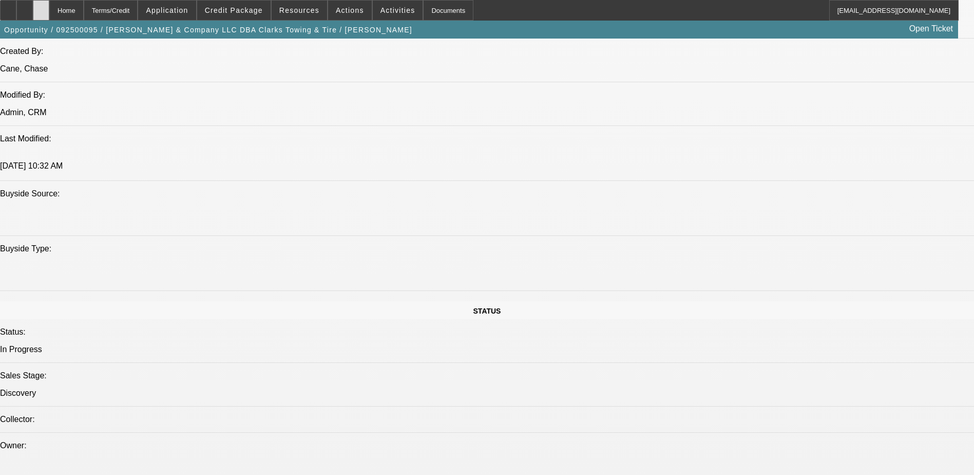
click at [49, 9] on div at bounding box center [41, 10] width 16 height 21
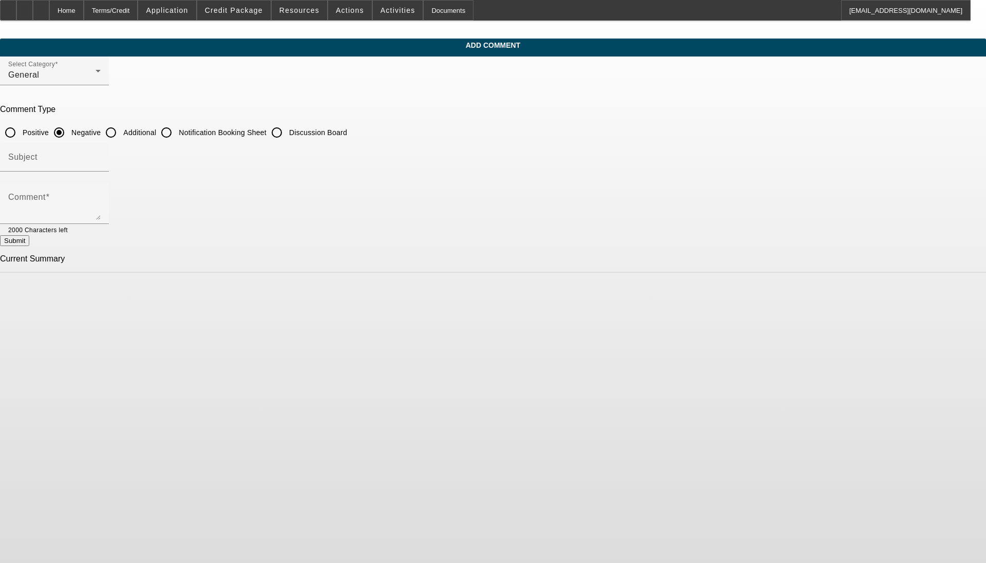
click at [121, 126] on input "Additional" at bounding box center [111, 132] width 21 height 21
radio input "true"
click at [101, 161] on input "Subject" at bounding box center [54, 161] width 92 height 12
type input "Write Up"
click at [50, 201] on label "Comment" at bounding box center [29, 197] width 42 height 9
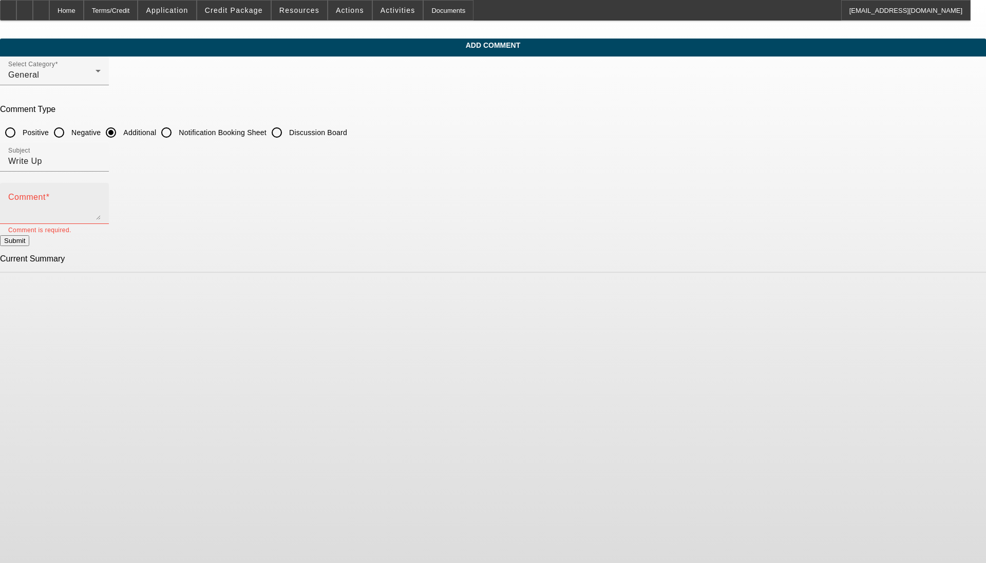
click at [101, 201] on textarea "Comment" at bounding box center [54, 207] width 92 height 25
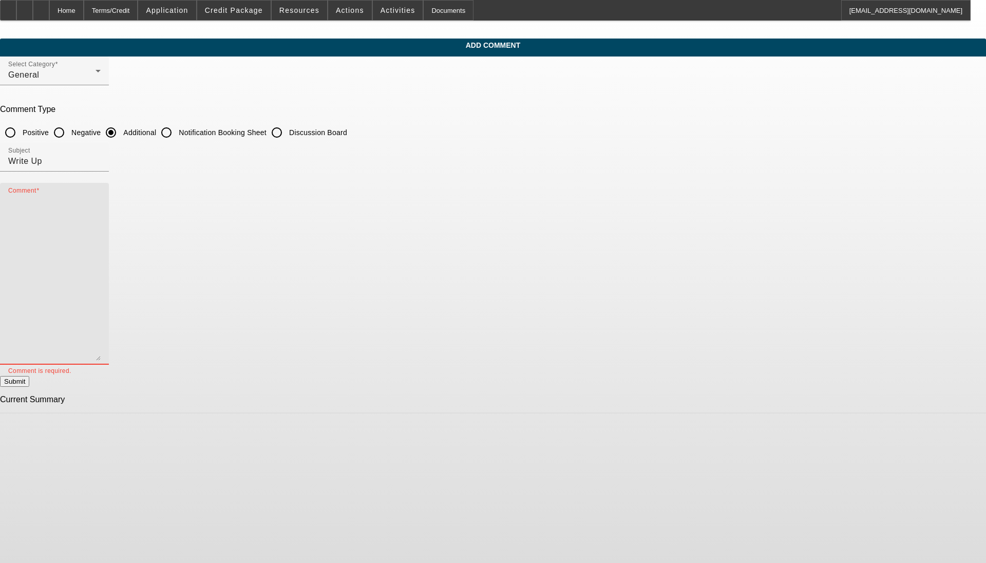
drag, startPoint x: 675, startPoint y: 216, endPoint x: 666, endPoint y: 366, distance: 150.3
click at [101, 361] on textarea "Comment" at bounding box center [54, 277] width 92 height 165
click at [101, 205] on textarea "Comment" at bounding box center [54, 283] width 92 height 176
click at [101, 259] on textarea "Comment" at bounding box center [54, 283] width 92 height 176
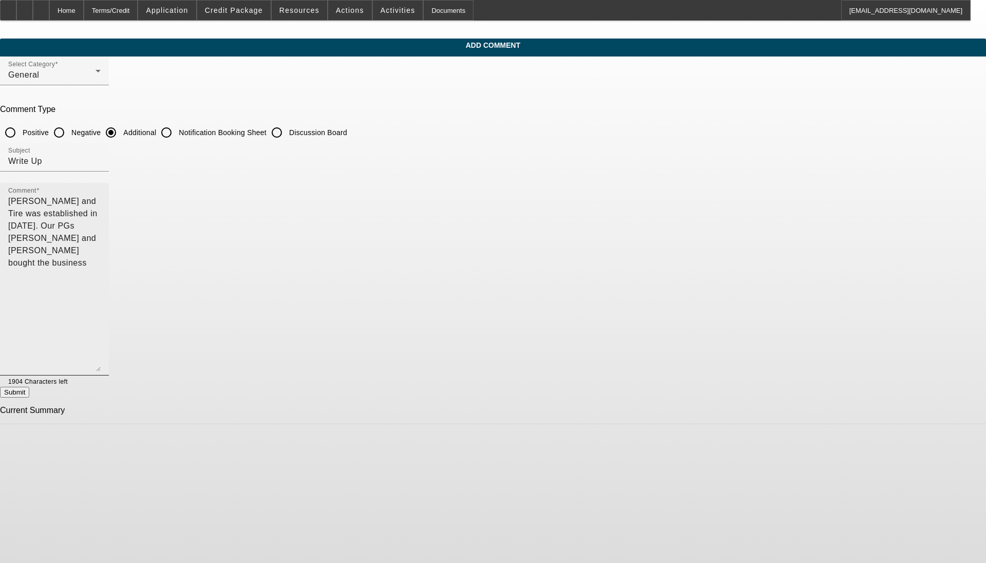
click at [101, 201] on textarea "[PERSON_NAME] and Tire was established in [DATE]. Our PGs [PERSON_NAME] and [PE…" at bounding box center [54, 283] width 92 height 176
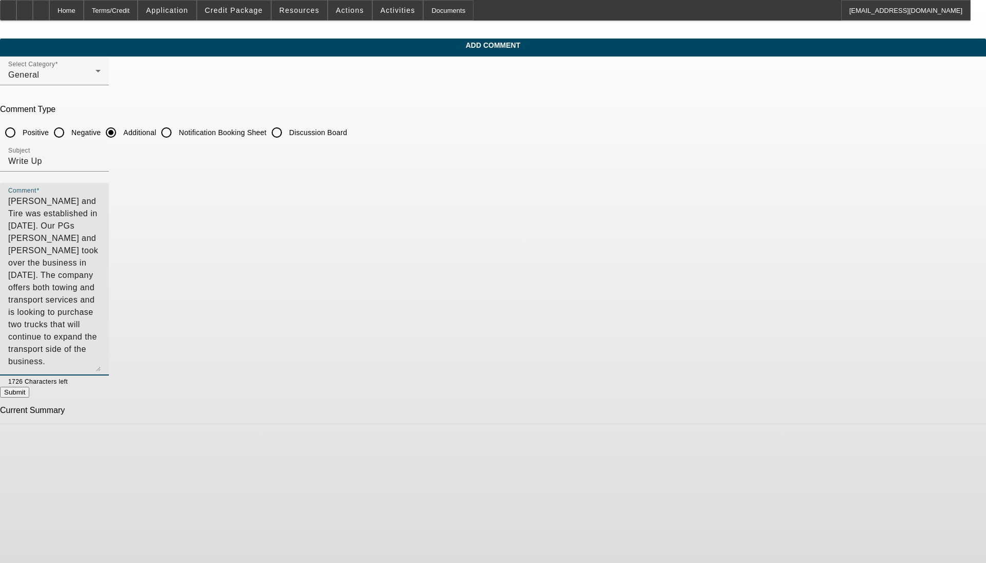
click at [101, 226] on textarea "[PERSON_NAME] and Tire was established in [DATE]. Our PGs [PERSON_NAME] and [PE…" at bounding box center [54, 283] width 92 height 176
click at [101, 228] on textarea "[PERSON_NAME] and Tire was established in [DATE]. Our PGs [PERSON_NAME] and [PE…" at bounding box center [54, 283] width 92 height 176
click at [101, 255] on textarea "[PERSON_NAME] and Tire was established in [DATE]. Our PGs [PERSON_NAME] and [PE…" at bounding box center [54, 283] width 92 height 176
click at [101, 281] on textarea "[PERSON_NAME] and Tire was established in [DATE]. Our PGs [PERSON_NAME] and [PE…" at bounding box center [54, 283] width 92 height 176
type textarea "[PERSON_NAME] and Tire was established in [DATE]. Our PGs [PERSON_NAME] and [PE…"
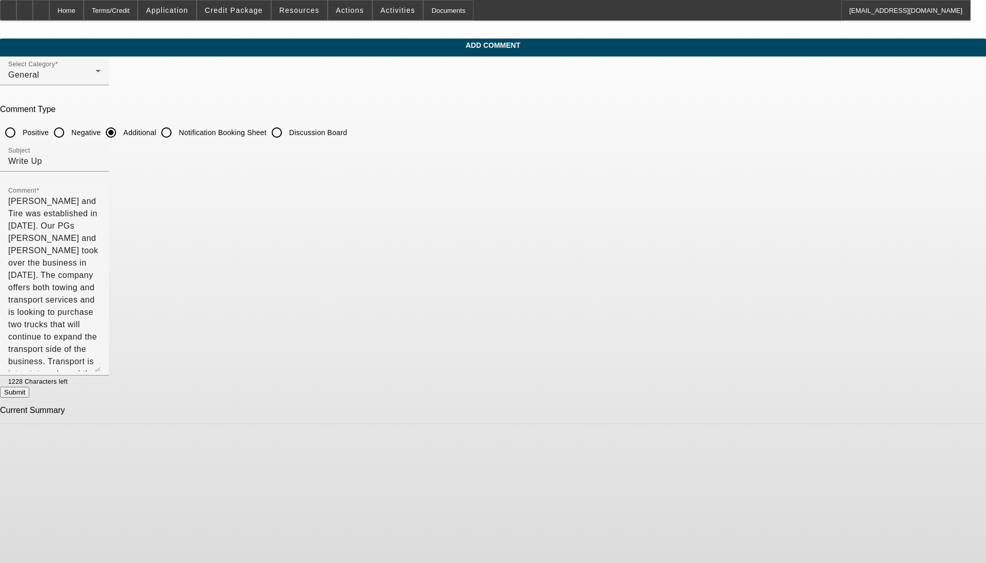
click at [29, 391] on button "Submit" at bounding box center [14, 392] width 29 height 11
radio input "true"
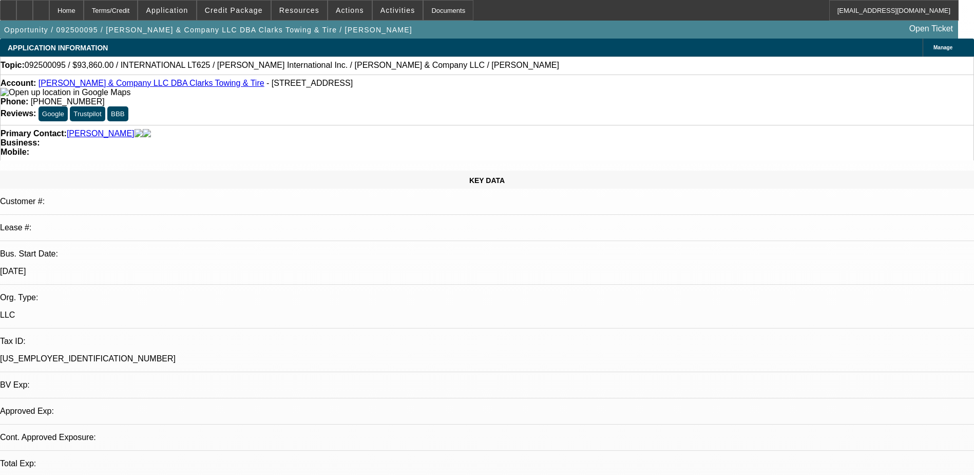
select select "0"
select select "6"
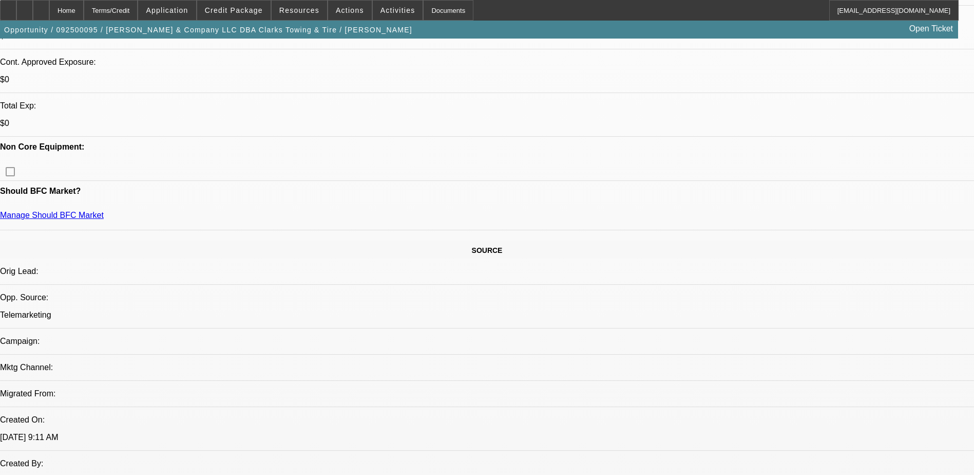
scroll to position [411, 0]
click at [253, 14] on span at bounding box center [233, 10] width 73 height 25
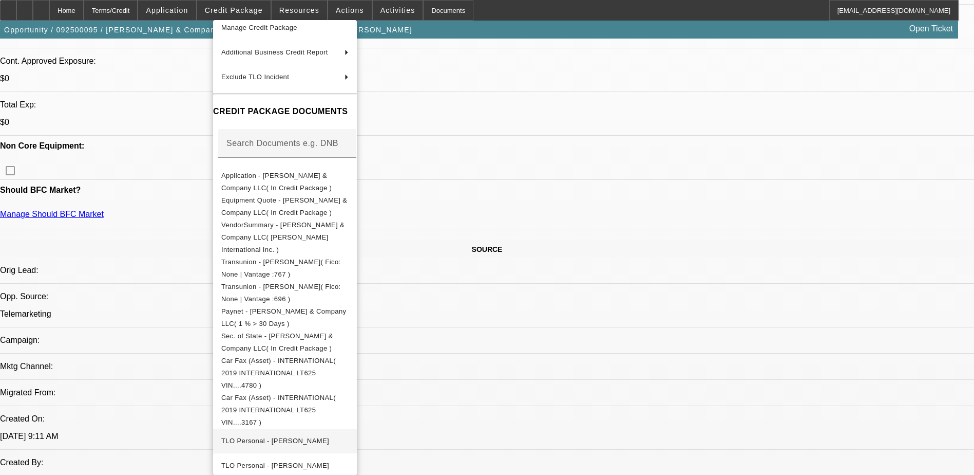
scroll to position [197, 0]
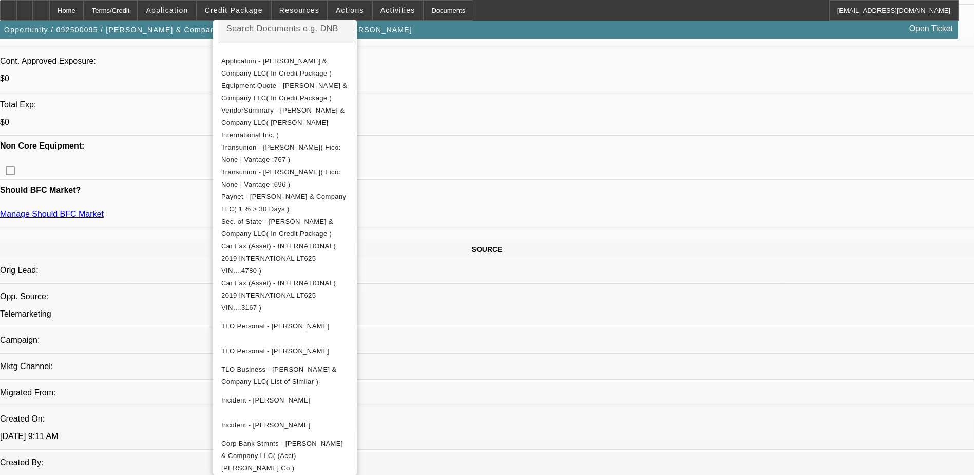
click at [596, 340] on div at bounding box center [487, 237] width 974 height 475
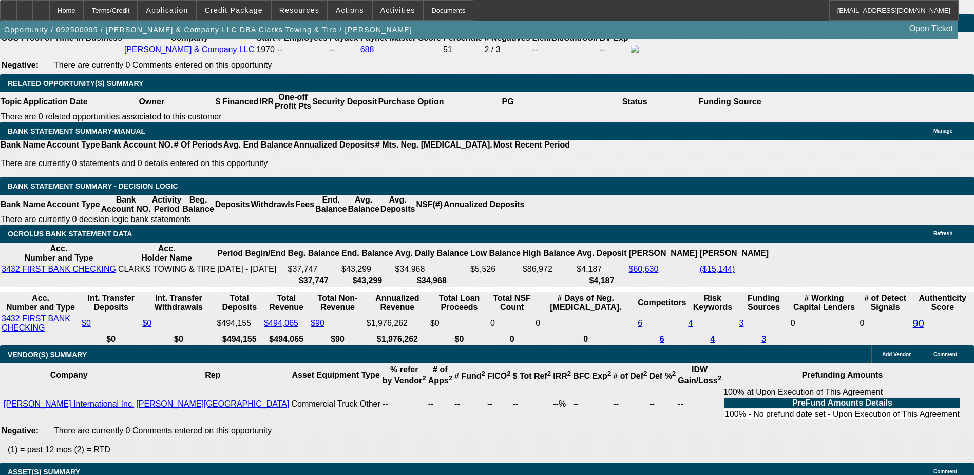
scroll to position [1592, 0]
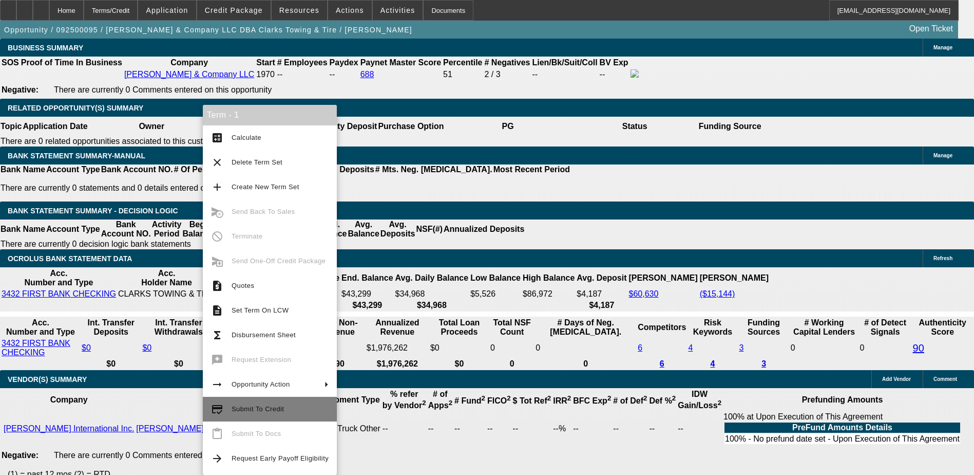
click at [262, 410] on span "Submit To Credit" at bounding box center [258, 409] width 52 height 8
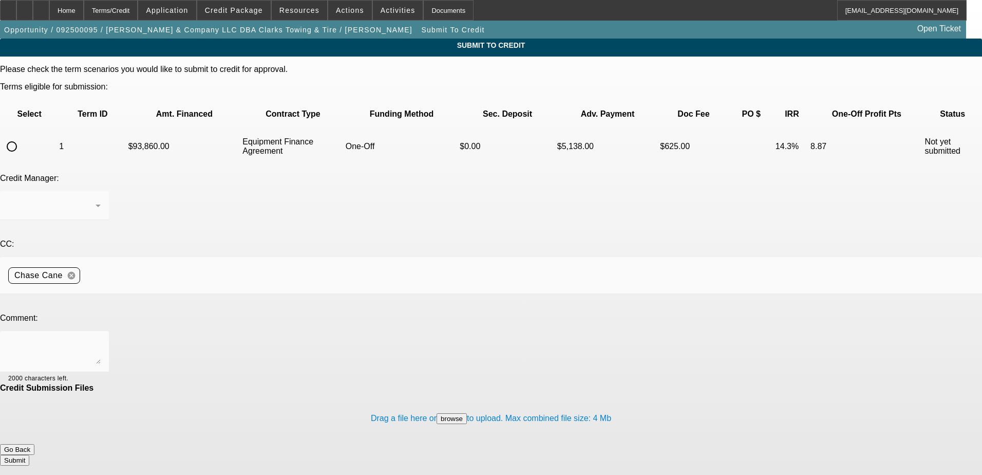
click at [22, 136] on input "radio" at bounding box center [12, 146] width 21 height 21
radio input "true"
click at [101, 339] on textarea at bounding box center [54, 351] width 92 height 25
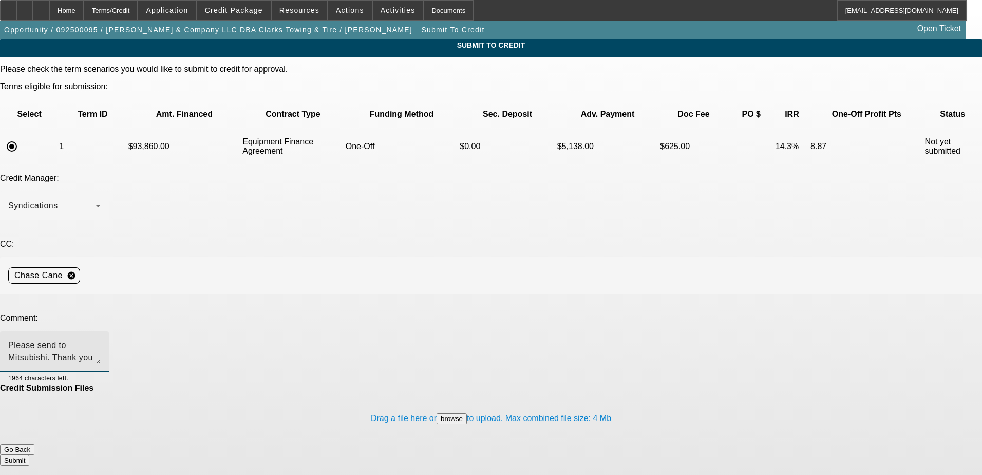
type textarea "Please send to Mitsubishi. Thank you"
click at [29, 455] on button "Submit" at bounding box center [14, 460] width 29 height 11
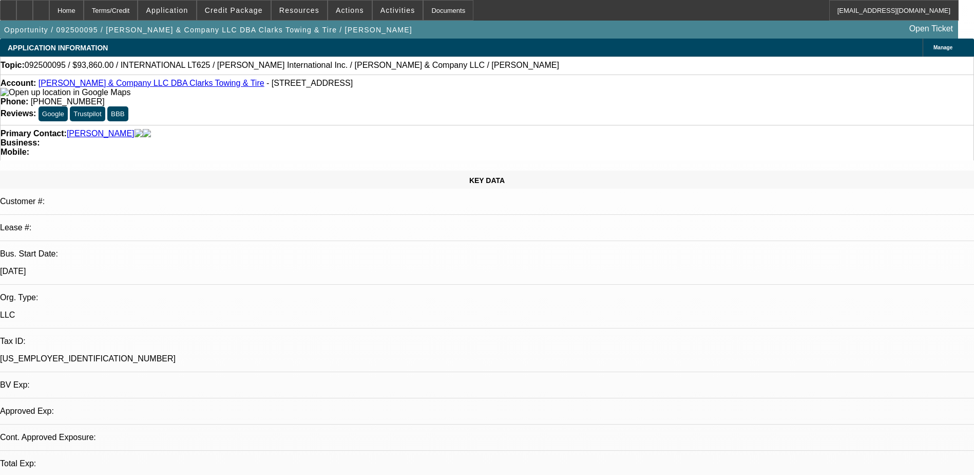
select select "0"
select select "6"
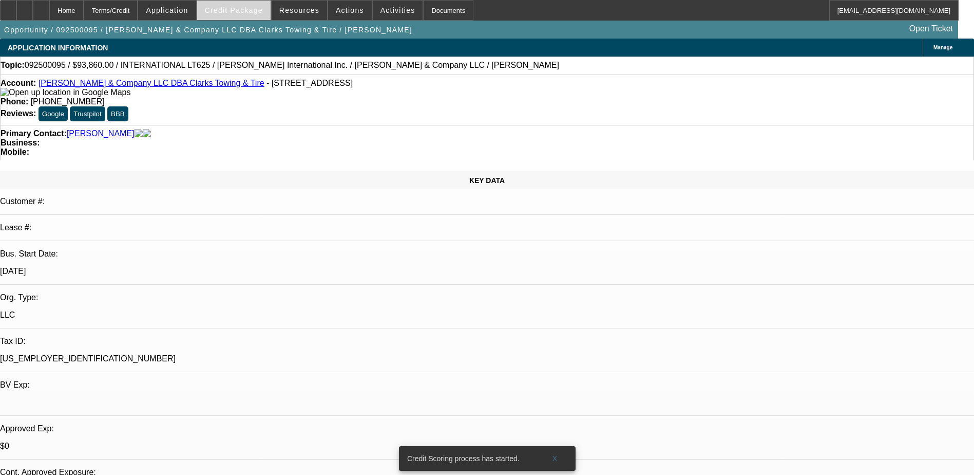
click at [244, 12] on span "Credit Package" at bounding box center [234, 10] width 58 height 8
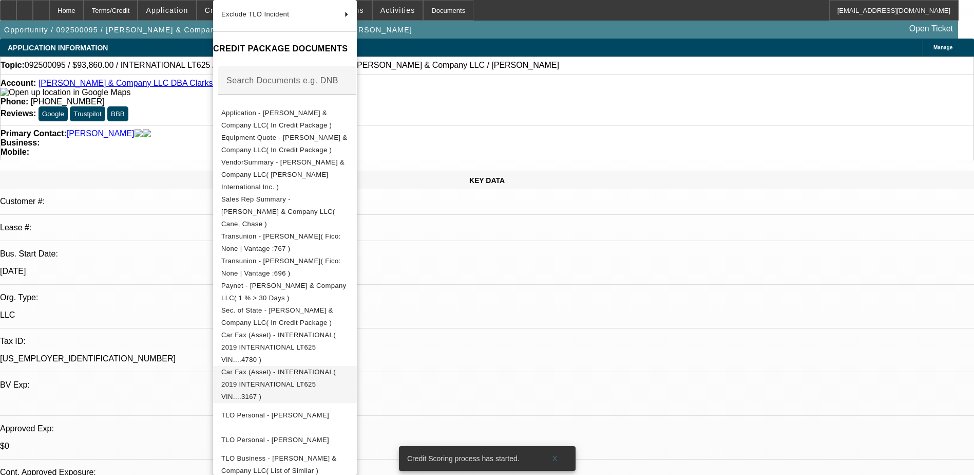
scroll to position [202, 0]
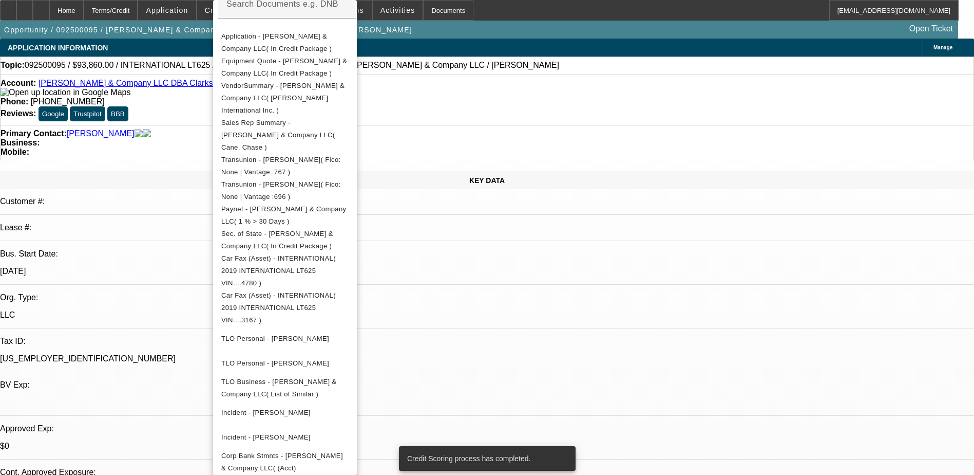
click at [561, 312] on div at bounding box center [487, 237] width 974 height 475
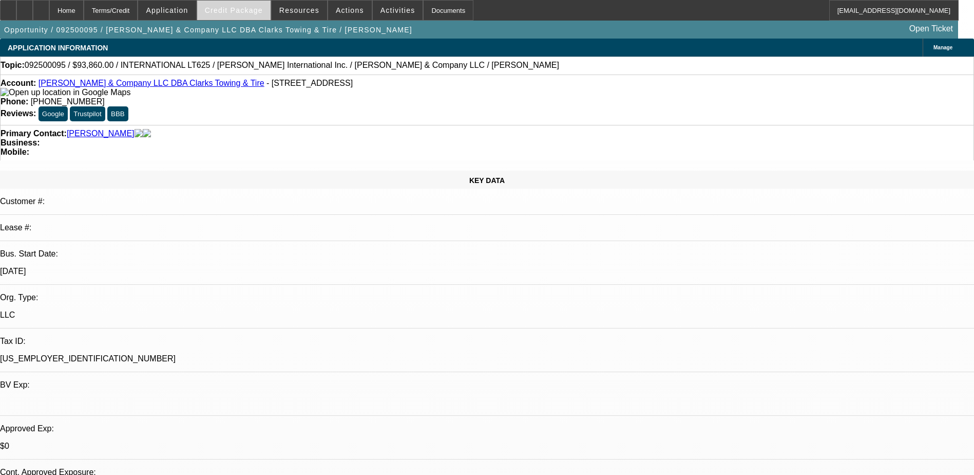
click at [256, 13] on span "Credit Package" at bounding box center [234, 10] width 58 height 8
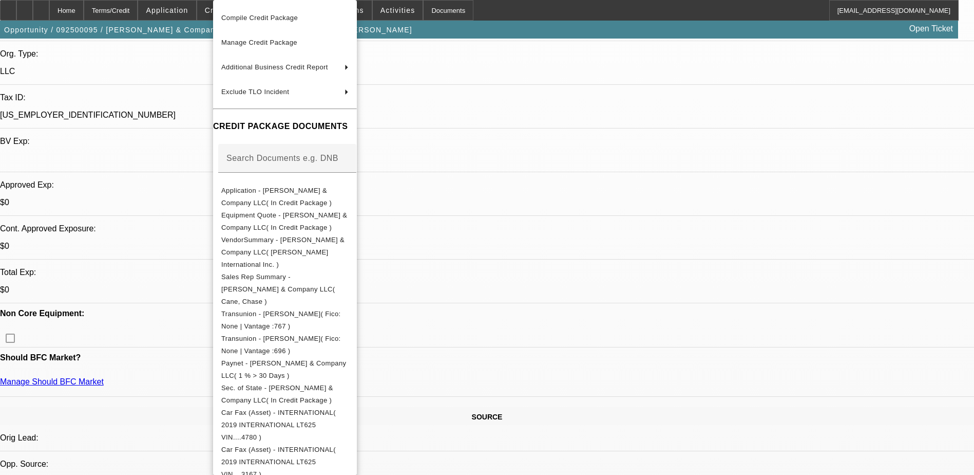
scroll to position [103, 0]
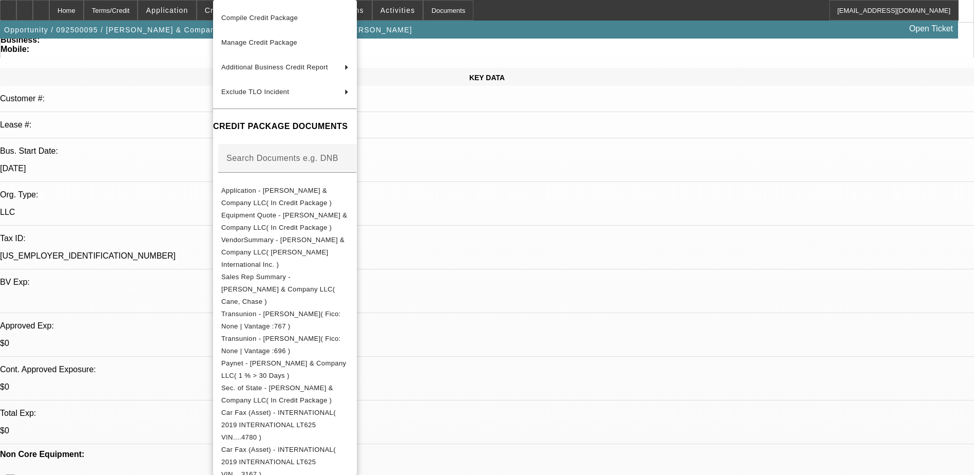
click at [537, 233] on div at bounding box center [487, 237] width 974 height 475
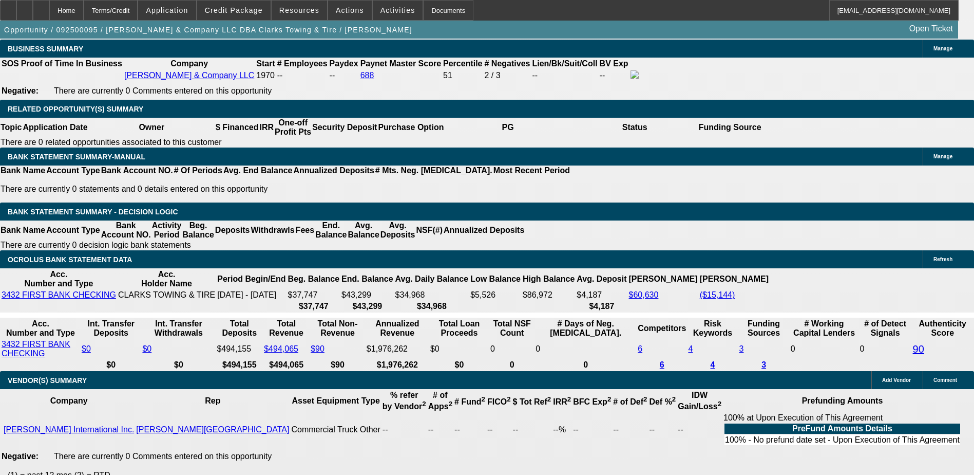
scroll to position [1592, 0]
